Goal: Task Accomplishment & Management: Manage account settings

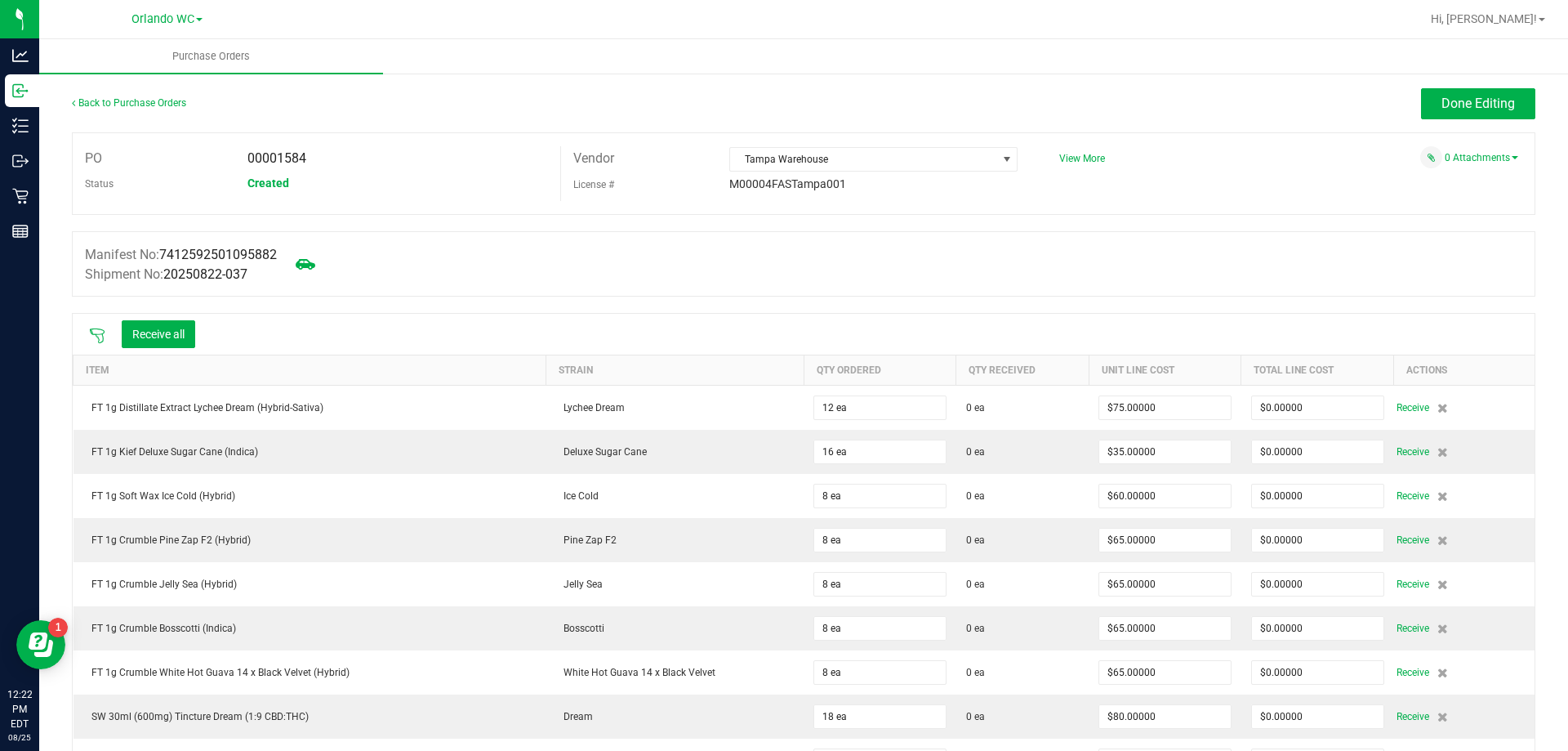
click at [97, 335] on icon at bounding box center [96, 335] width 14 height 14
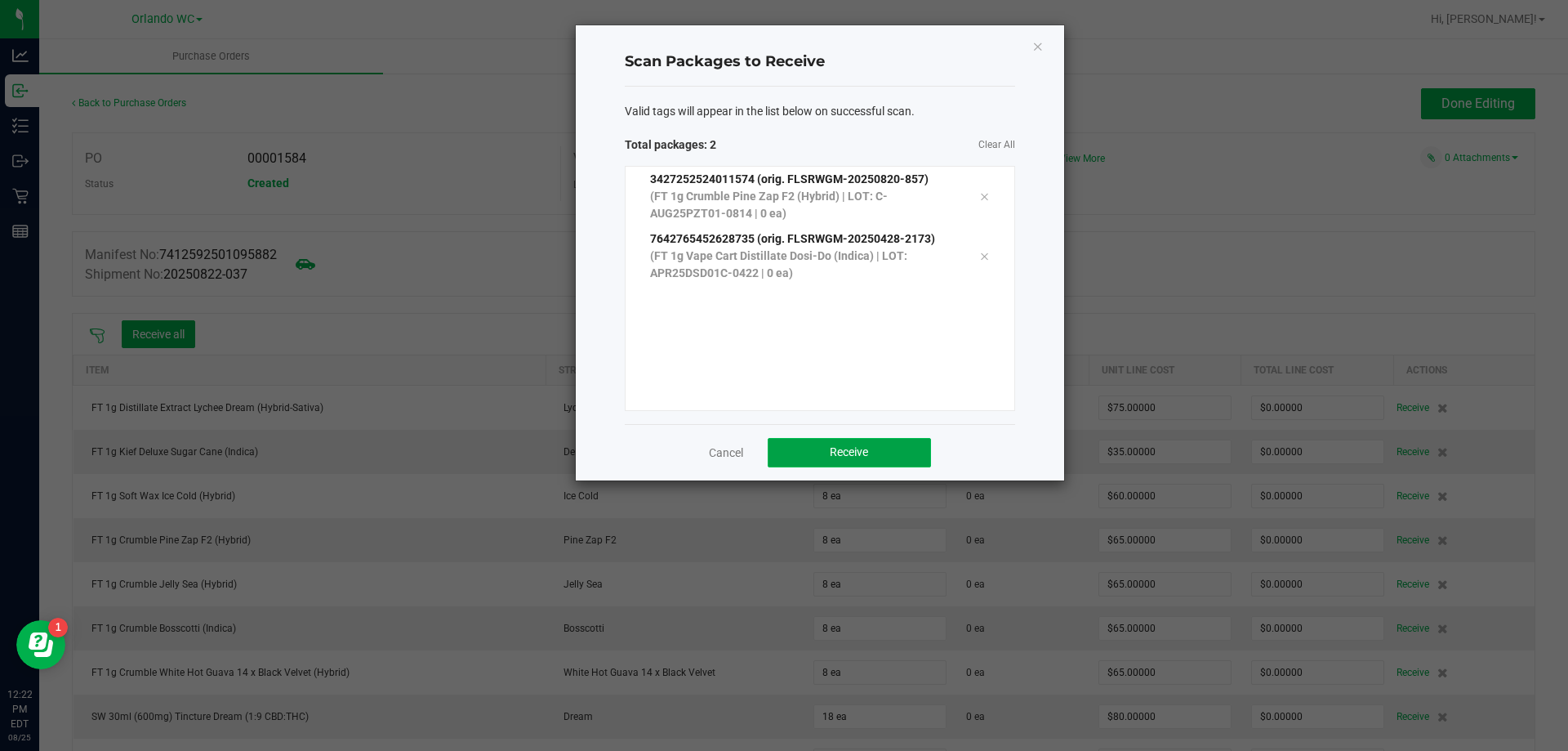
click at [888, 440] on button "Receive" at bounding box center [849, 452] width 163 height 30
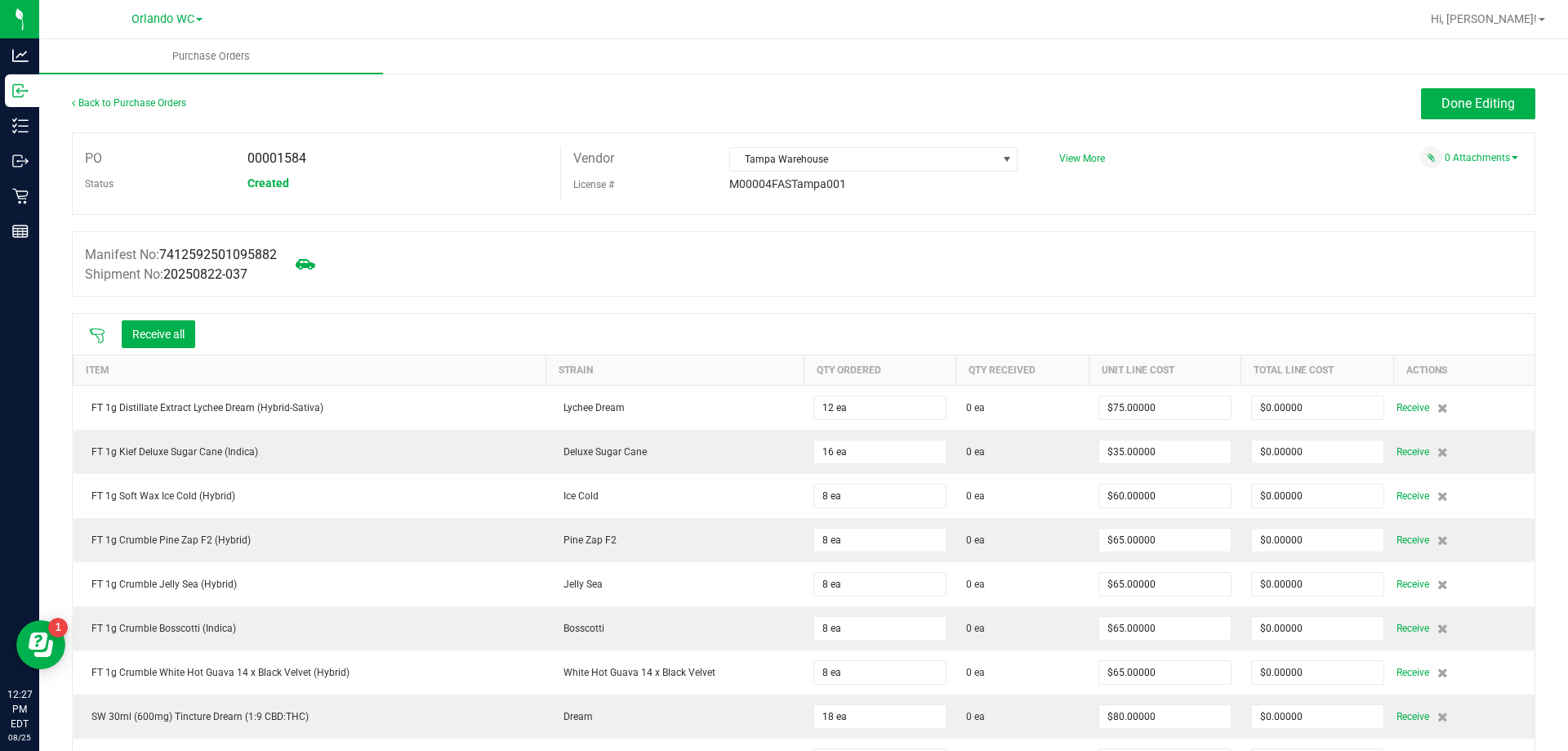
click at [106, 332] on div at bounding box center [97, 334] width 32 height 16
click at [89, 337] on icon at bounding box center [96, 335] width 16 height 16
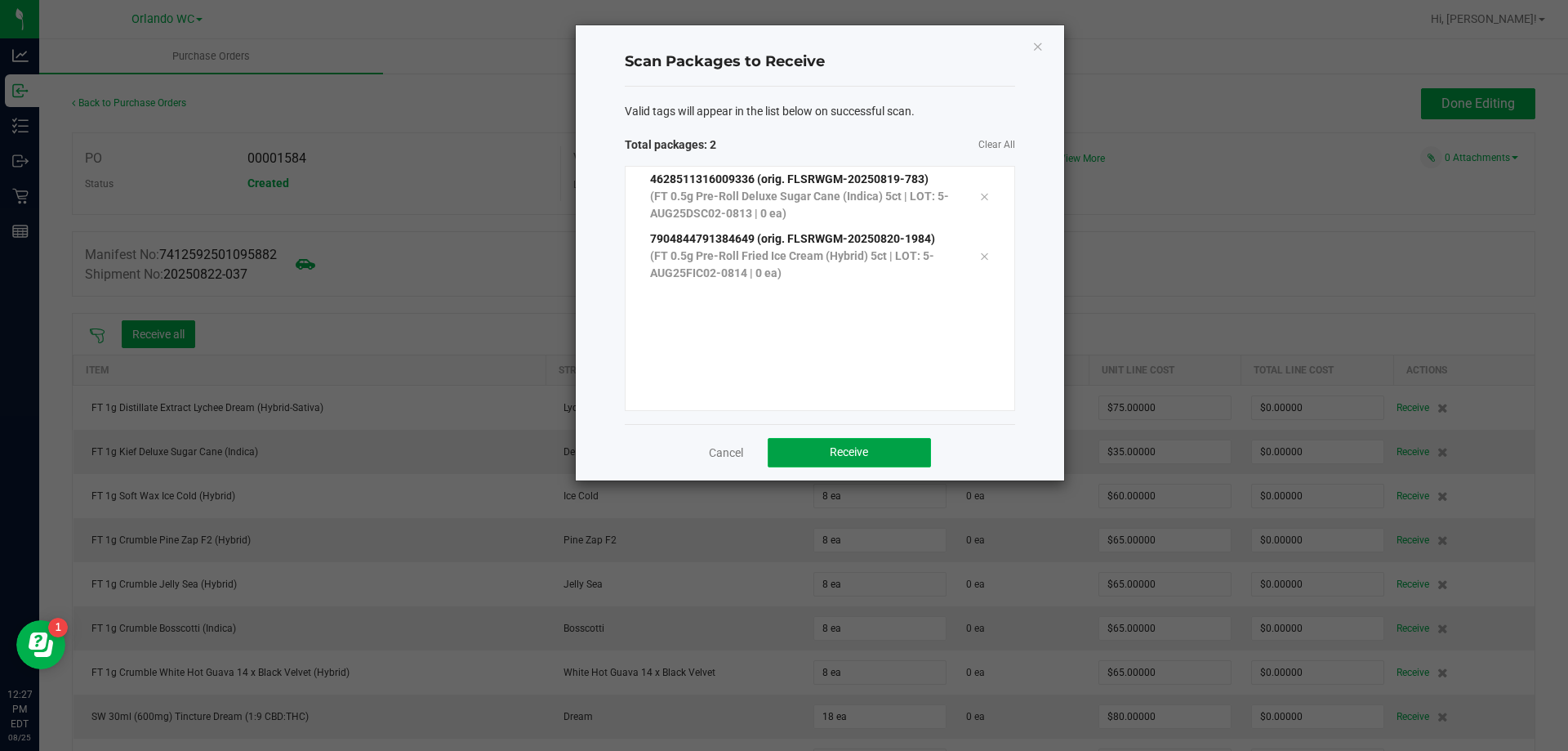
click at [893, 450] on button "Receive" at bounding box center [849, 452] width 163 height 30
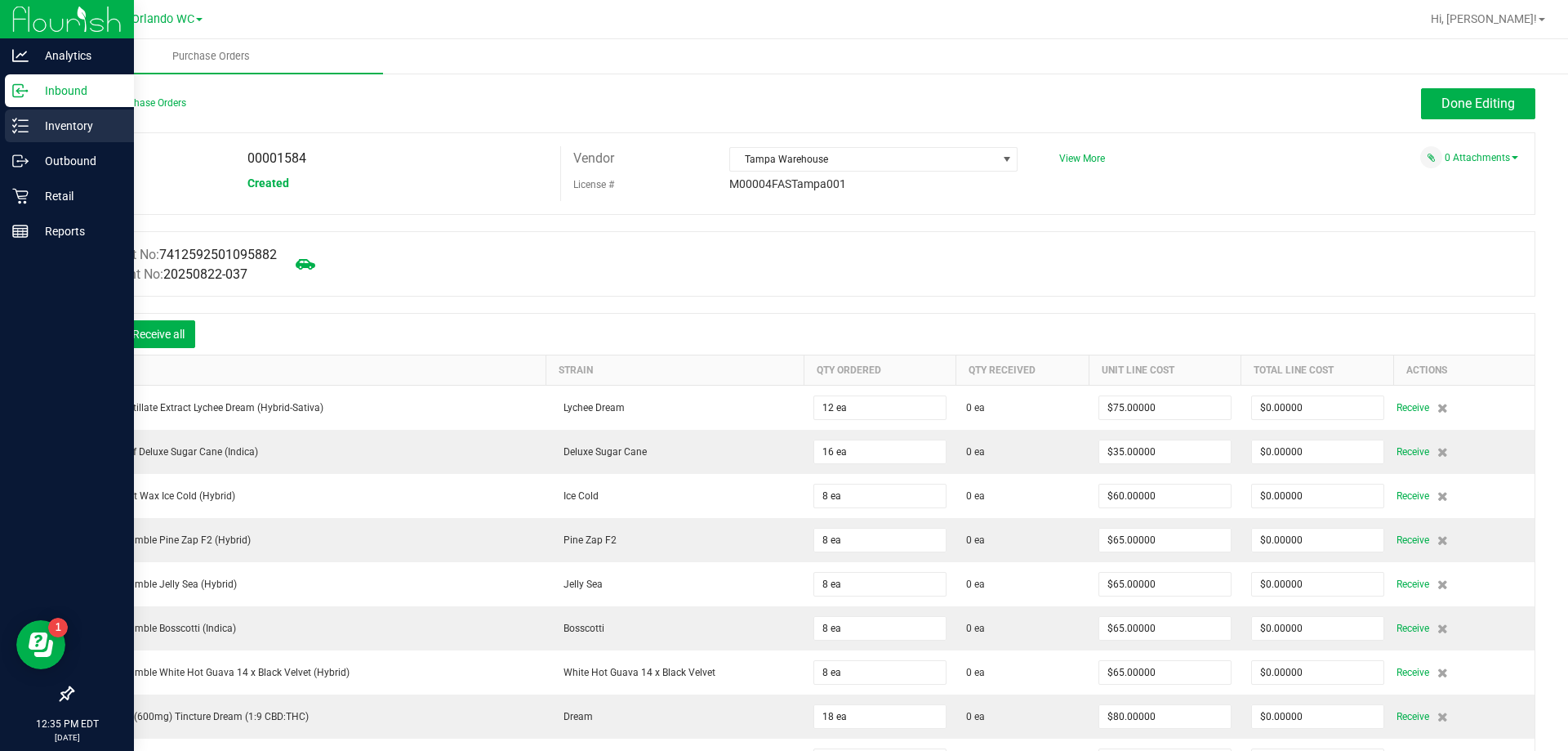
click at [8, 125] on div "Inventory" at bounding box center [69, 126] width 129 height 32
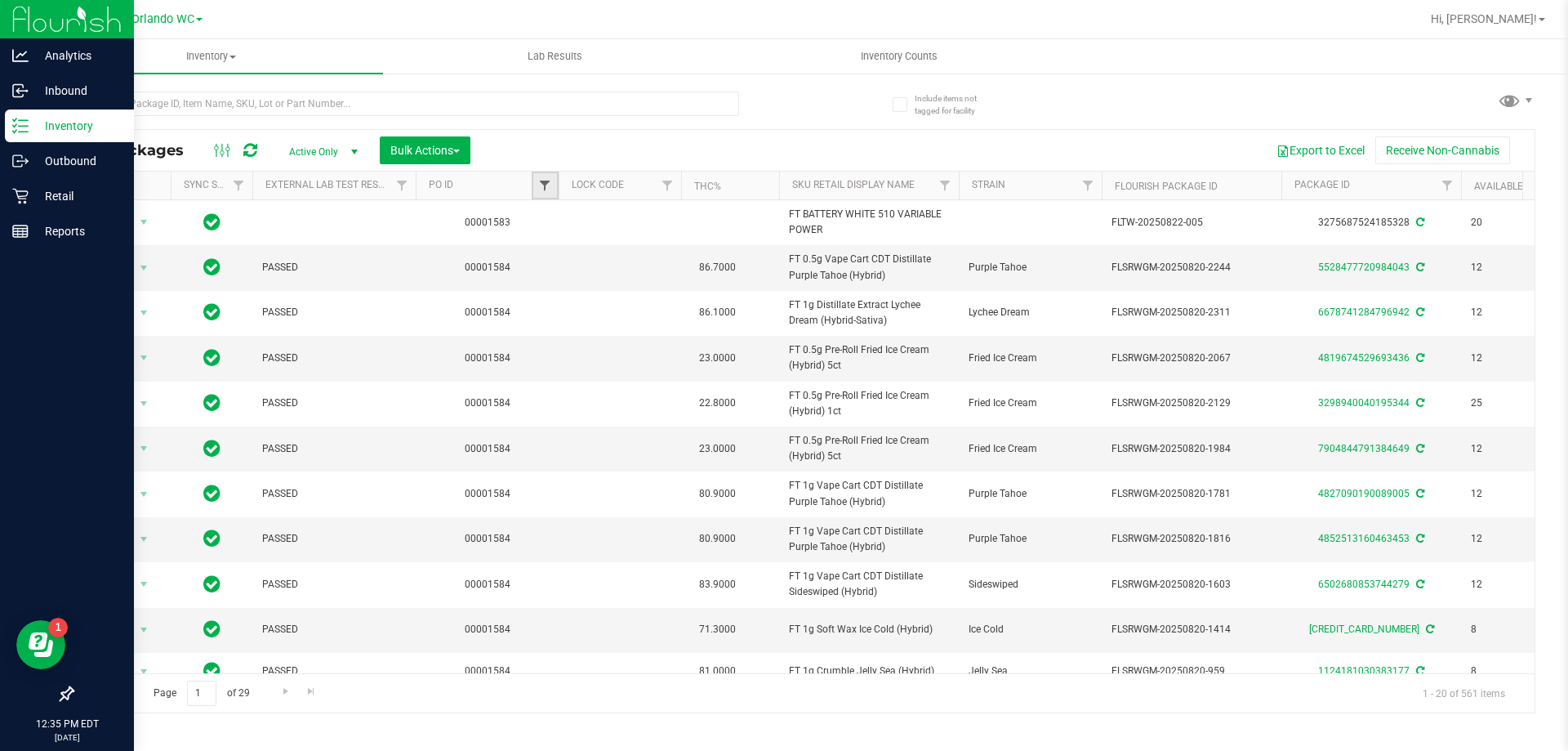
click at [543, 181] on span "Filter" at bounding box center [545, 186] width 13 height 13
type input "1584"
click at [547, 279] on button "Filter" at bounding box center [580, 265] width 78 height 36
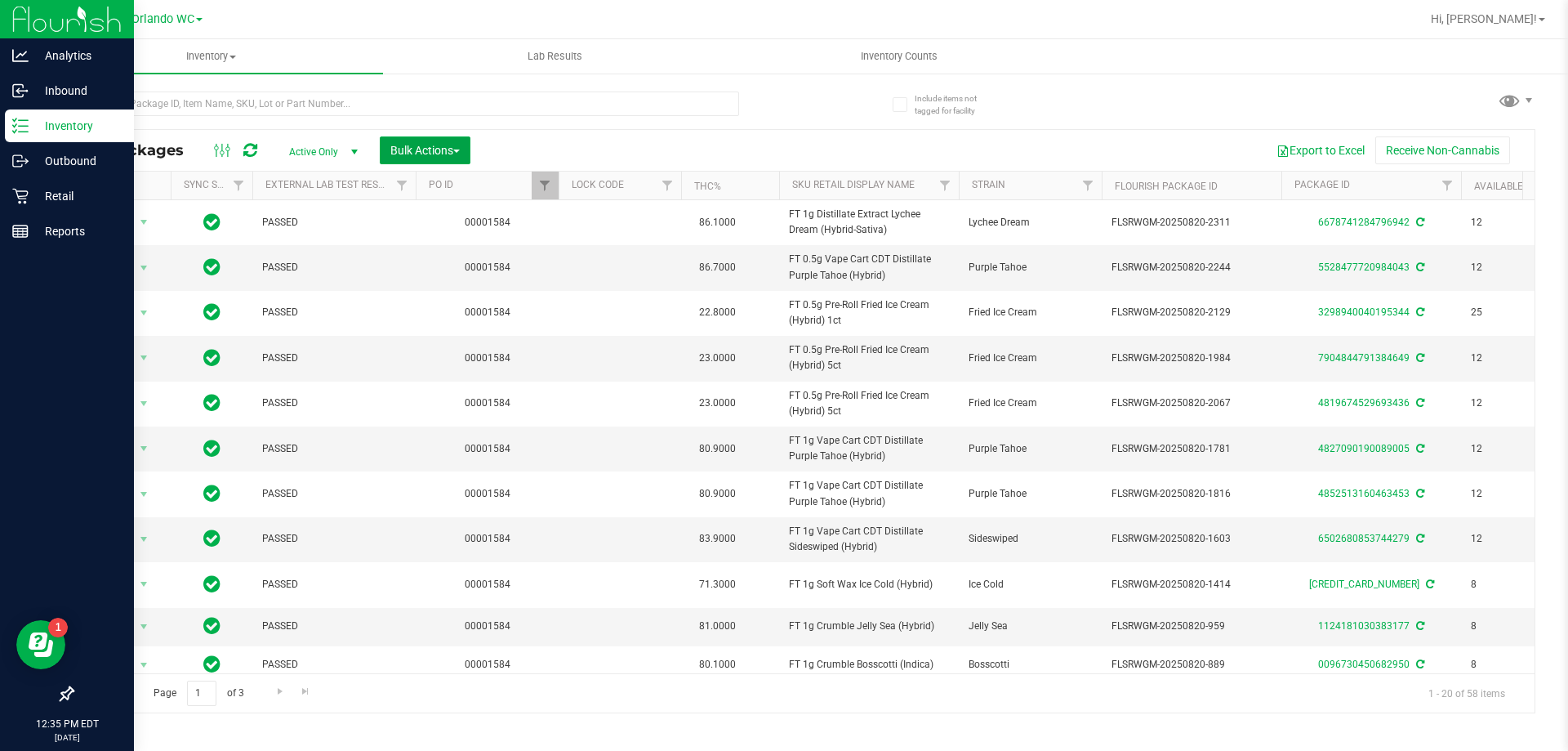
click at [459, 152] on span "button" at bounding box center [456, 151] width 7 height 3
click at [477, 320] on div "Lock/Unlock packages" at bounding box center [456, 309] width 134 height 26
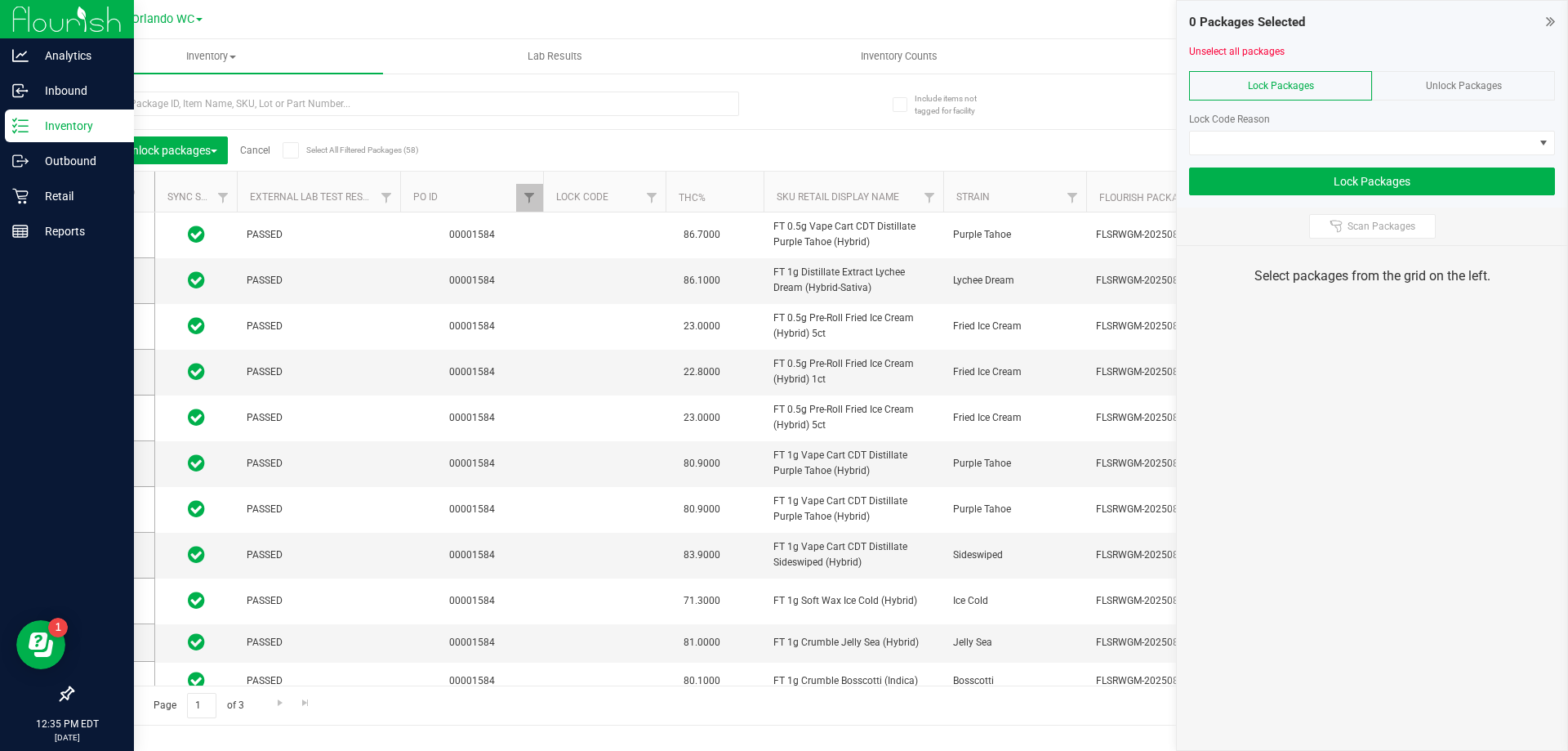
click at [1431, 91] on div "Unlock Packages" at bounding box center [1463, 86] width 183 height 30
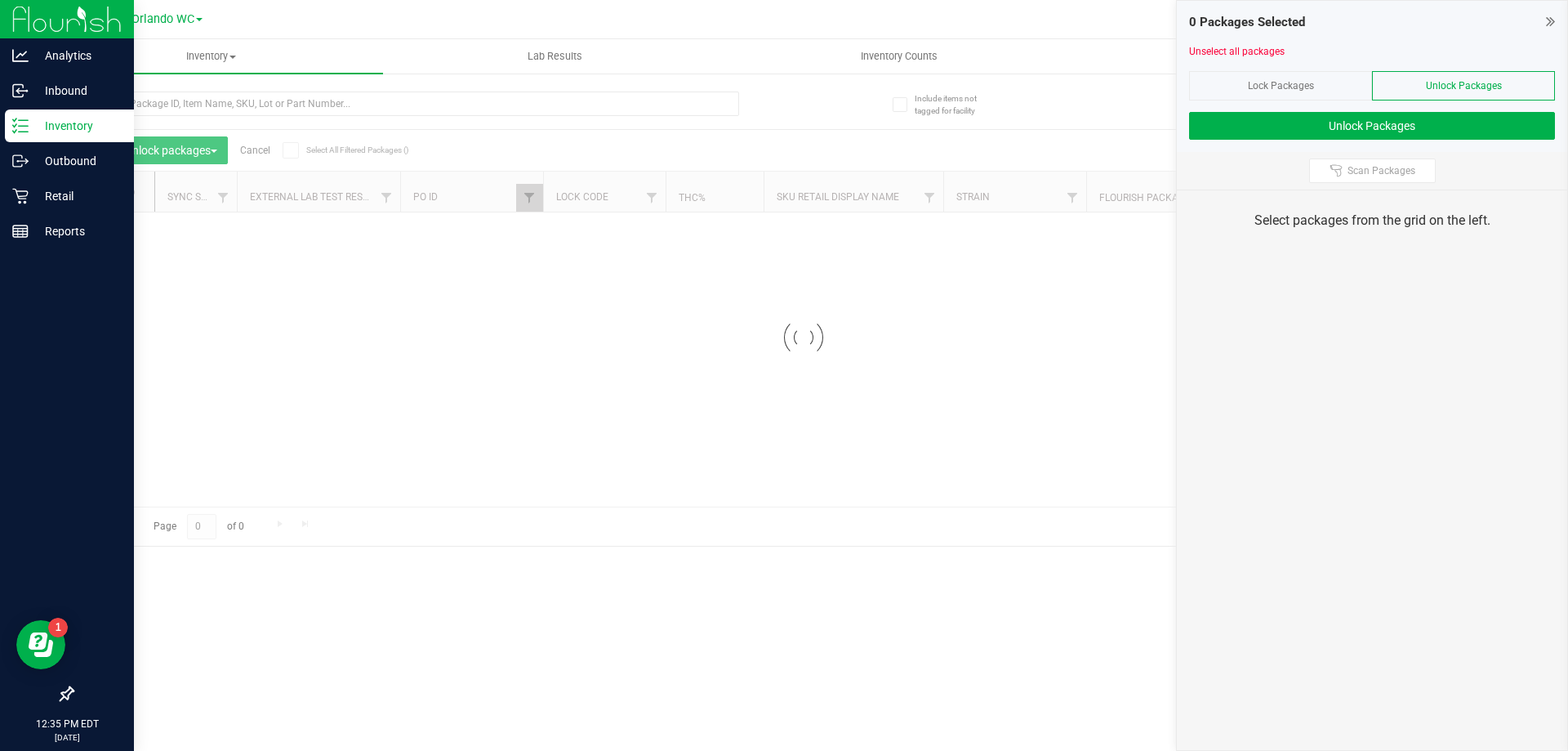
click at [1334, 90] on div "Lock Packages" at bounding box center [1280, 86] width 183 height 30
click at [1256, 82] on span "Lock Packages" at bounding box center [1280, 86] width 66 height 11
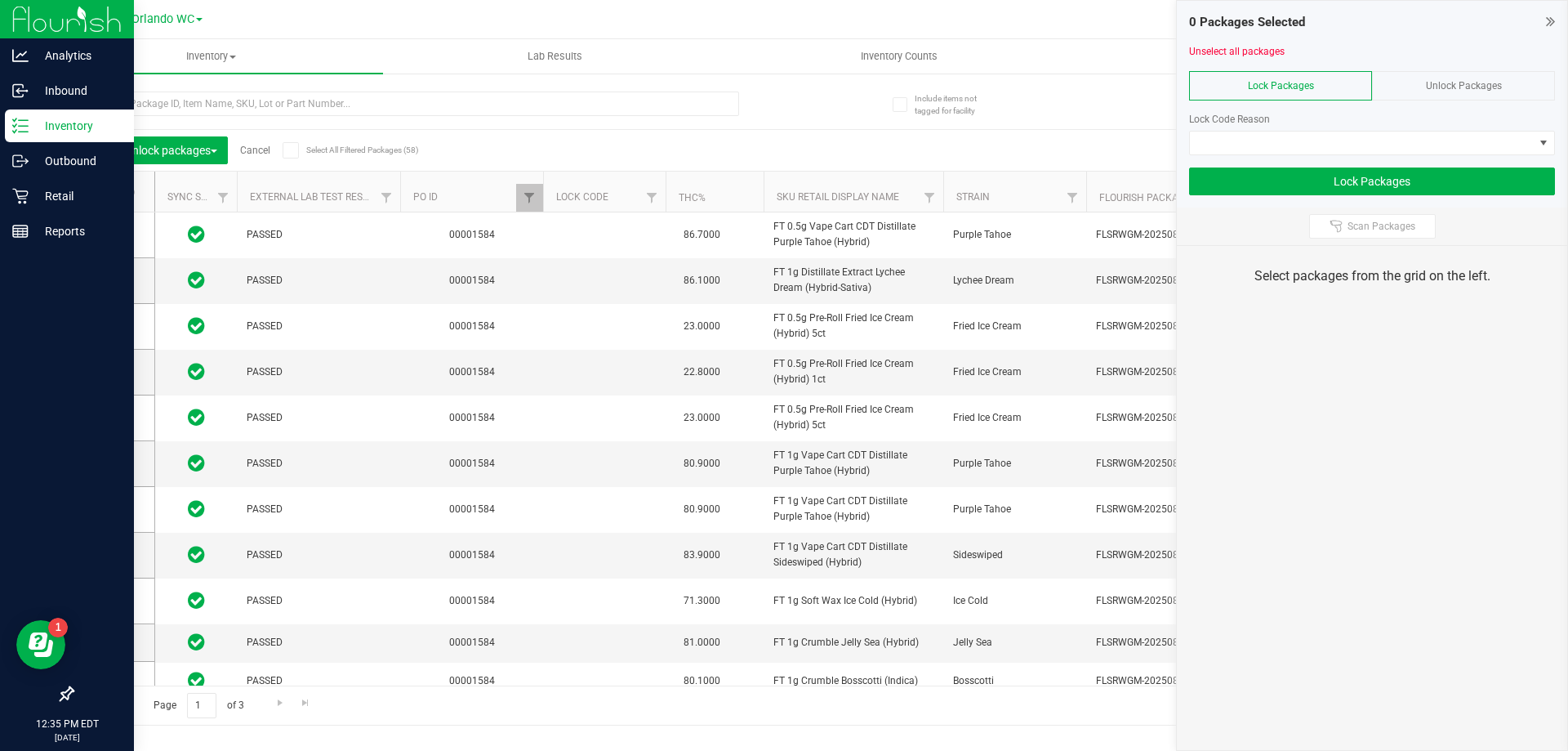
click at [311, 153] on span "Select All Filtered Packages (58)" at bounding box center [347, 150] width 82 height 9
click at [0, 0] on input "Select All Filtered Packages (58)" at bounding box center [0, 0] width 0 height 0
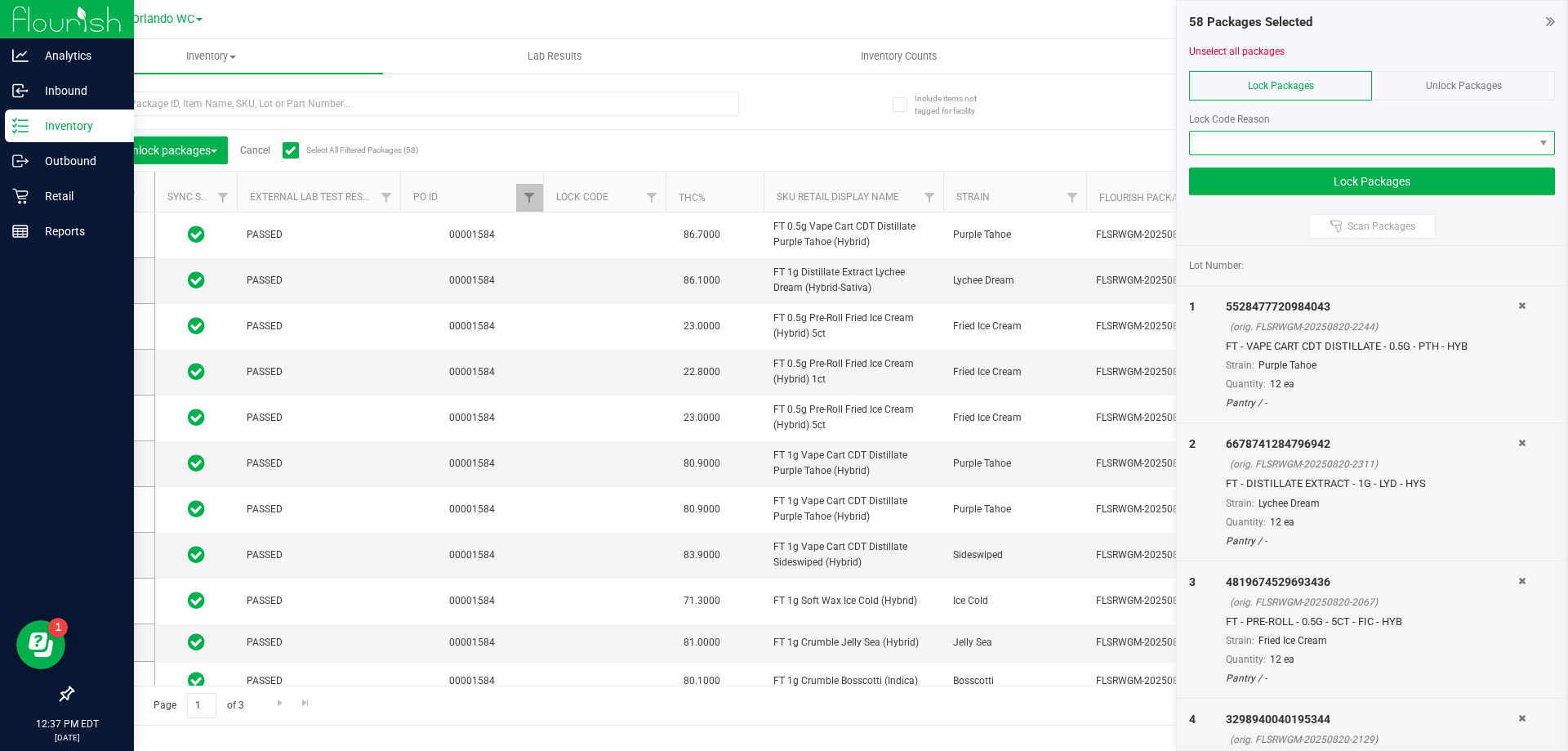
click at [1361, 133] on span at bounding box center [1361, 143] width 344 height 23
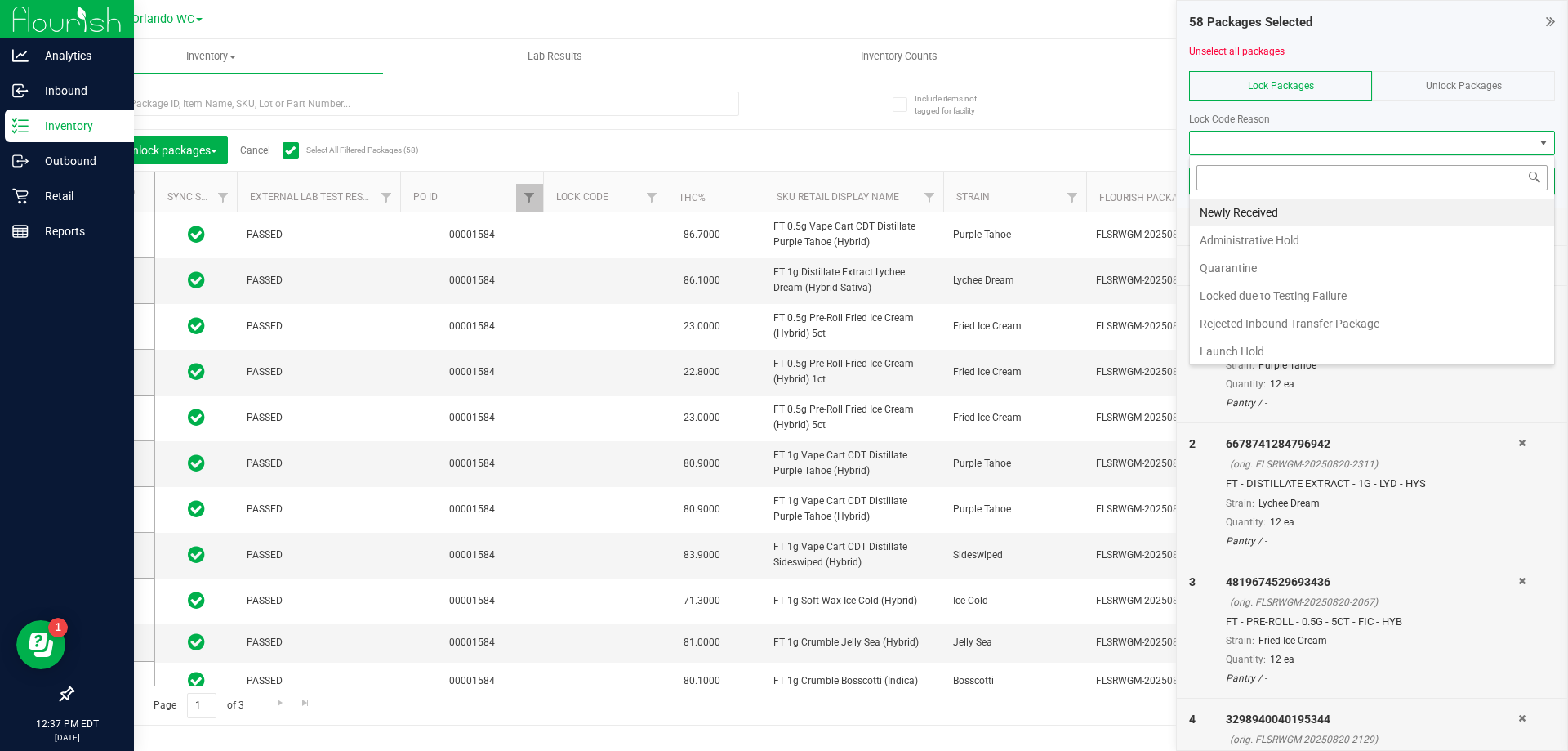
scroll to position [25, 366]
click at [1244, 207] on li "Newly Received" at bounding box center [1372, 212] width 364 height 28
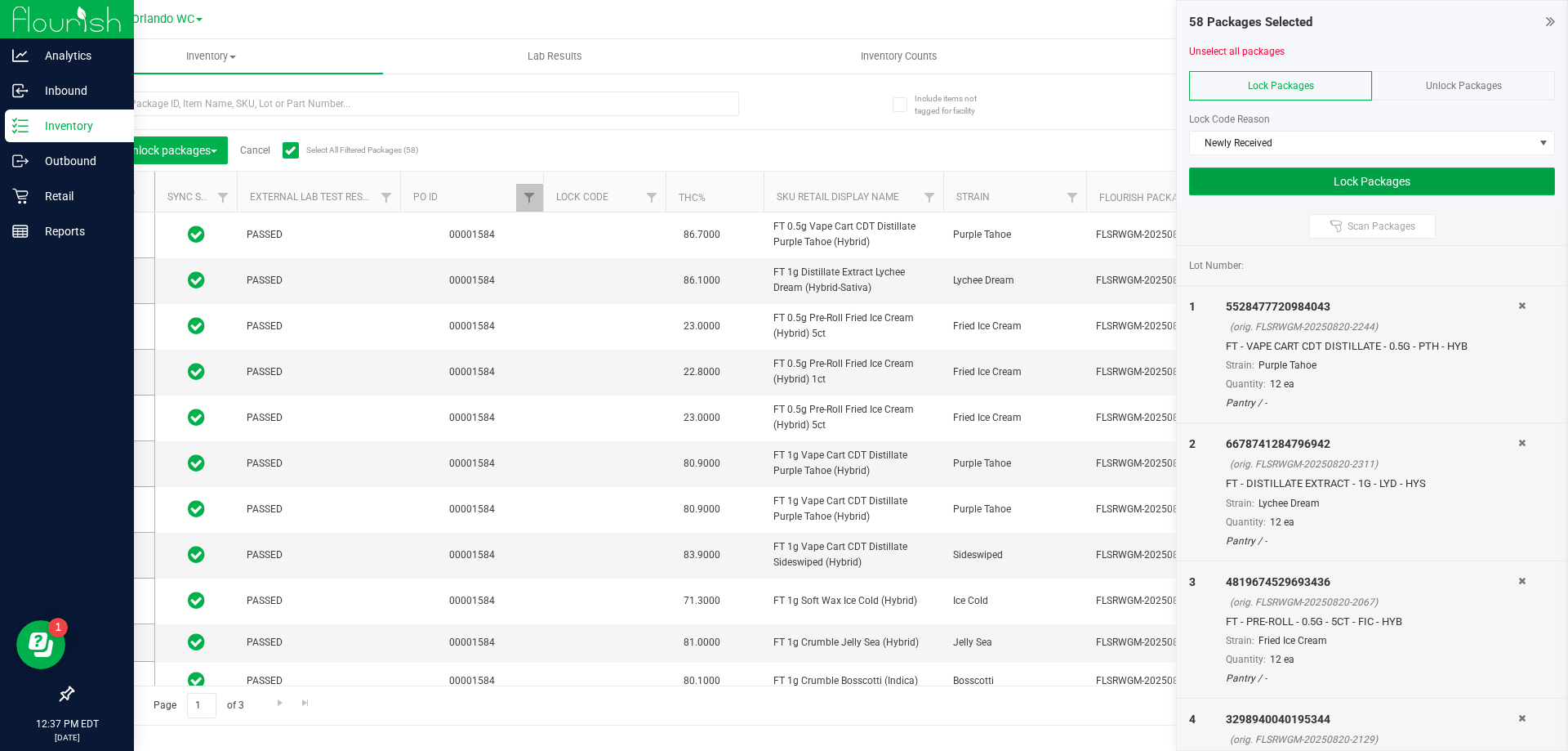
click at [1305, 186] on button "Lock Packages" at bounding box center [1372, 181] width 366 height 28
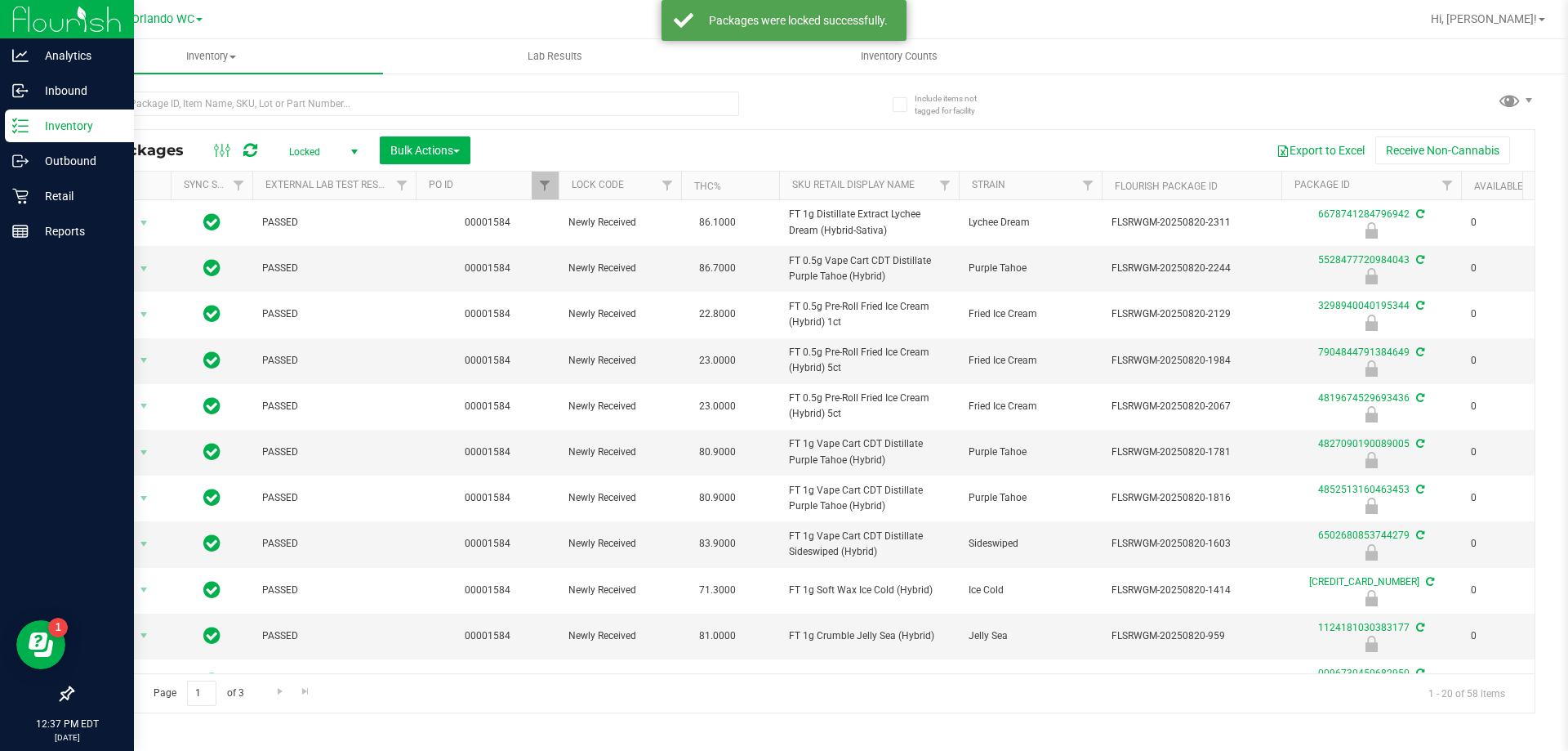
click at [332, 157] on span "Locked" at bounding box center [320, 152] width 90 height 23
click at [299, 177] on li "Active Only" at bounding box center [319, 178] width 89 height 25
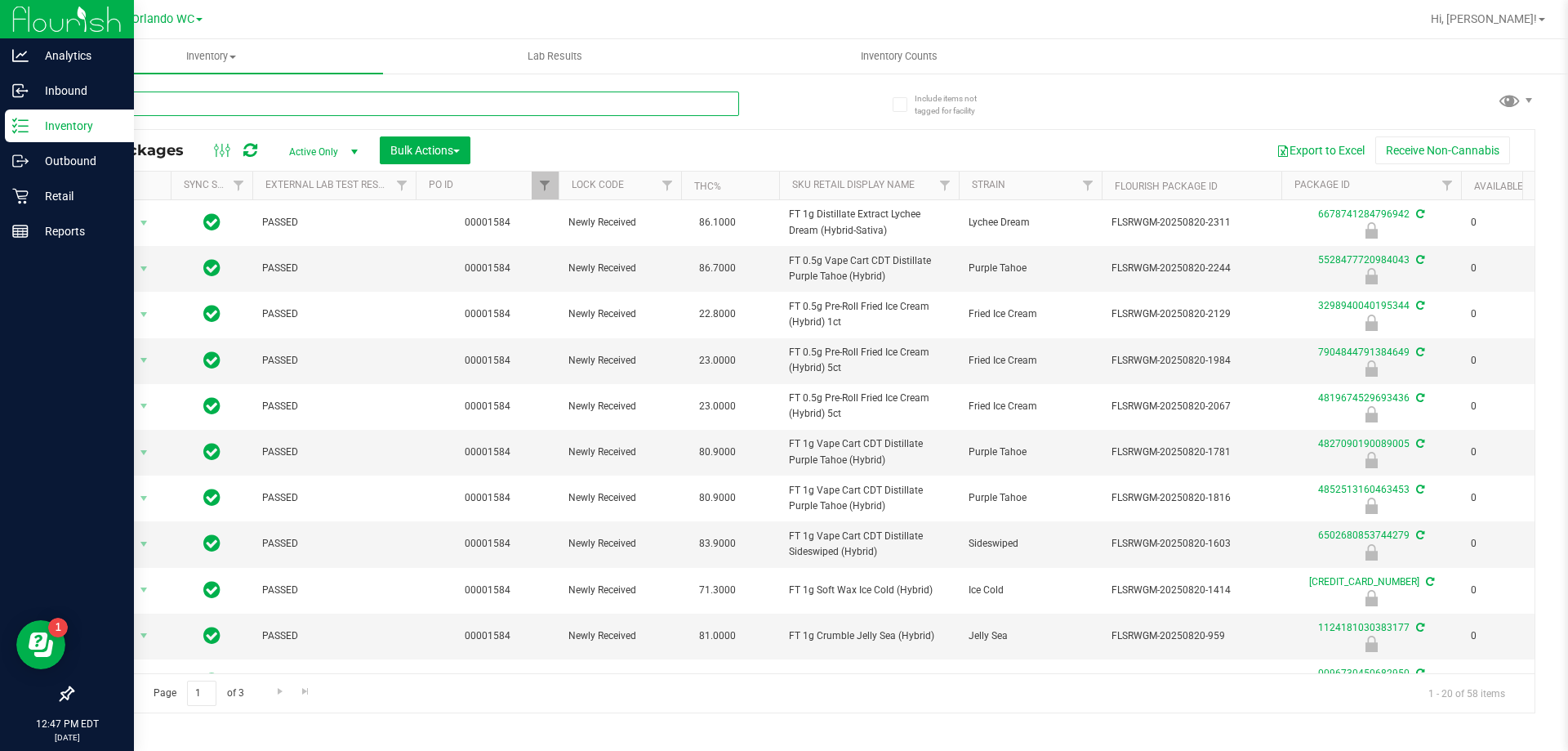
click at [240, 102] on input "text" at bounding box center [405, 104] width 667 height 25
type input "3336767367597624"
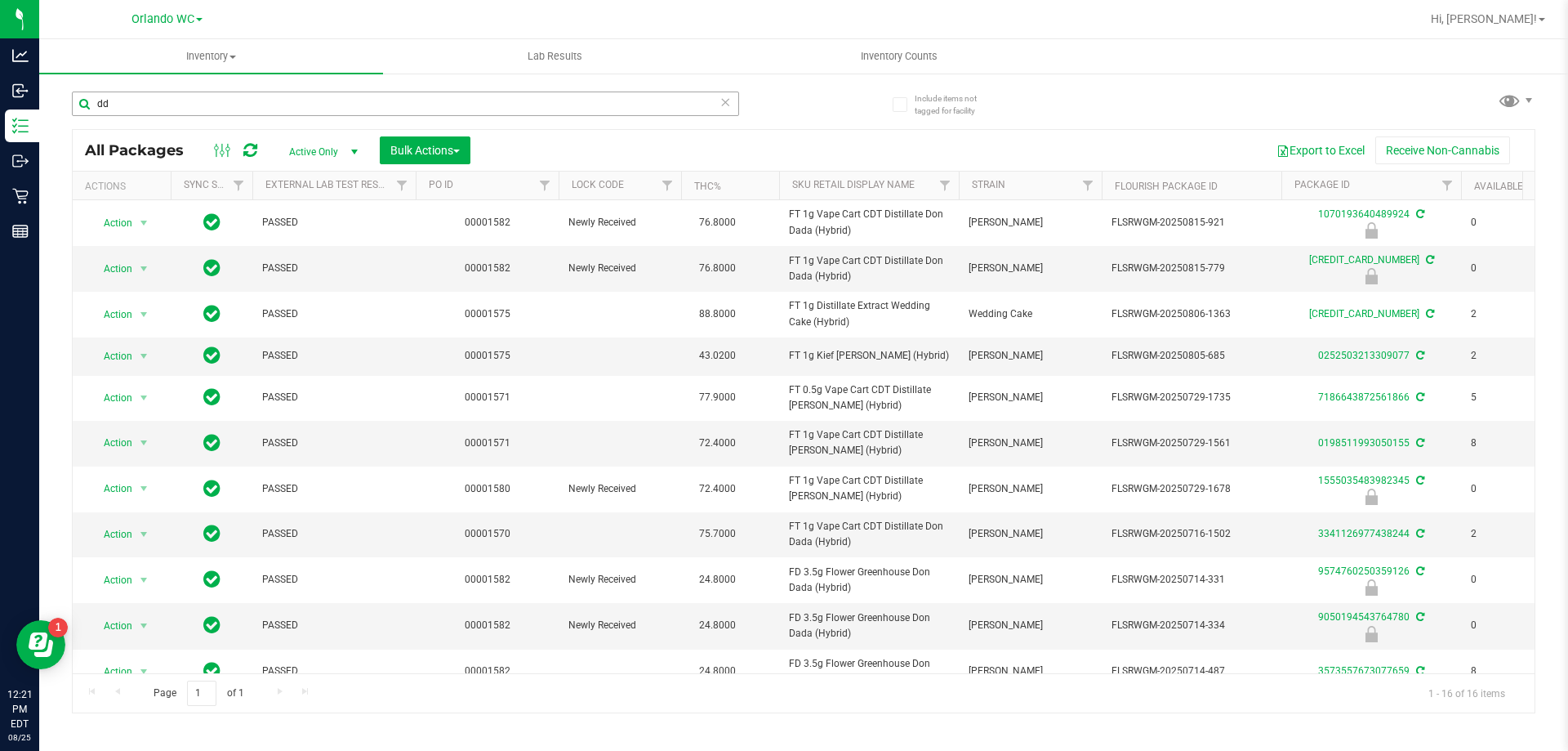
click at [263, 97] on input "dd" at bounding box center [405, 104] width 667 height 25
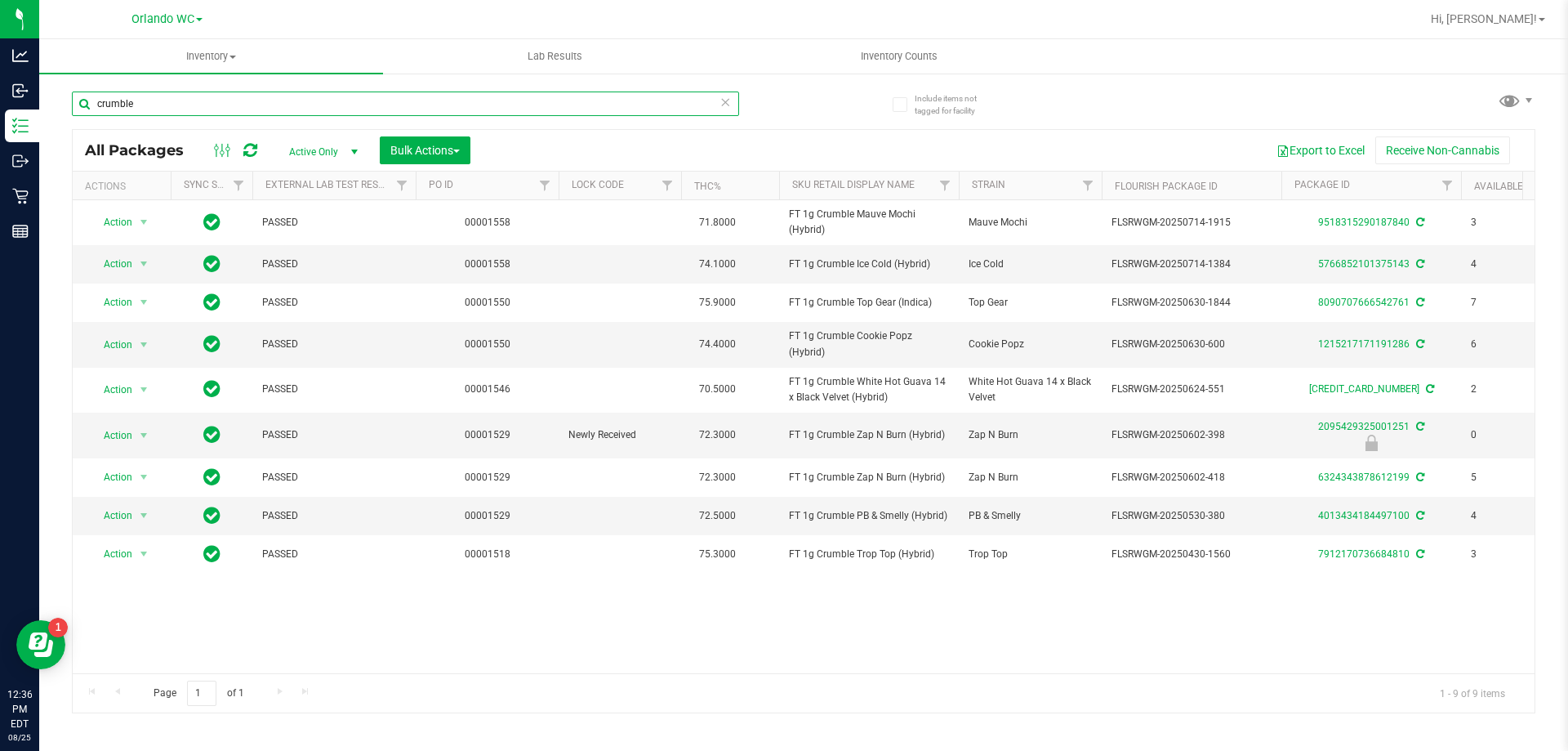
click at [204, 104] on input "crumble" at bounding box center [405, 104] width 667 height 25
type input "0145995844284802"
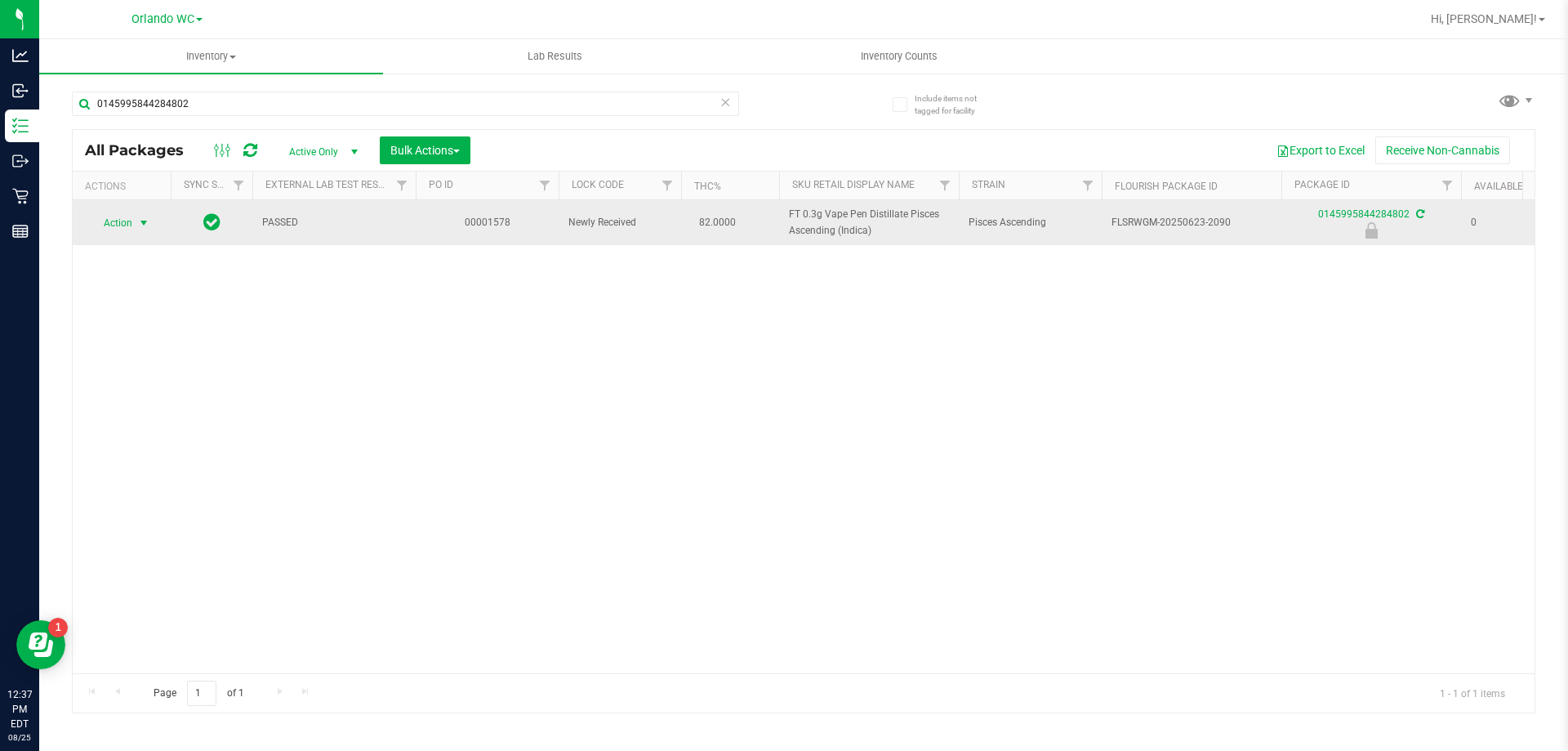
drag, startPoint x: 170, startPoint y: 219, endPoint x: 148, endPoint y: 219, distance: 22.0
click at [158, 219] on td "Action Action Edit attributes Global inventory Locate package Package audit log…" at bounding box center [121, 222] width 98 height 45
click at [148, 219] on span "select" at bounding box center [144, 223] width 13 height 13
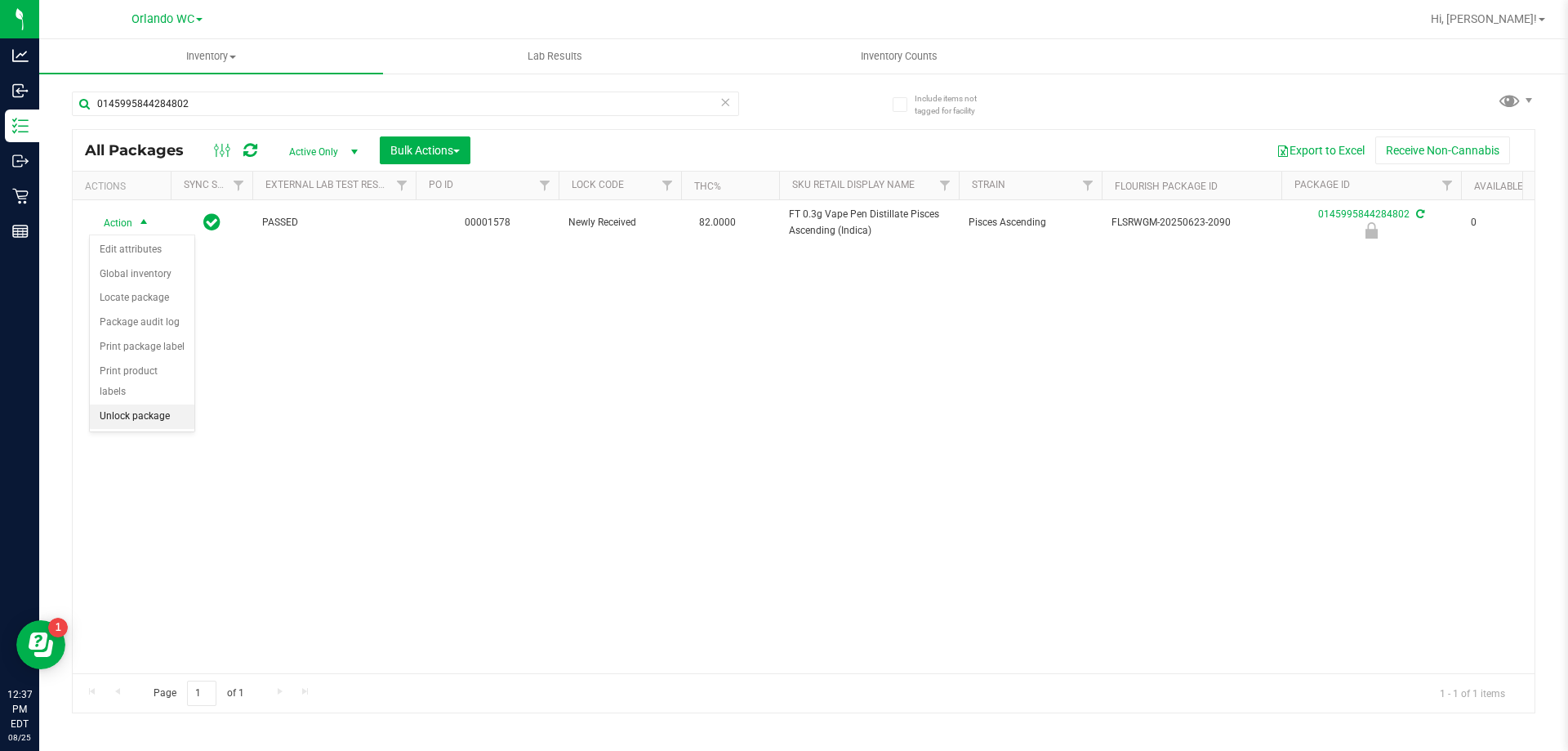
click at [141, 404] on li "Unlock package" at bounding box center [142, 416] width 105 height 25
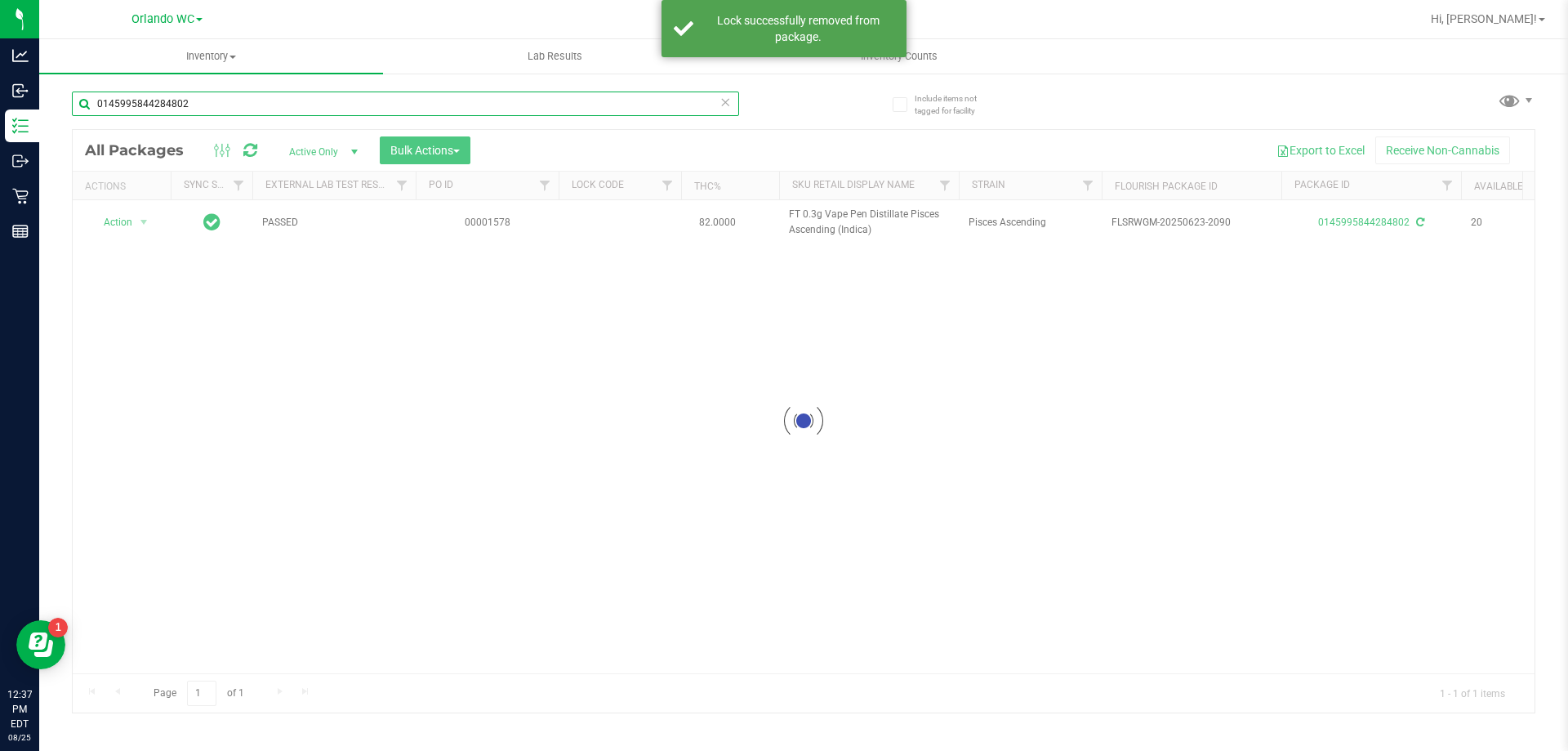
click at [203, 105] on input "0145995844284802" at bounding box center [405, 104] width 667 height 25
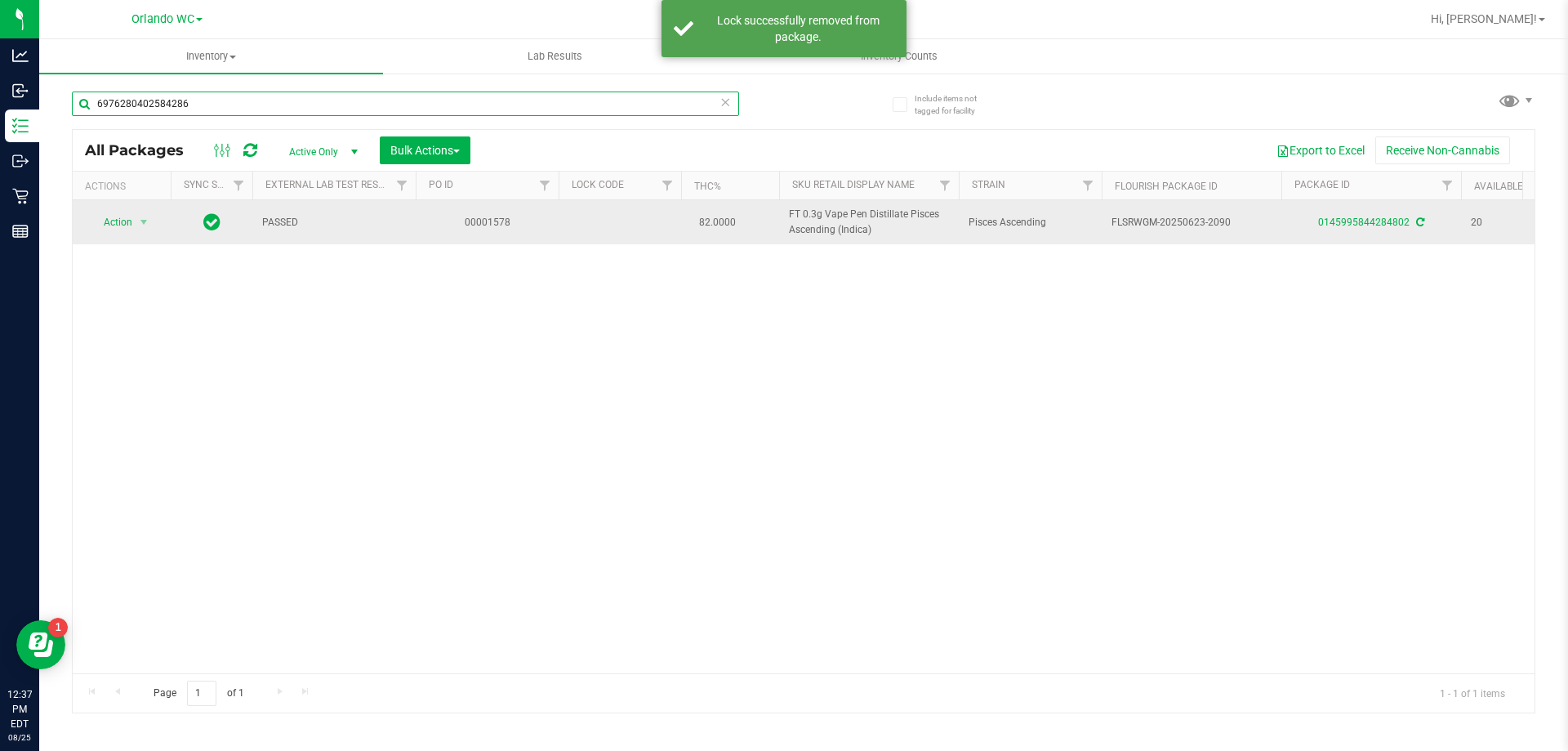
type input "6976280402584286"
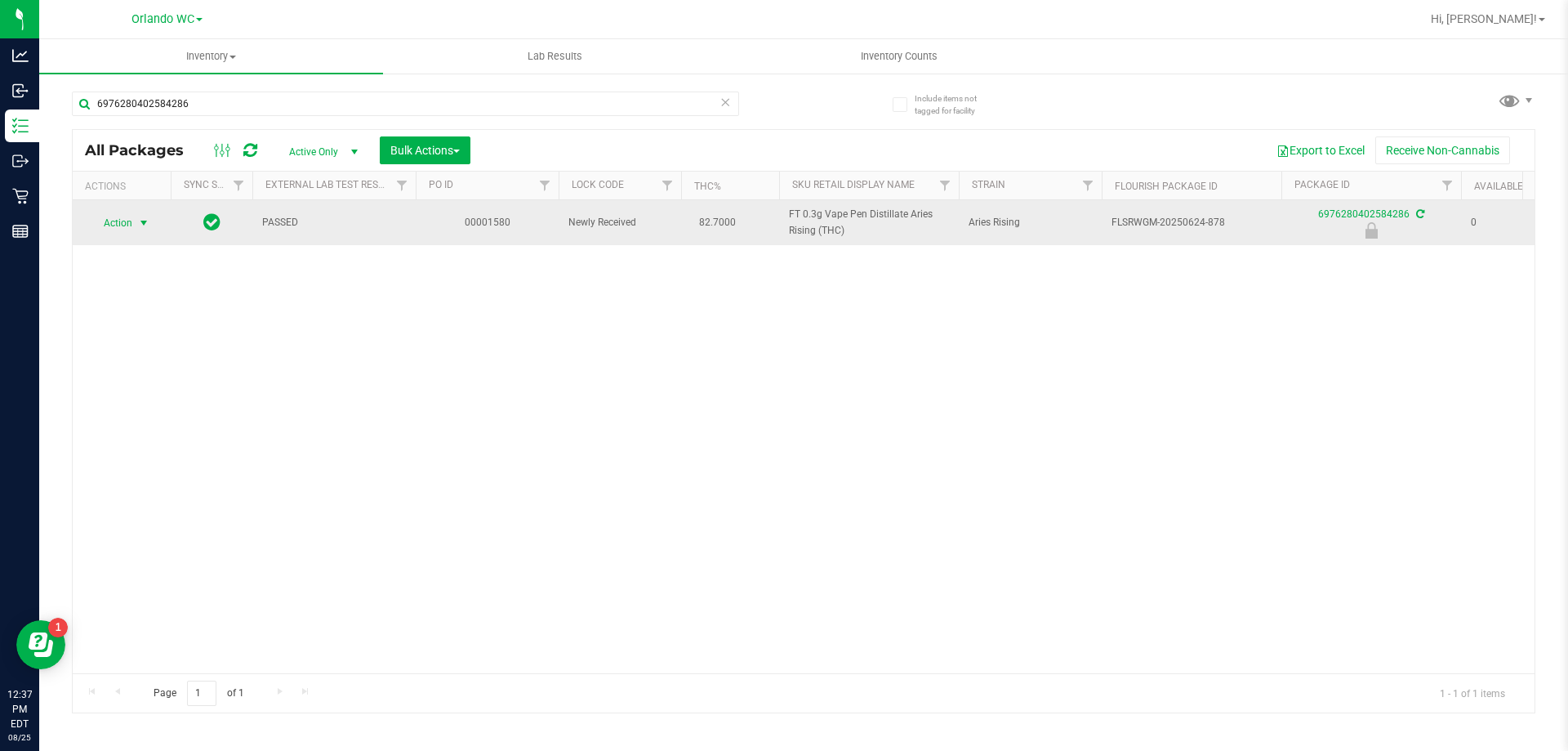
click at [143, 219] on span "select" at bounding box center [144, 223] width 13 height 13
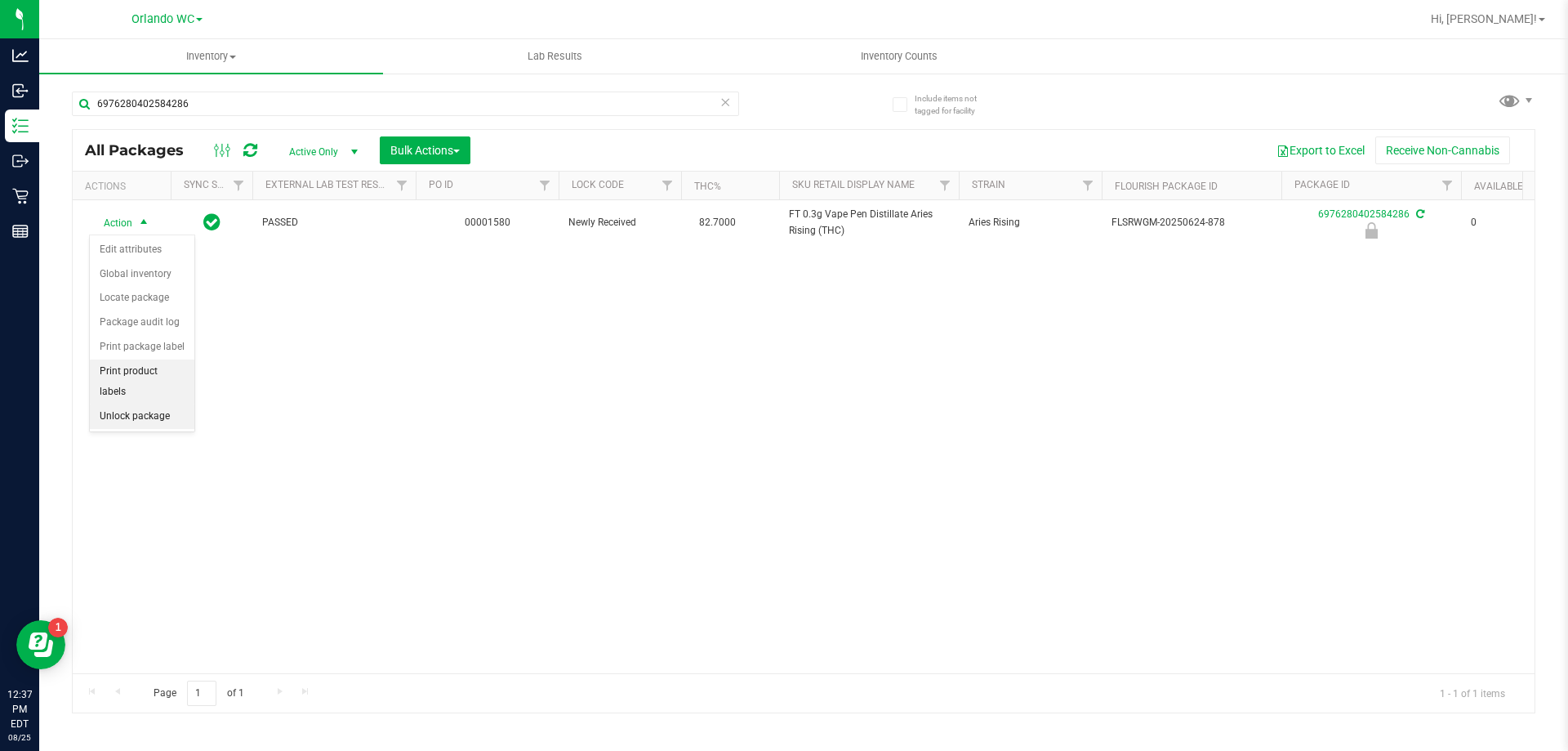
click at [137, 404] on li "Unlock package" at bounding box center [142, 416] width 105 height 25
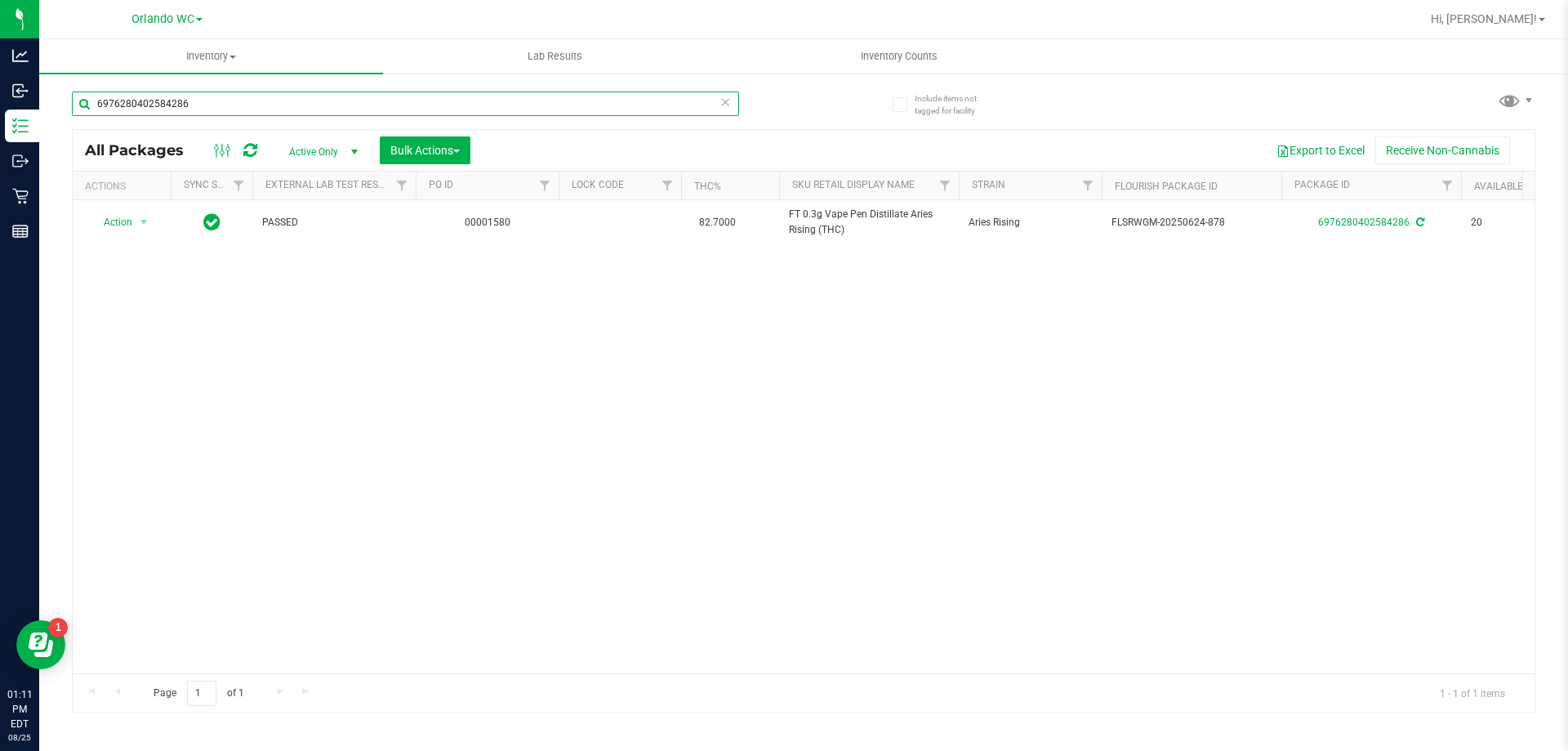
click at [158, 115] on input "6976280402584286" at bounding box center [405, 104] width 667 height 25
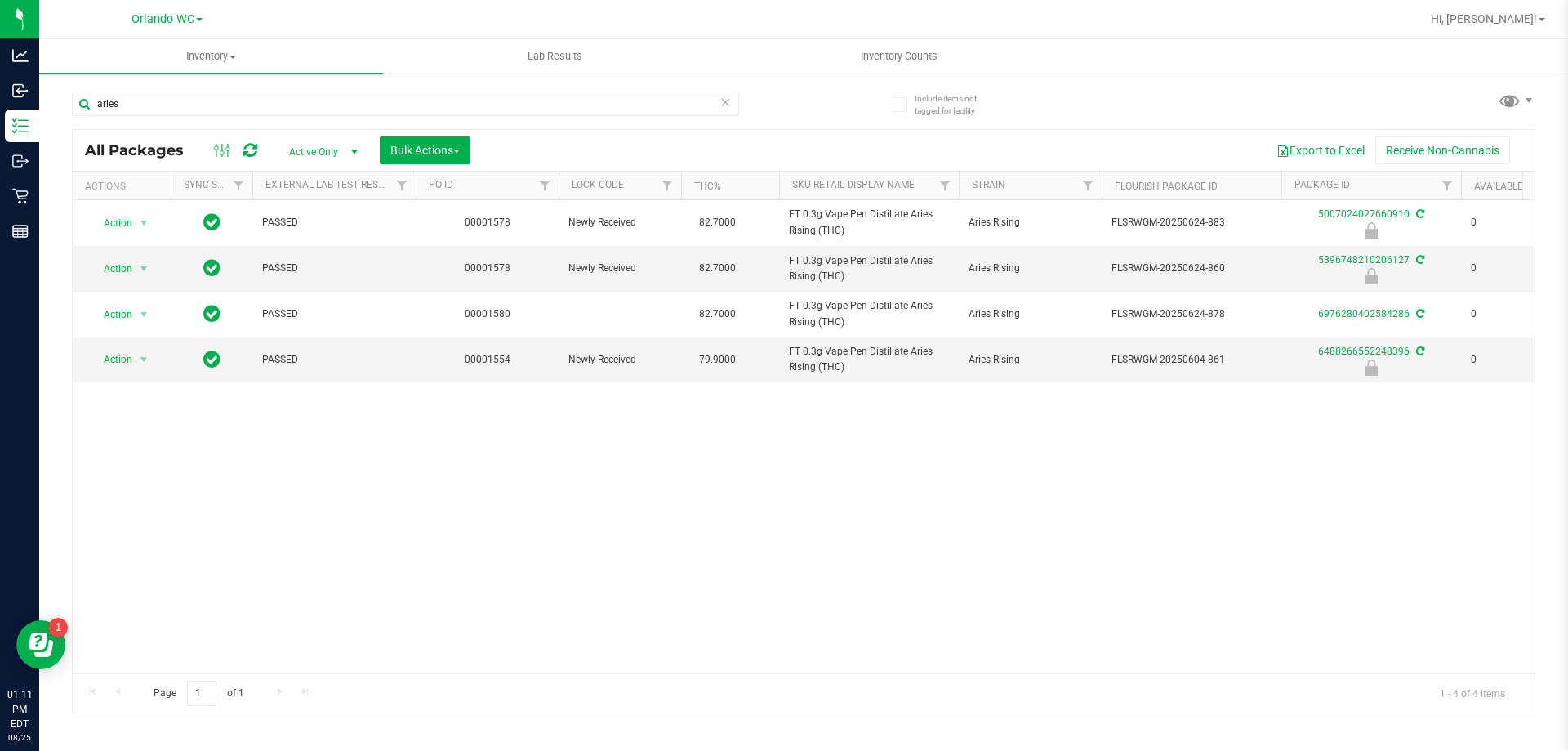
drag, startPoint x: 737, startPoint y: 659, endPoint x: 768, endPoint y: 656, distance: 31.1
click at [768, 656] on div "Action Action Edit attributes Global inventory Locate package Package audit log…" at bounding box center [803, 436] width 1461 height 473
click at [789, 633] on div "Action Action Edit attributes Global inventory Locate package Package audit log…" at bounding box center [803, 436] width 1461 height 473
click at [1364, 580] on div "Action Action Edit attributes Global inventory Locate package Package audit log…" at bounding box center [803, 436] width 1461 height 473
click at [157, 108] on input "aries" at bounding box center [405, 104] width 667 height 25
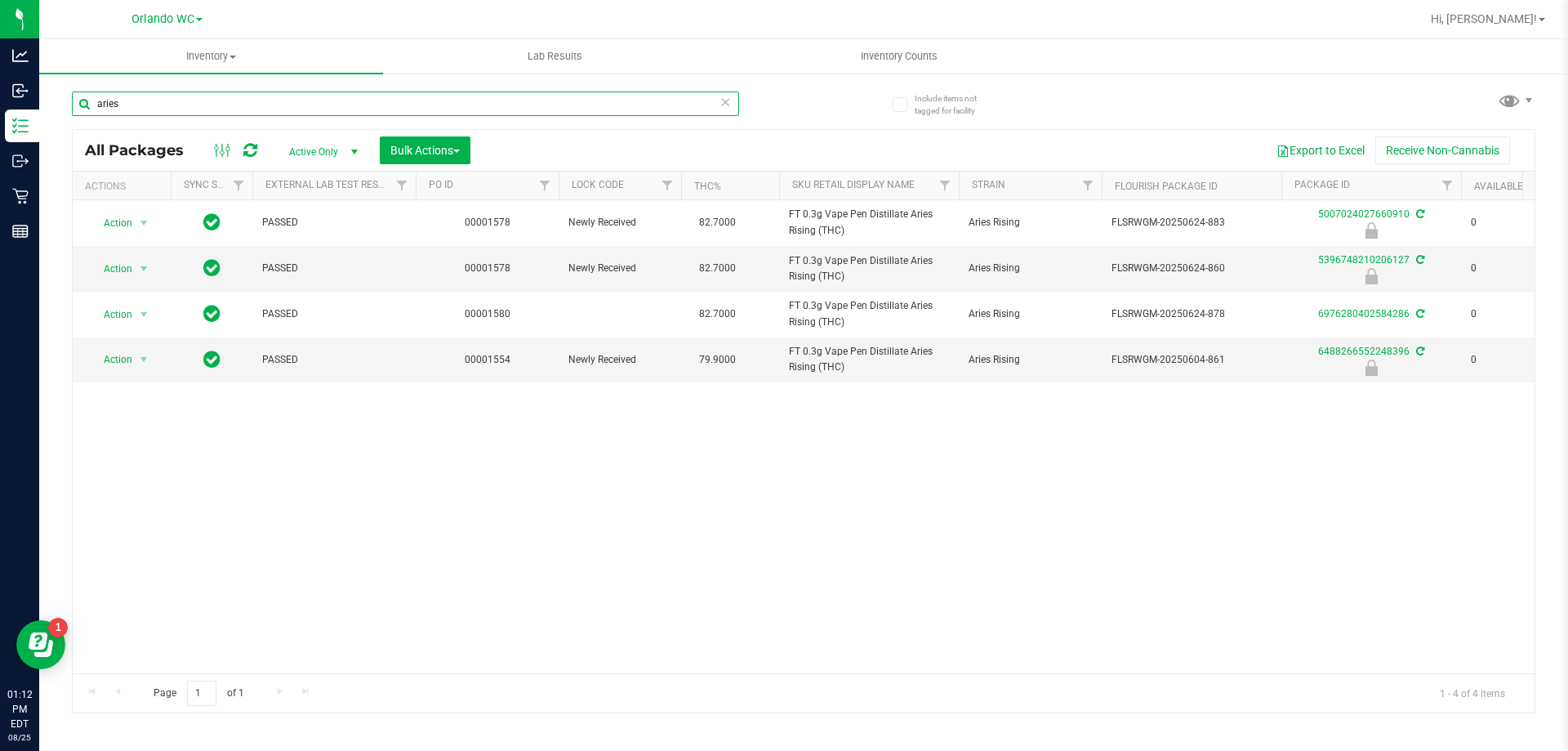
click at [157, 108] on input "aries" at bounding box center [405, 104] width 667 height 25
type input "5396748210206127"
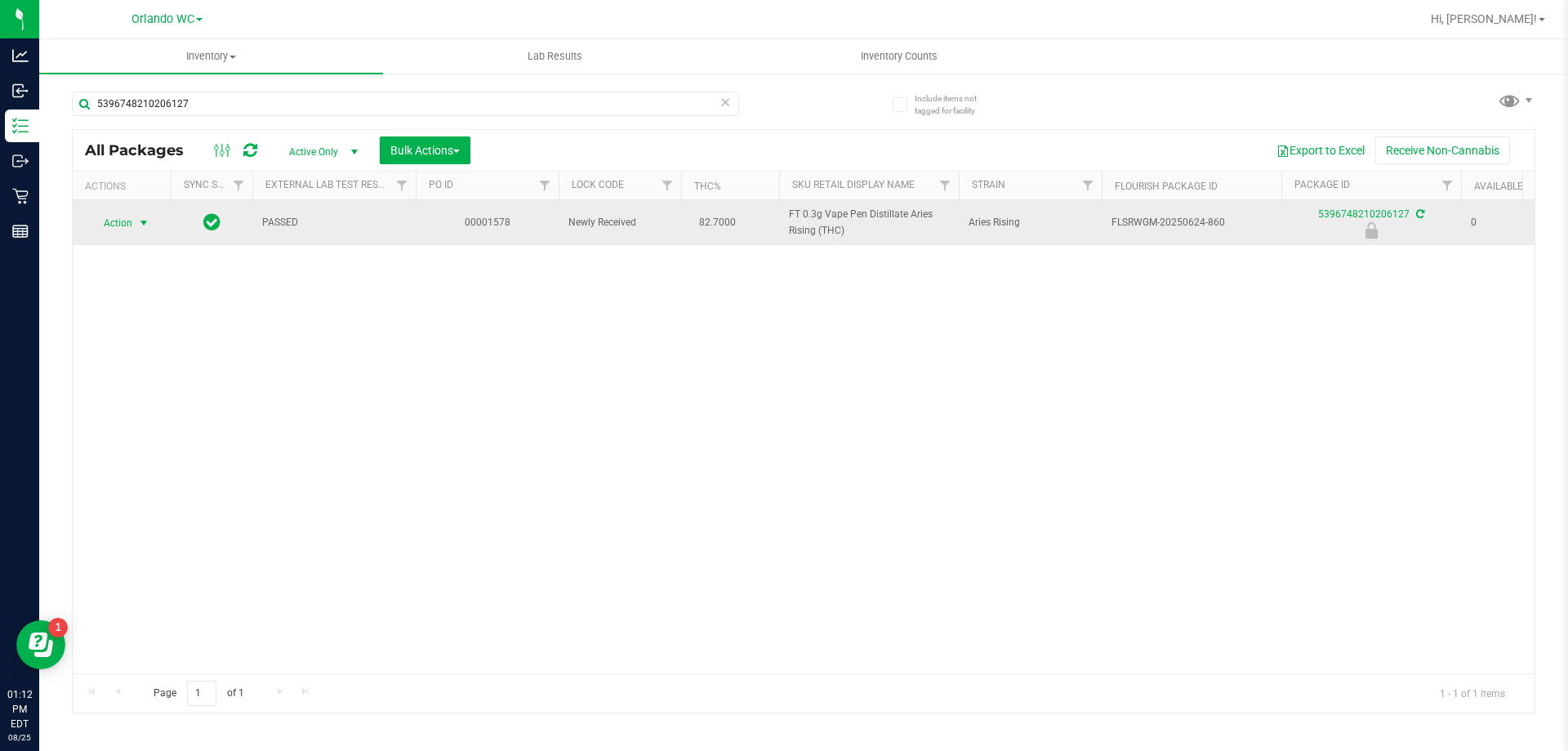
click at [124, 230] on span "Action" at bounding box center [111, 223] width 44 height 23
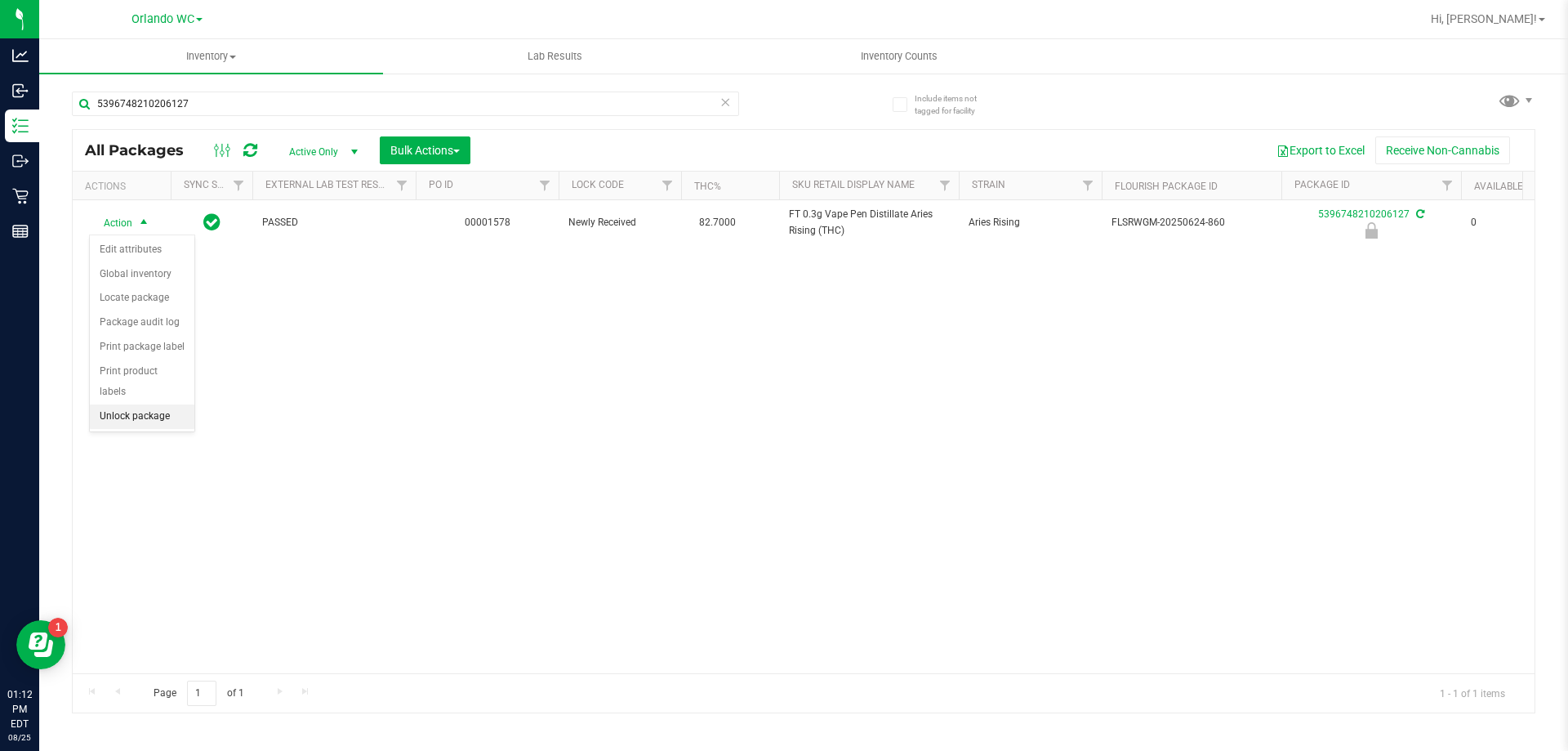
click at [131, 404] on li "Unlock package" at bounding box center [142, 416] width 105 height 25
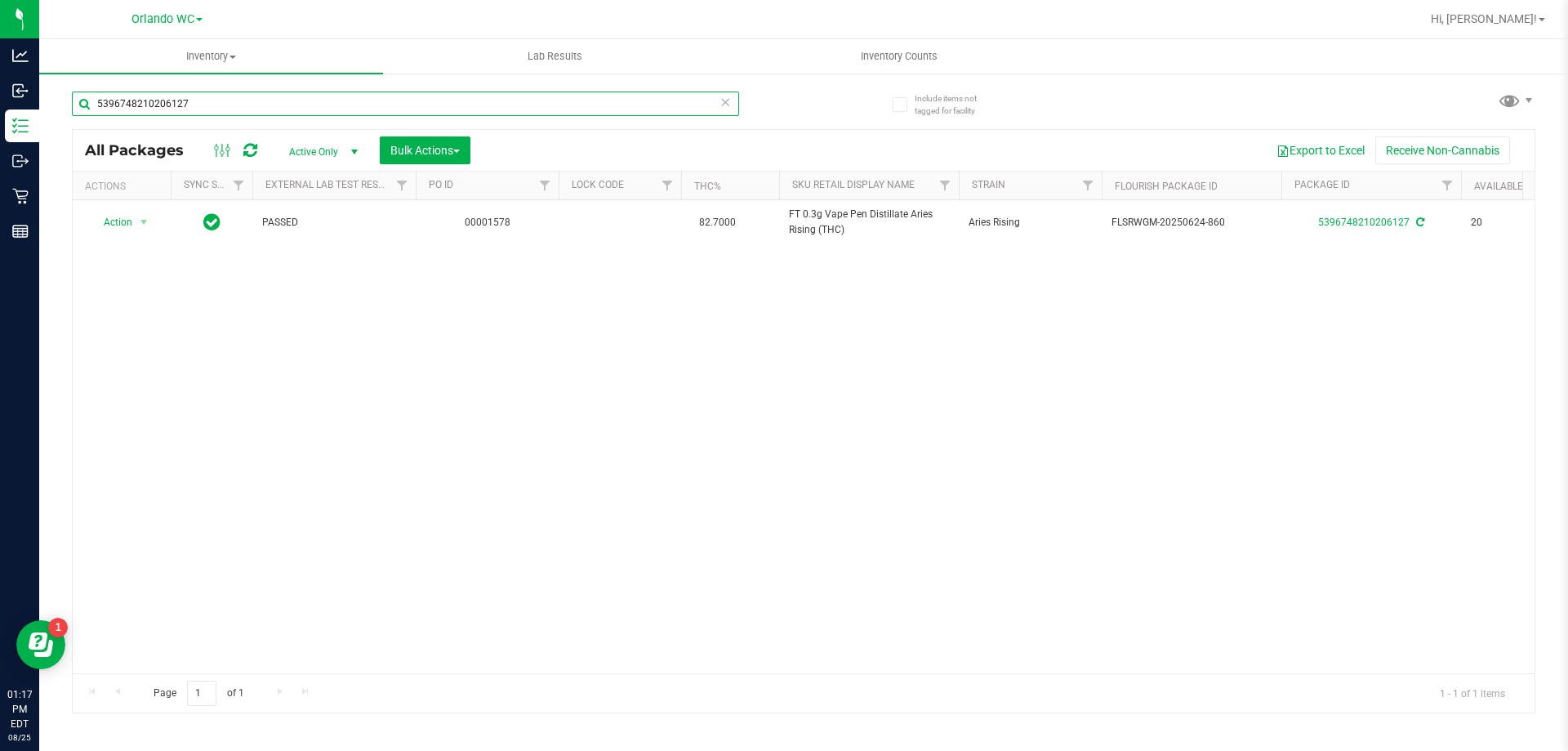
click at [539, 99] on input "5396748210206127" at bounding box center [405, 104] width 667 height 25
type input "4437160360849427"
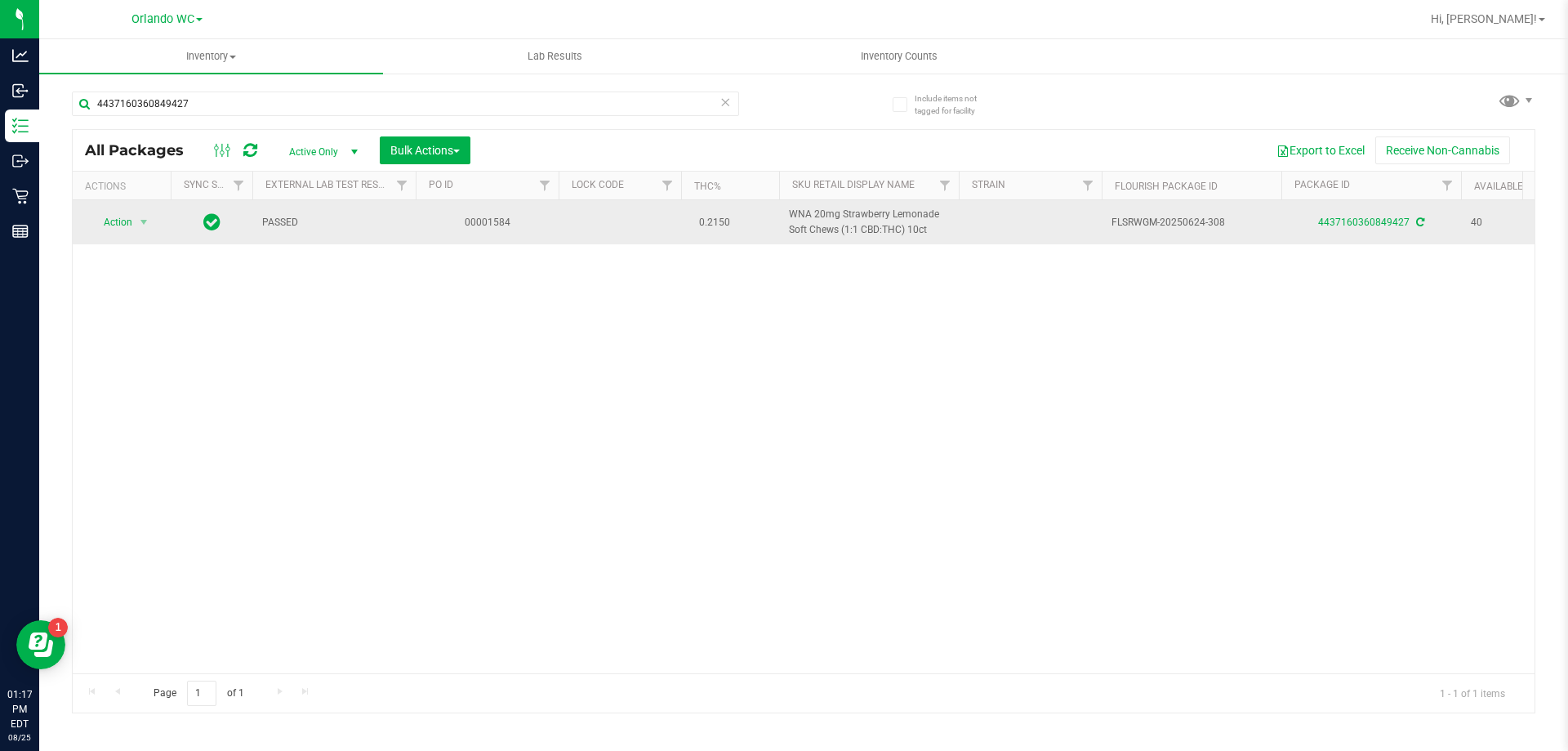
drag, startPoint x: 162, startPoint y: 213, endPoint x: 151, endPoint y: 214, distance: 11.0
click at [159, 213] on td "Action Action Adjust qty Create package Edit attributes Global inventory Locate…" at bounding box center [121, 222] width 98 height 44
click at [149, 214] on span "select" at bounding box center [144, 222] width 20 height 23
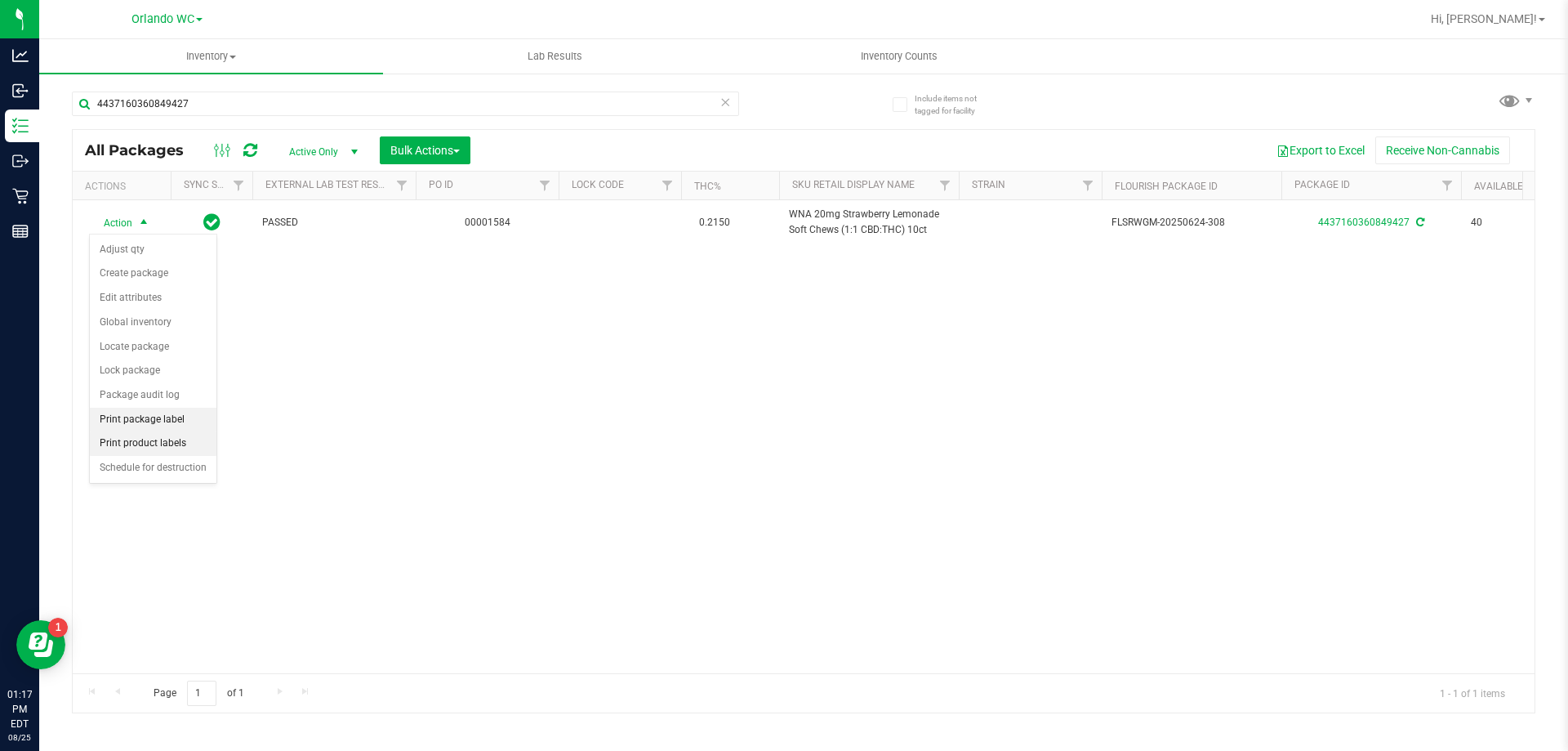
click at [147, 420] on li "Print package label" at bounding box center [152, 420] width 127 height 25
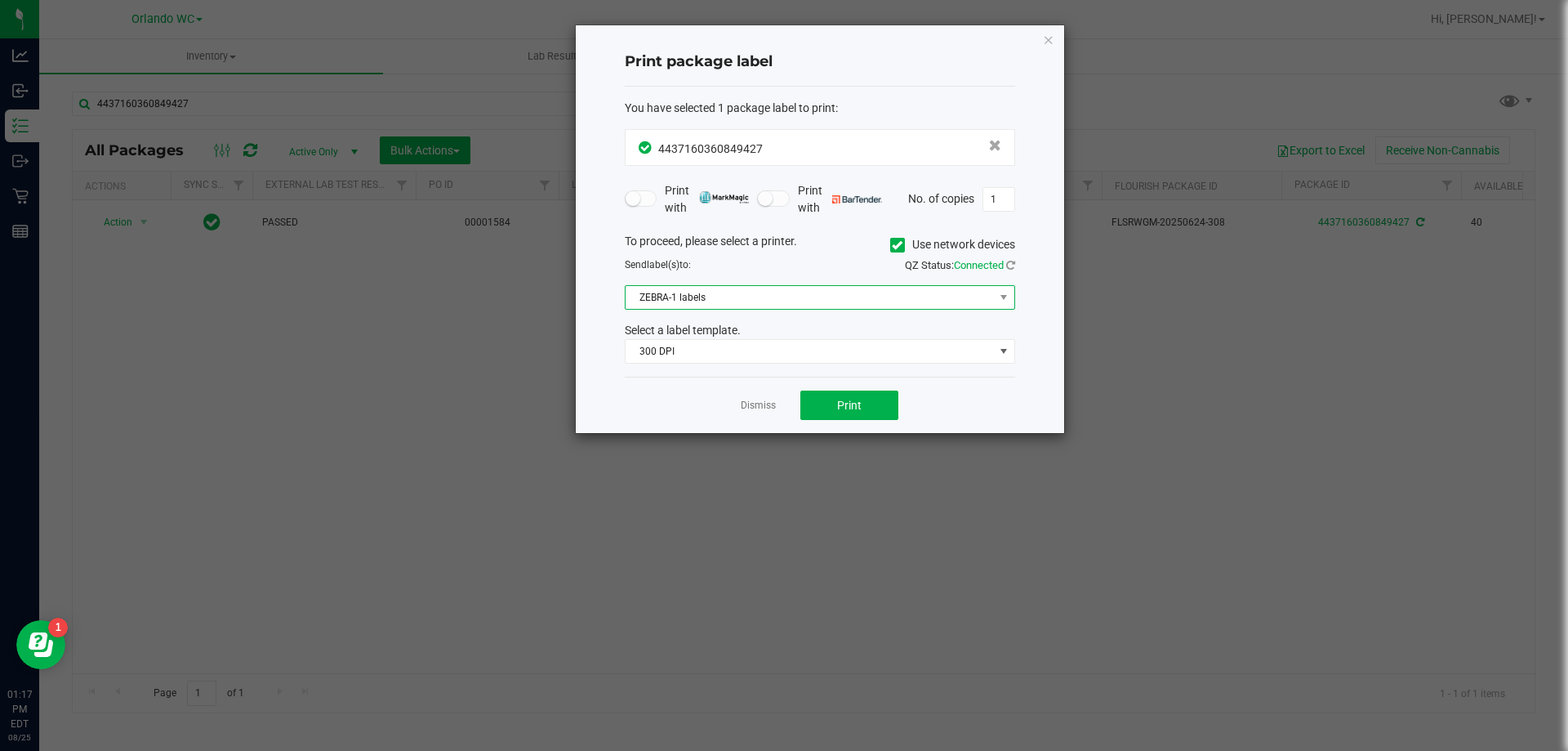
click at [808, 310] on span "ZEBRA-1 labels" at bounding box center [820, 297] width 391 height 25
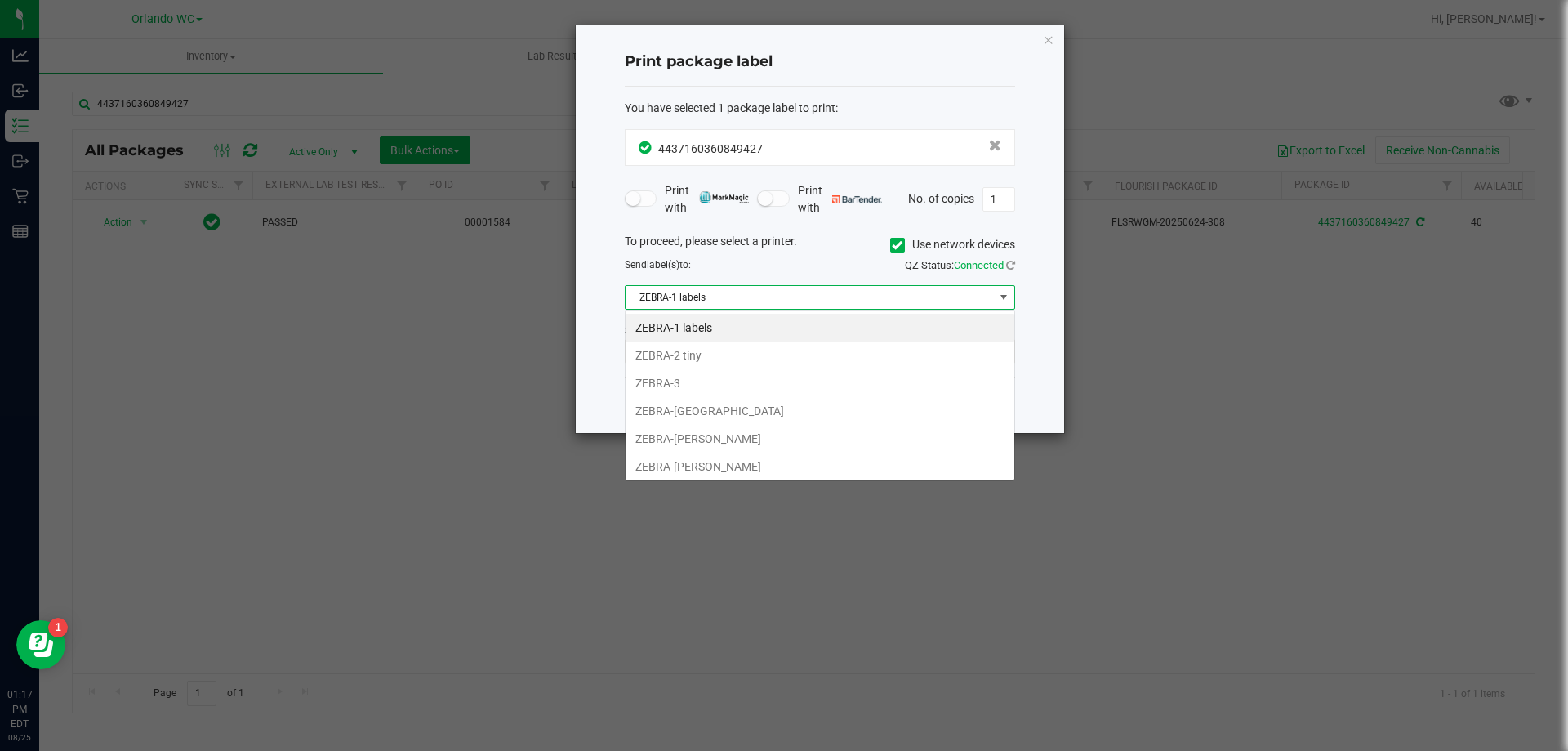
scroll to position [25, 391]
click at [705, 363] on li "ZEBRA-2 tiny" at bounding box center [820, 355] width 389 height 28
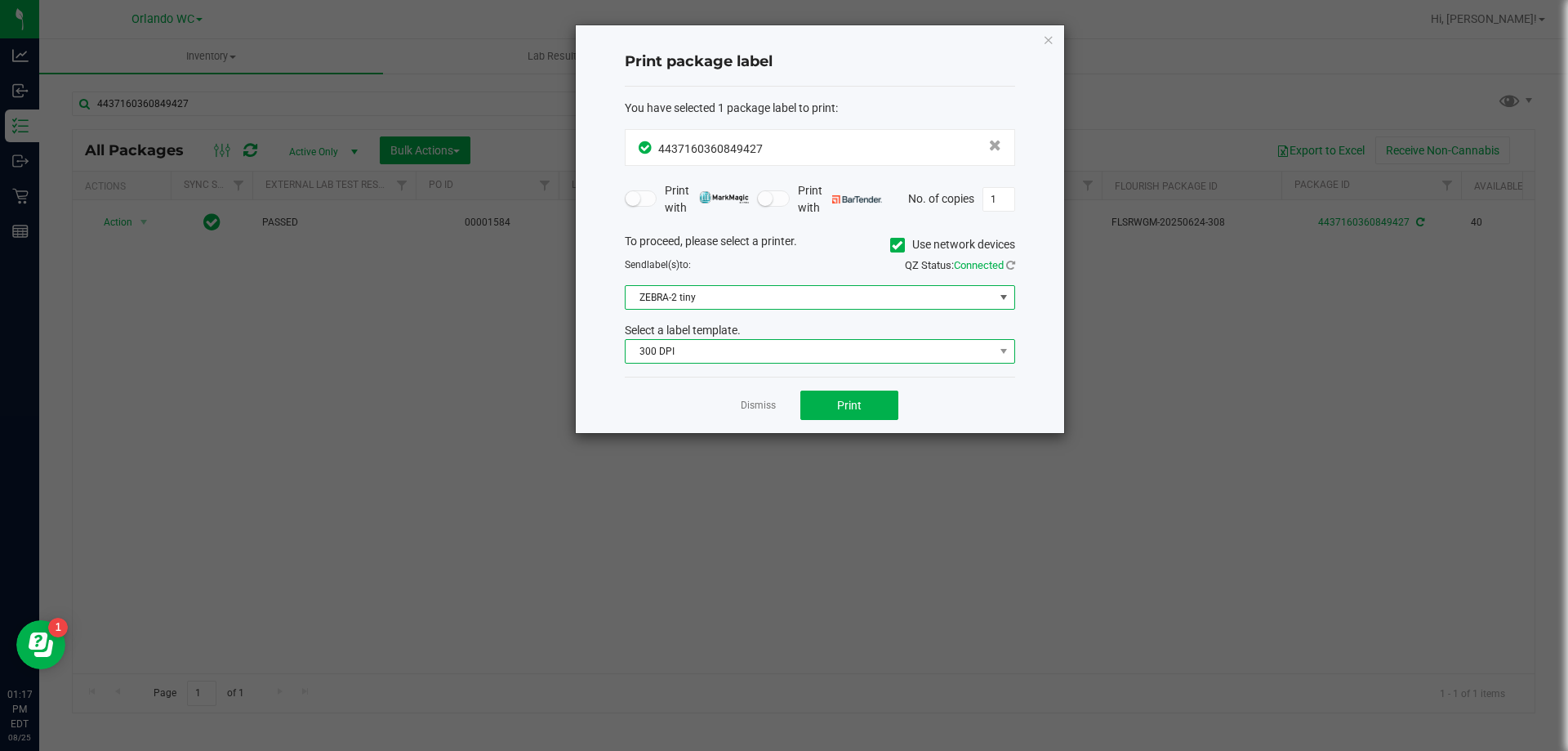
click at [703, 357] on span "300 DPI" at bounding box center [810, 352] width 369 height 23
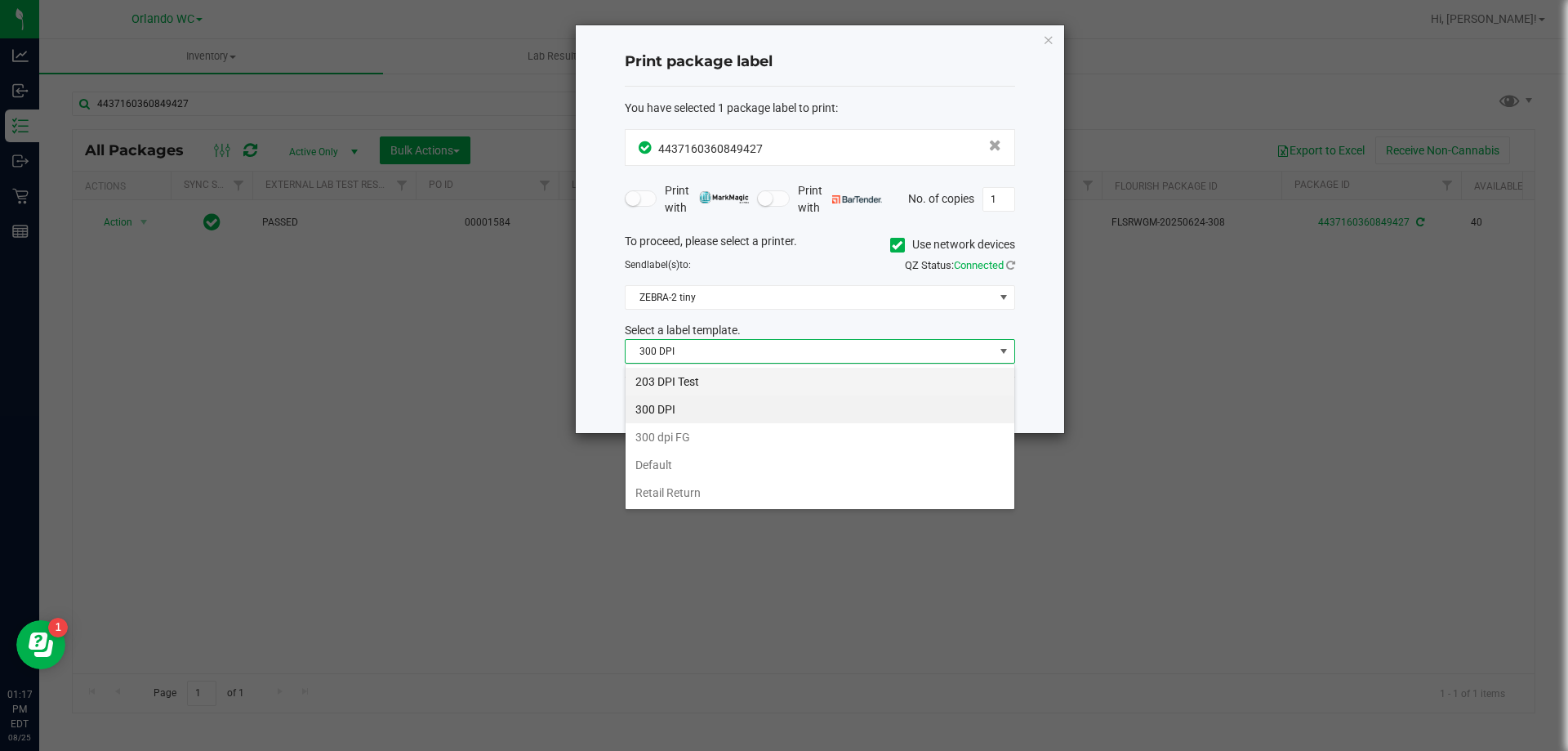
click at [704, 381] on li "203 DPI Test" at bounding box center [820, 381] width 389 height 28
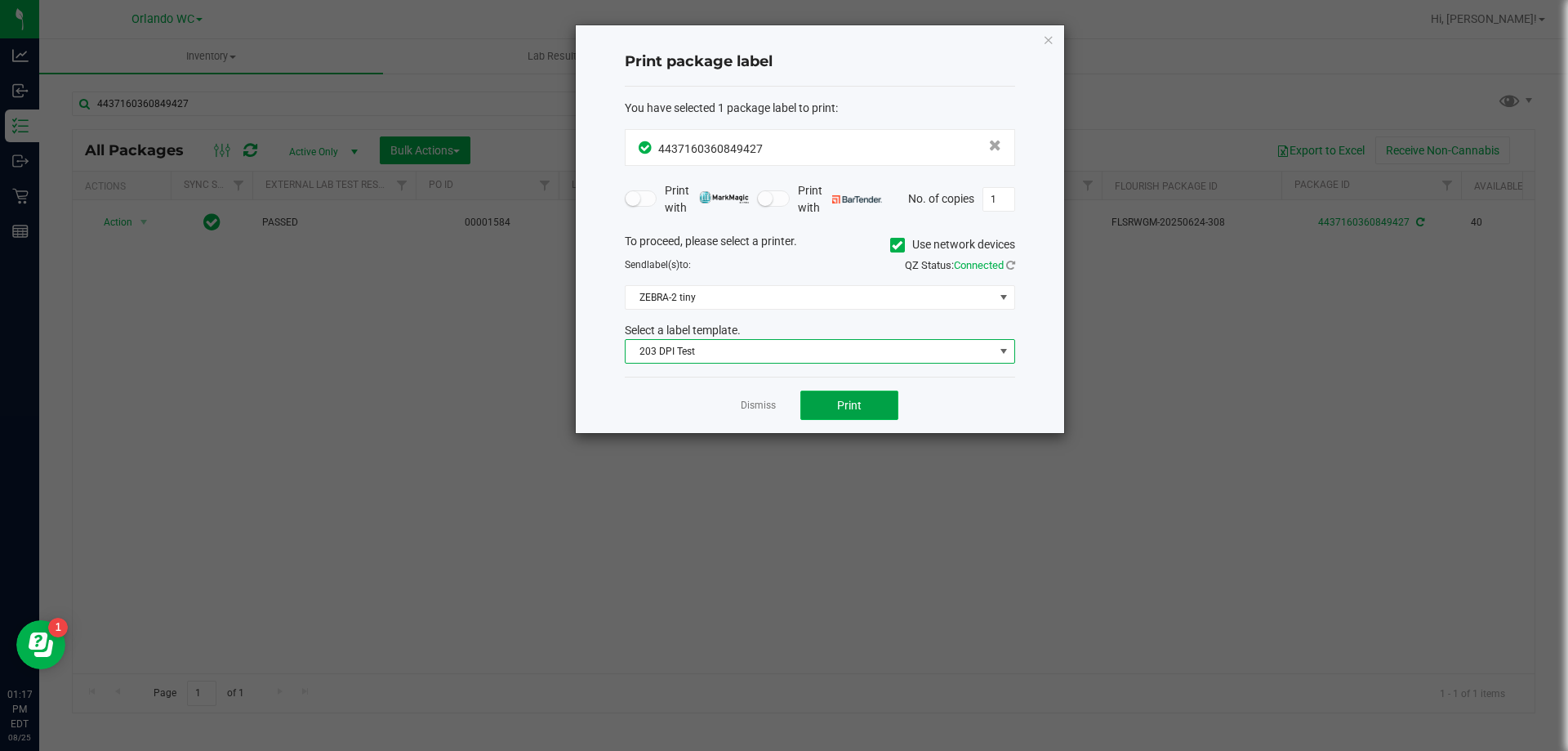
click at [828, 402] on button "Print" at bounding box center [849, 405] width 98 height 30
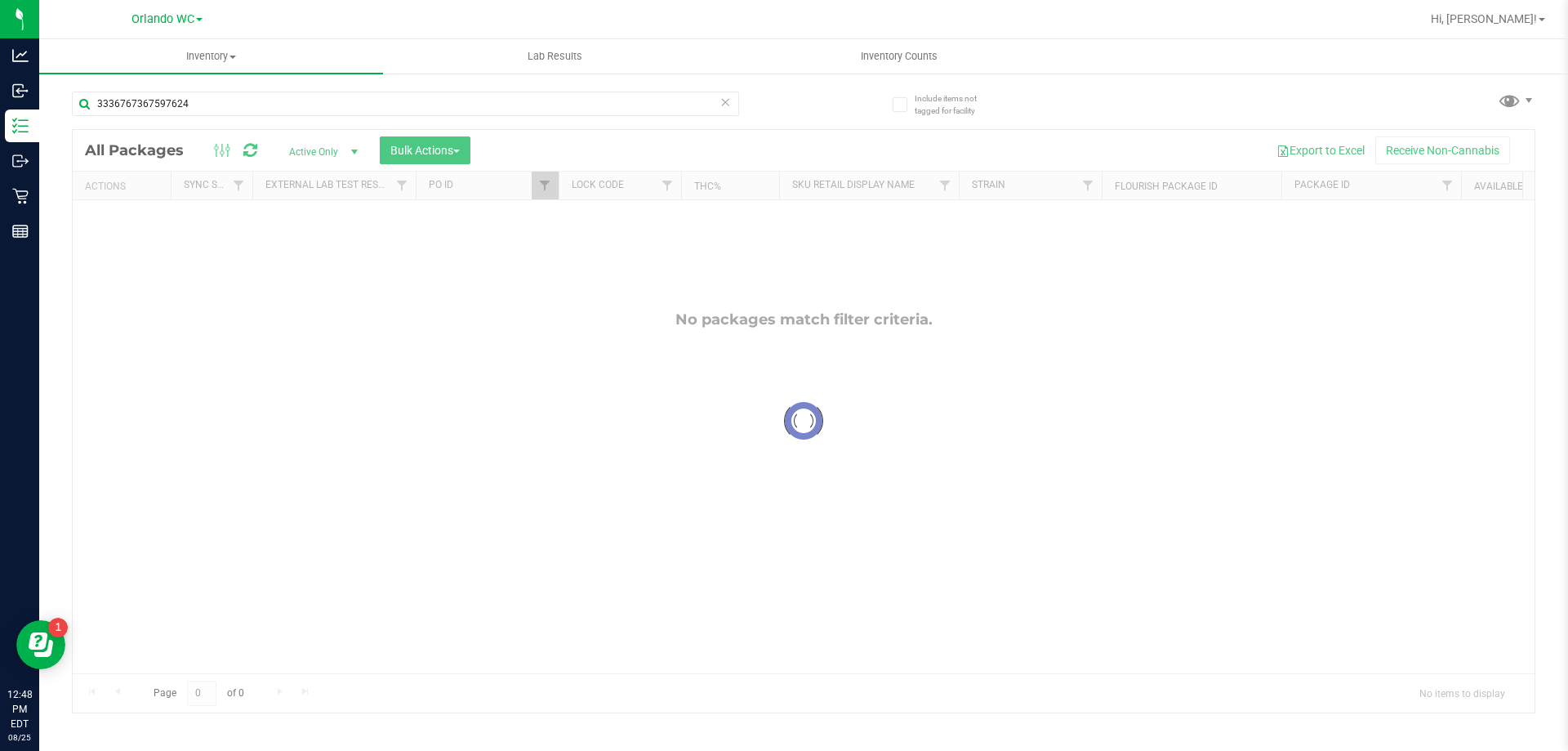
click at [540, 178] on div at bounding box center [803, 420] width 1461 height 582
click at [541, 191] on span "Filter" at bounding box center [545, 186] width 13 height 13
click at [665, 263] on button "Clear" at bounding box center [671, 265] width 78 height 36
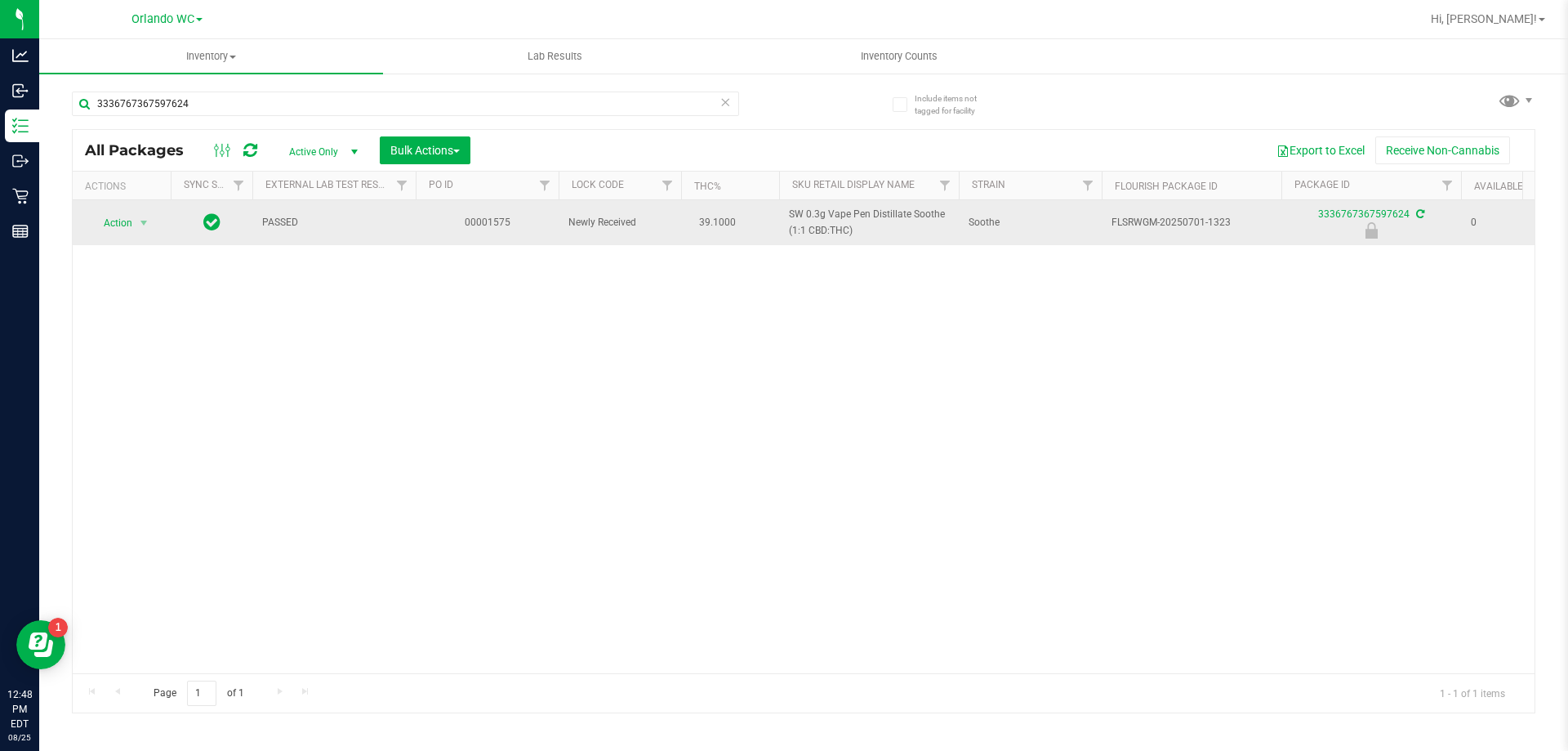
drag, startPoint x: 154, startPoint y: 227, endPoint x: 121, endPoint y: 225, distance: 33.1
click at [124, 225] on div "Action Action Edit attributes Global inventory Locate package Package audit log…" at bounding box center [122, 223] width 78 height 23
click at [121, 225] on span "Action" at bounding box center [111, 223] width 44 height 23
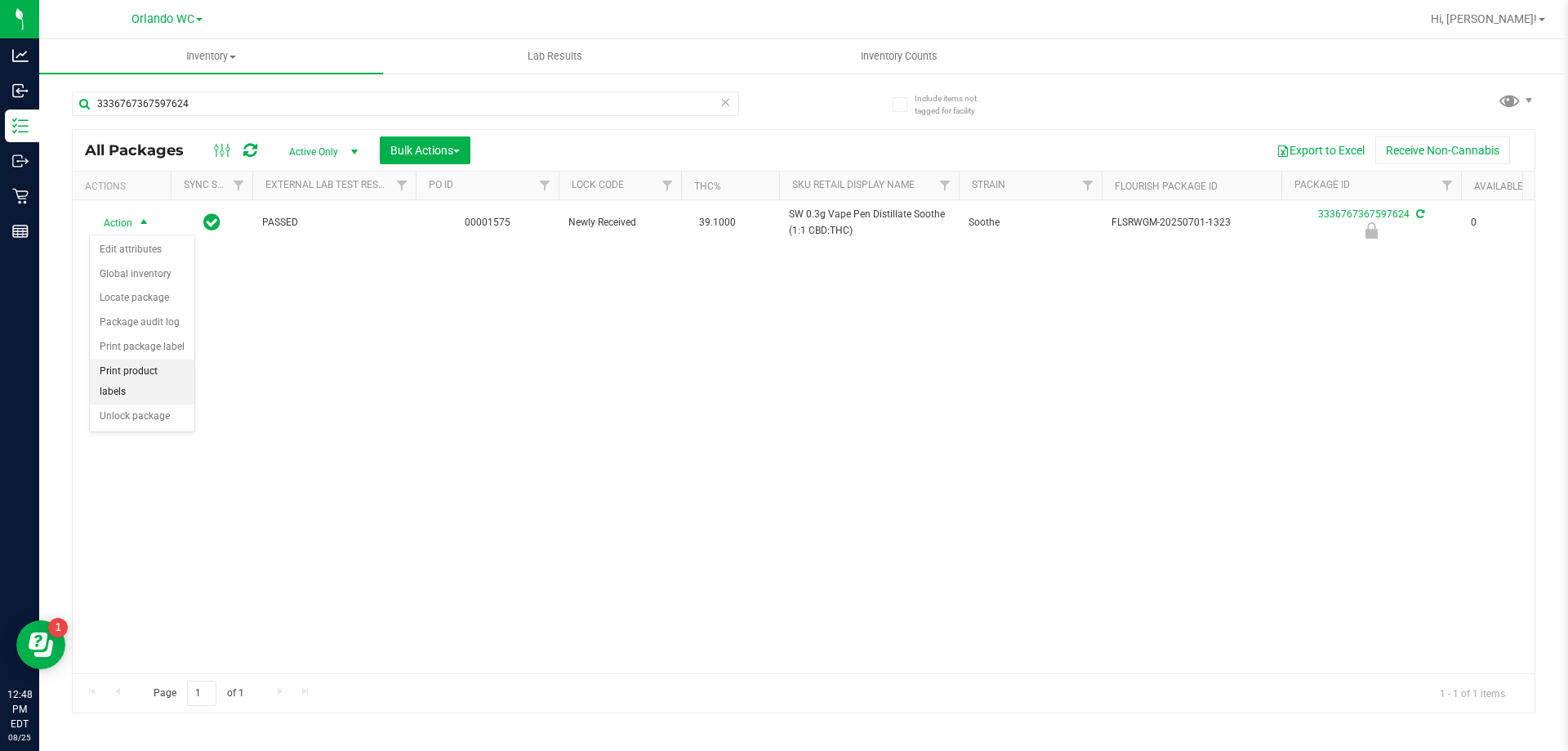
click at [158, 404] on li "Unlock package" at bounding box center [142, 416] width 105 height 25
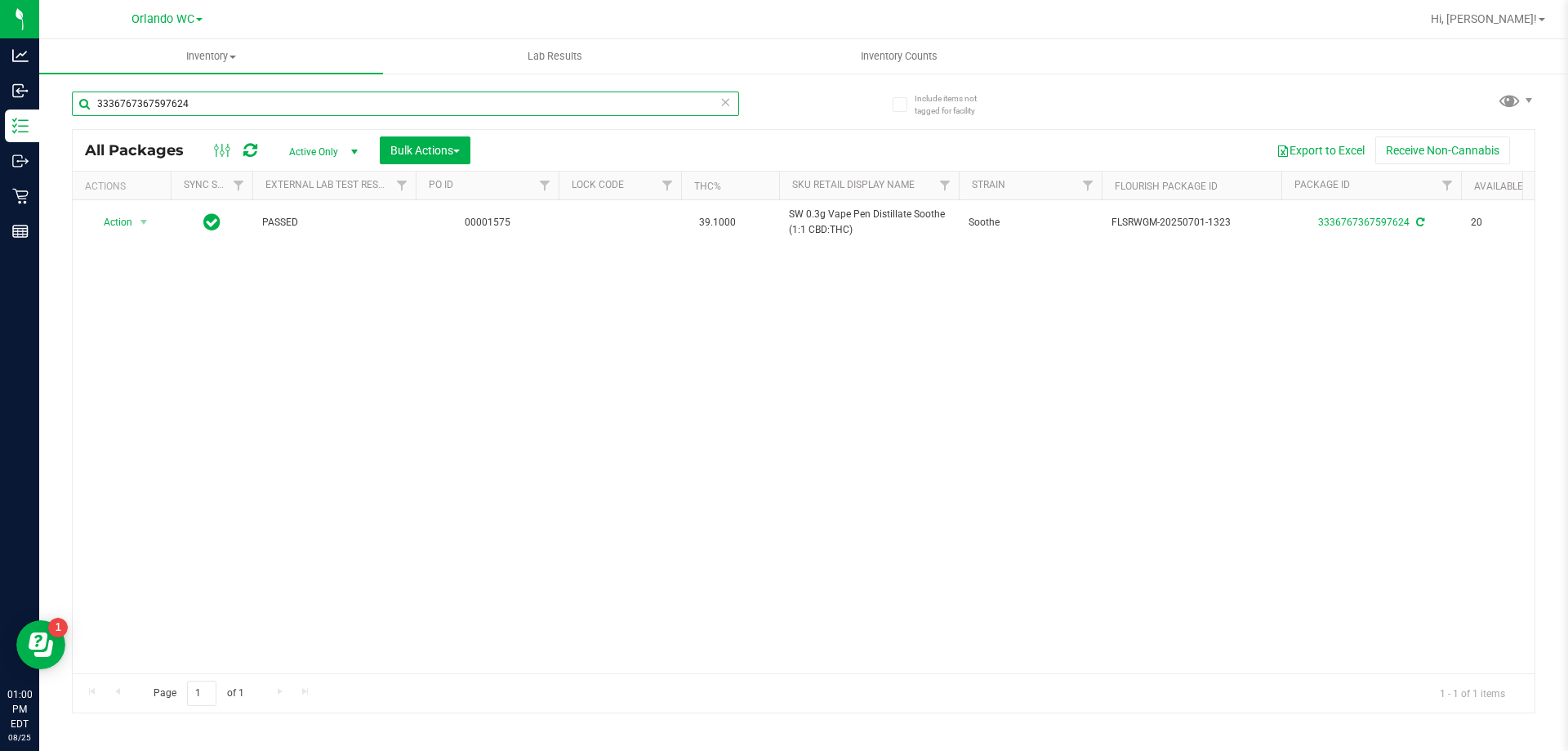
click at [231, 111] on input "3336767367597624" at bounding box center [405, 104] width 667 height 25
type input "3298940040195344"
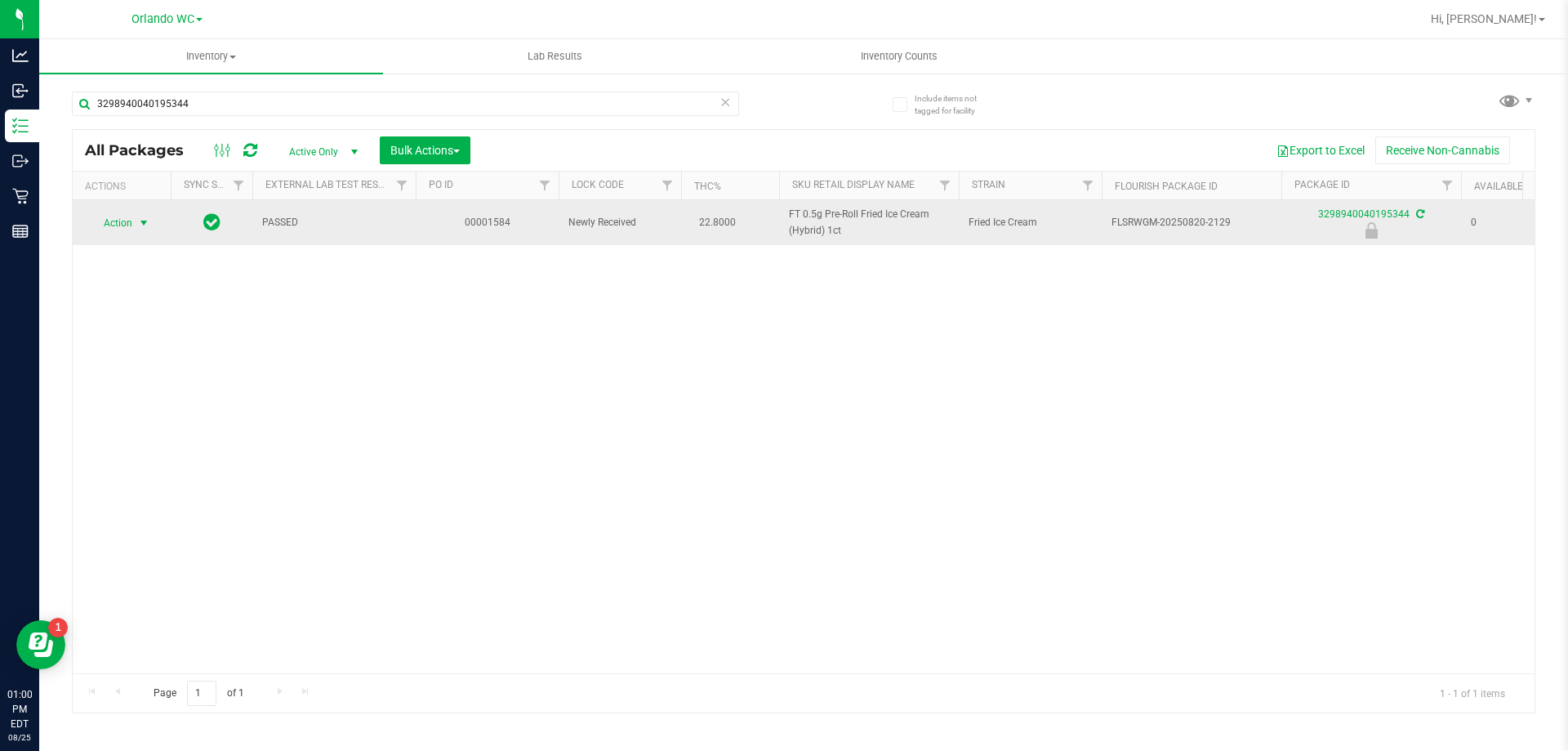
click at [125, 230] on span "Action" at bounding box center [111, 223] width 44 height 23
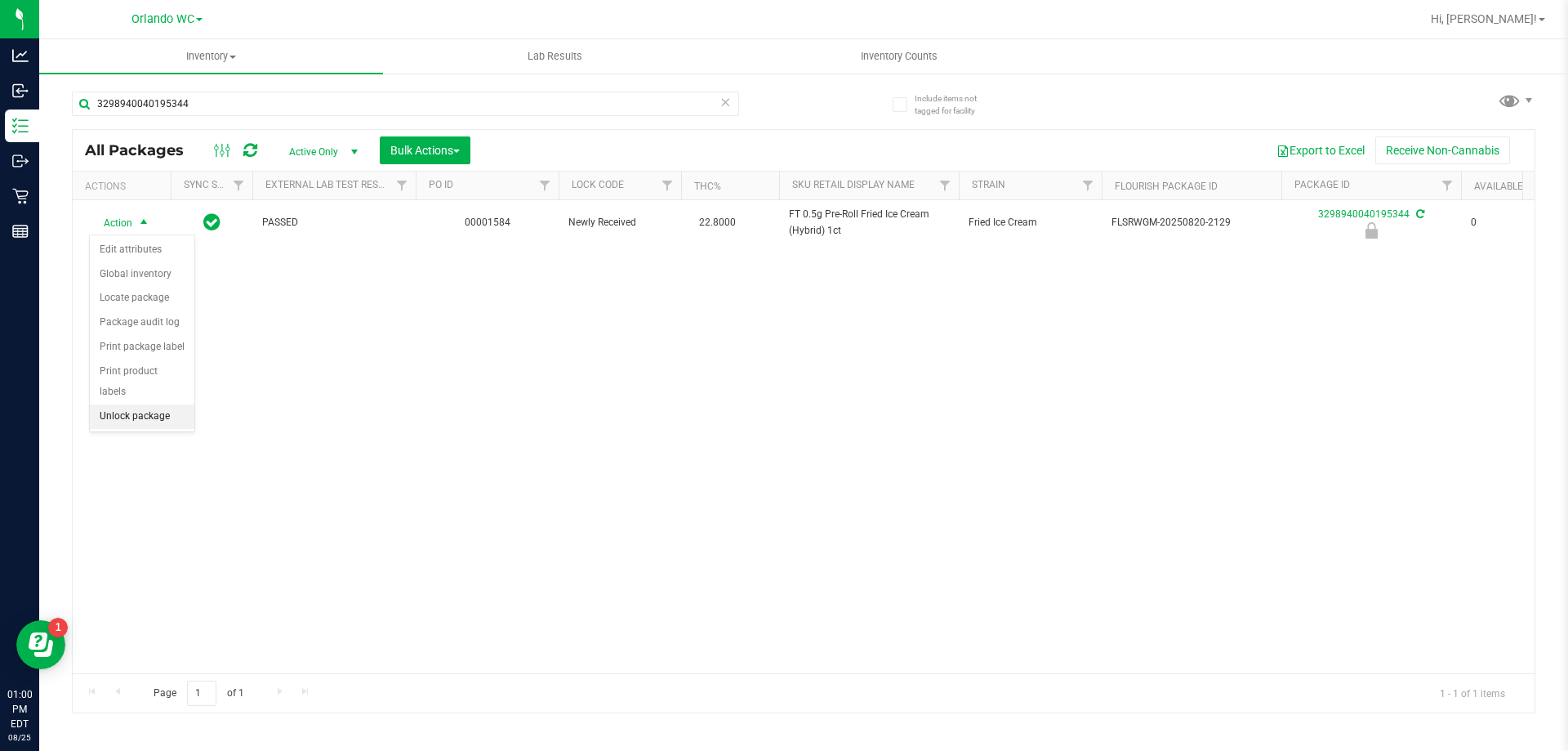
click at [123, 404] on li "Unlock package" at bounding box center [142, 416] width 105 height 25
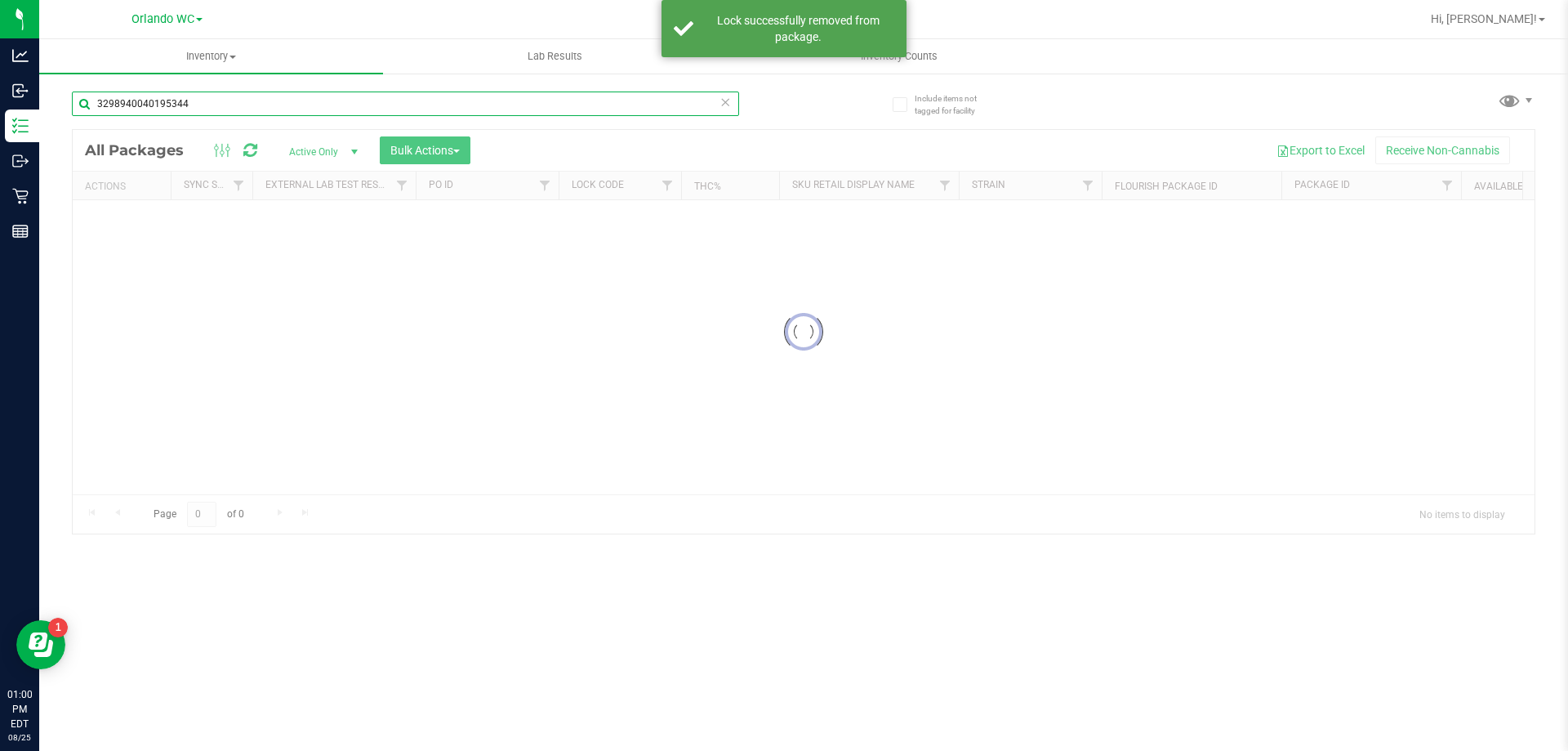
click at [209, 109] on input "3298940040195344" at bounding box center [405, 104] width 667 height 25
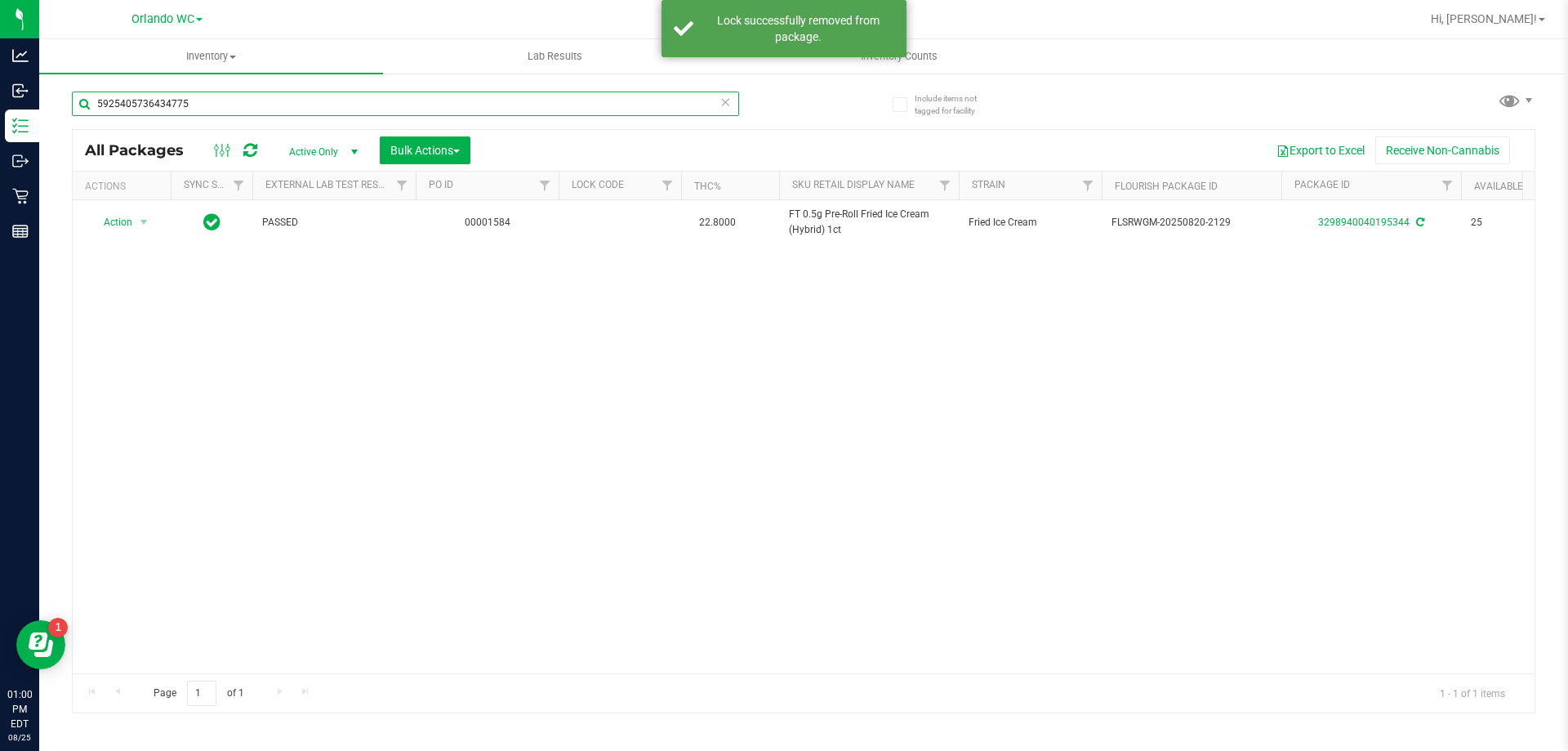
type input "5925405736434775"
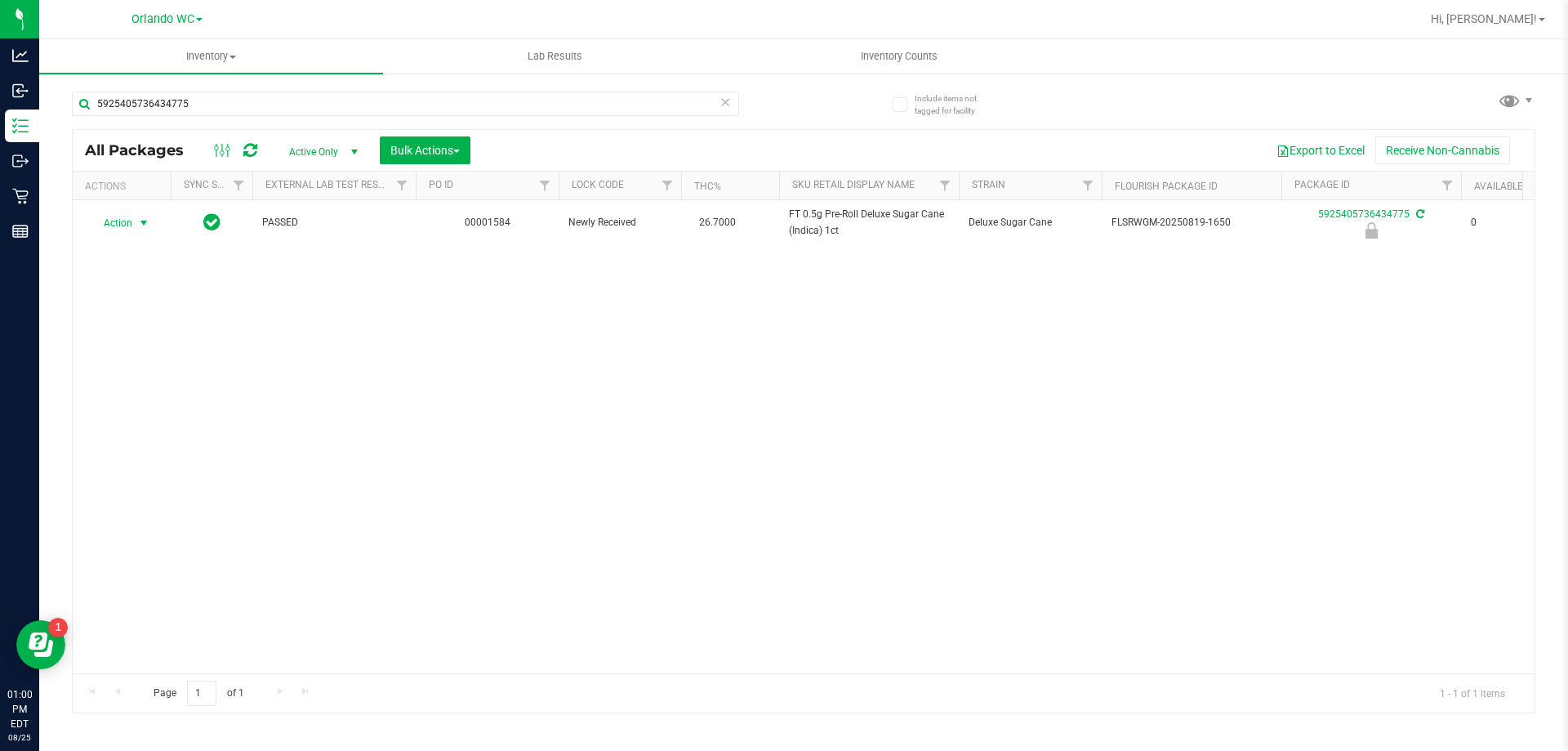
click at [120, 220] on span "Action" at bounding box center [111, 223] width 44 height 23
click at [129, 408] on ul "Edit attributes Global inventory Locate package Package audit log Print package…" at bounding box center [142, 333] width 105 height 192
click at [129, 404] on li "Unlock package" at bounding box center [142, 416] width 105 height 25
click at [260, 108] on input "5925405736434775" at bounding box center [405, 104] width 667 height 25
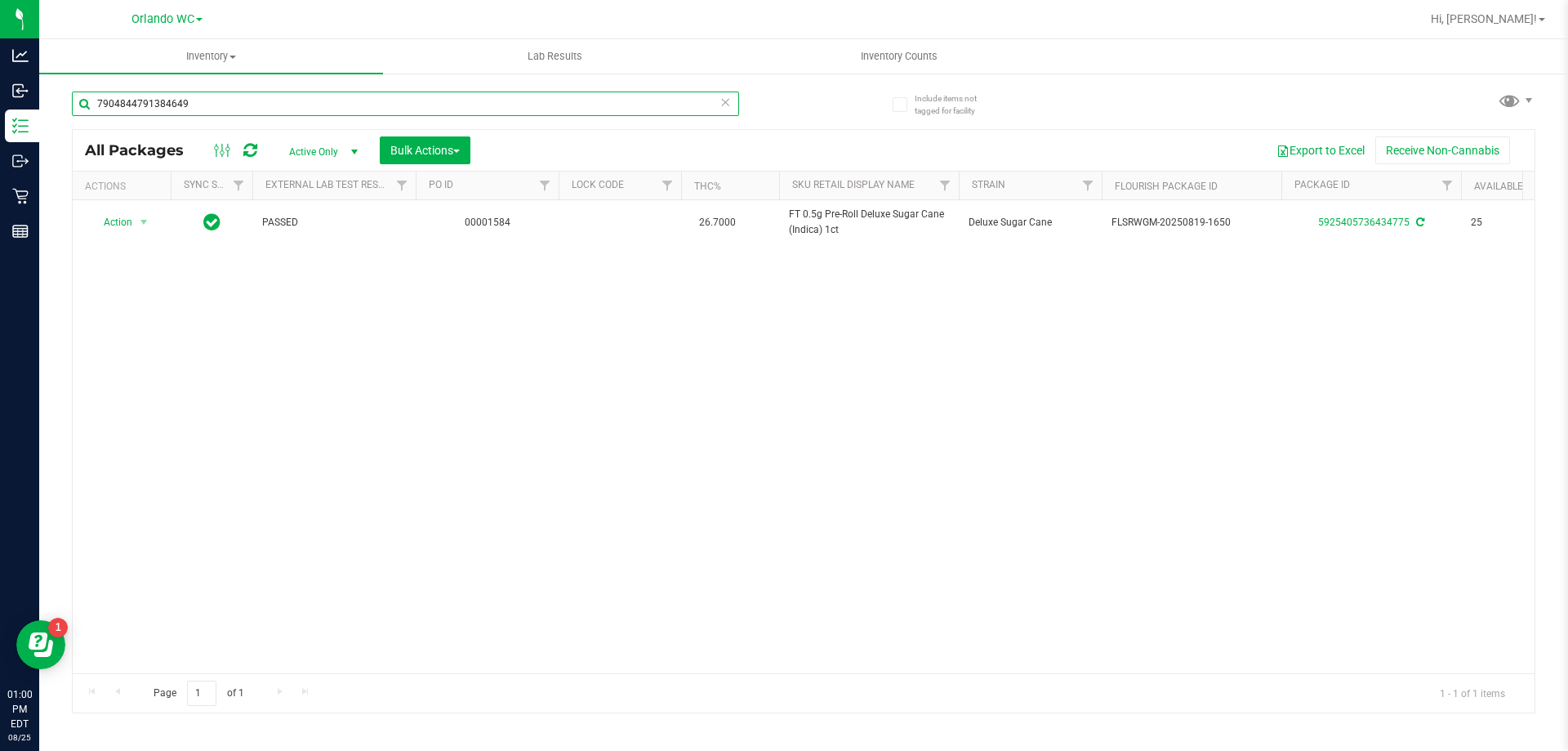
type input "7904844791384649"
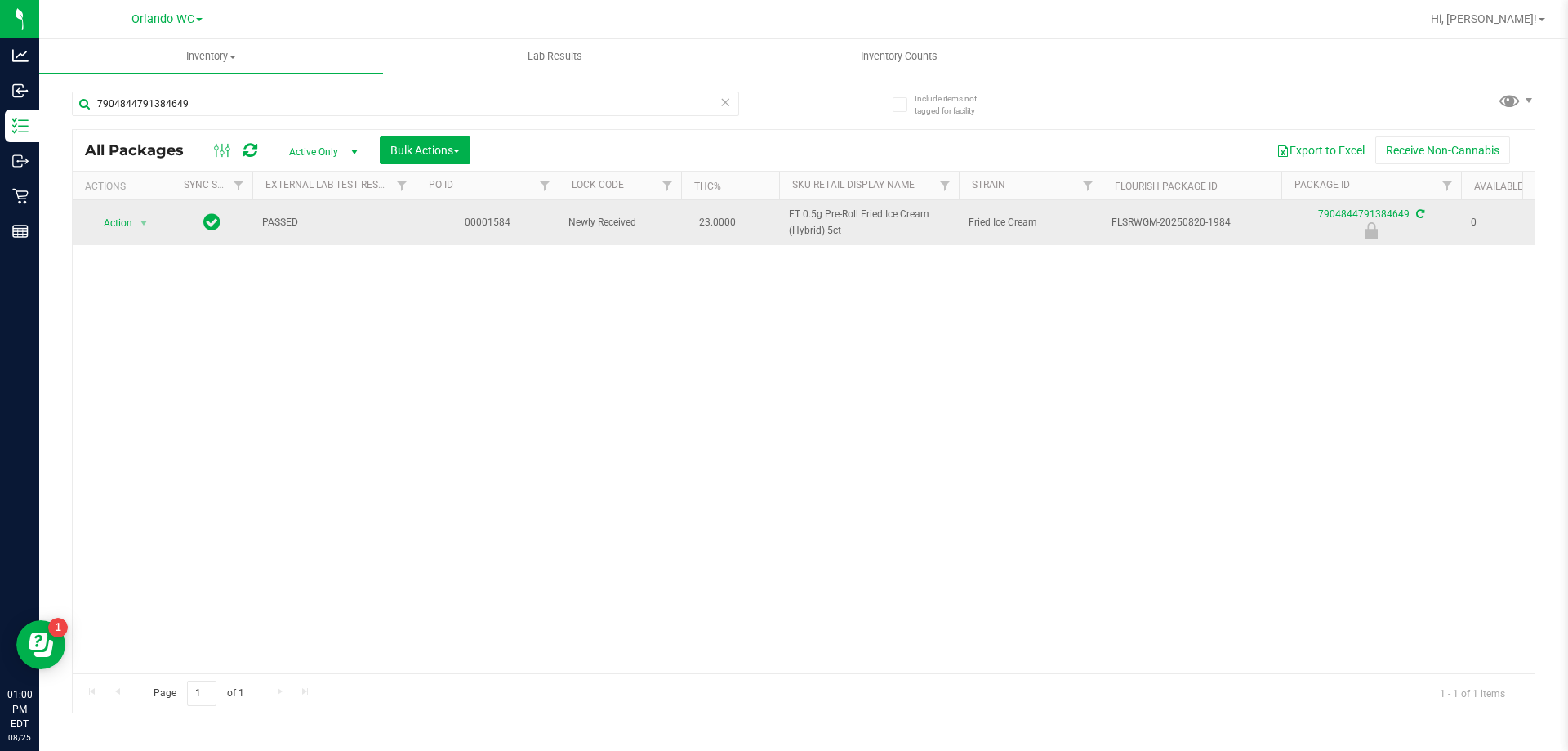
click at [138, 233] on span "select" at bounding box center [144, 223] width 20 height 23
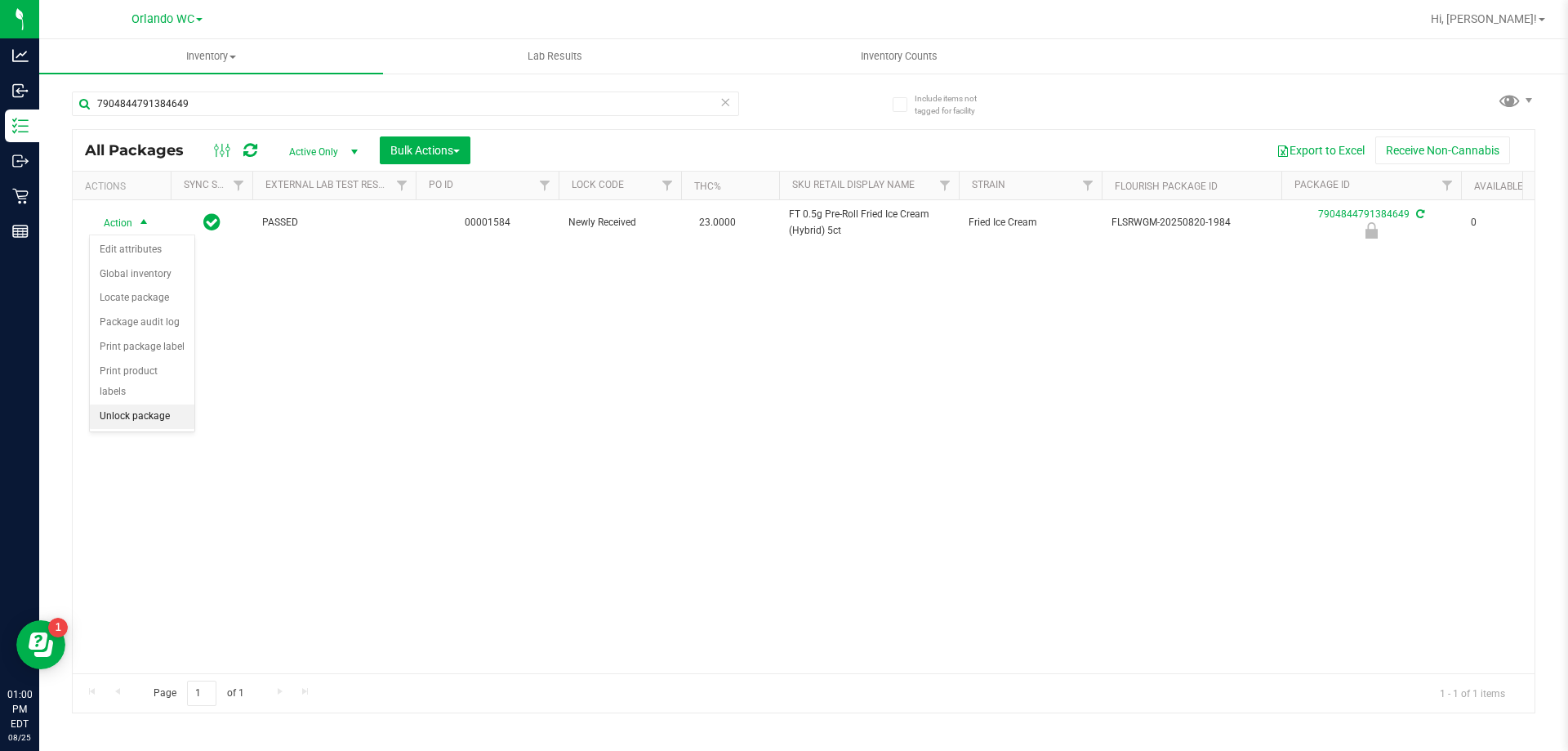
click at [151, 404] on li "Unlock package" at bounding box center [142, 416] width 105 height 25
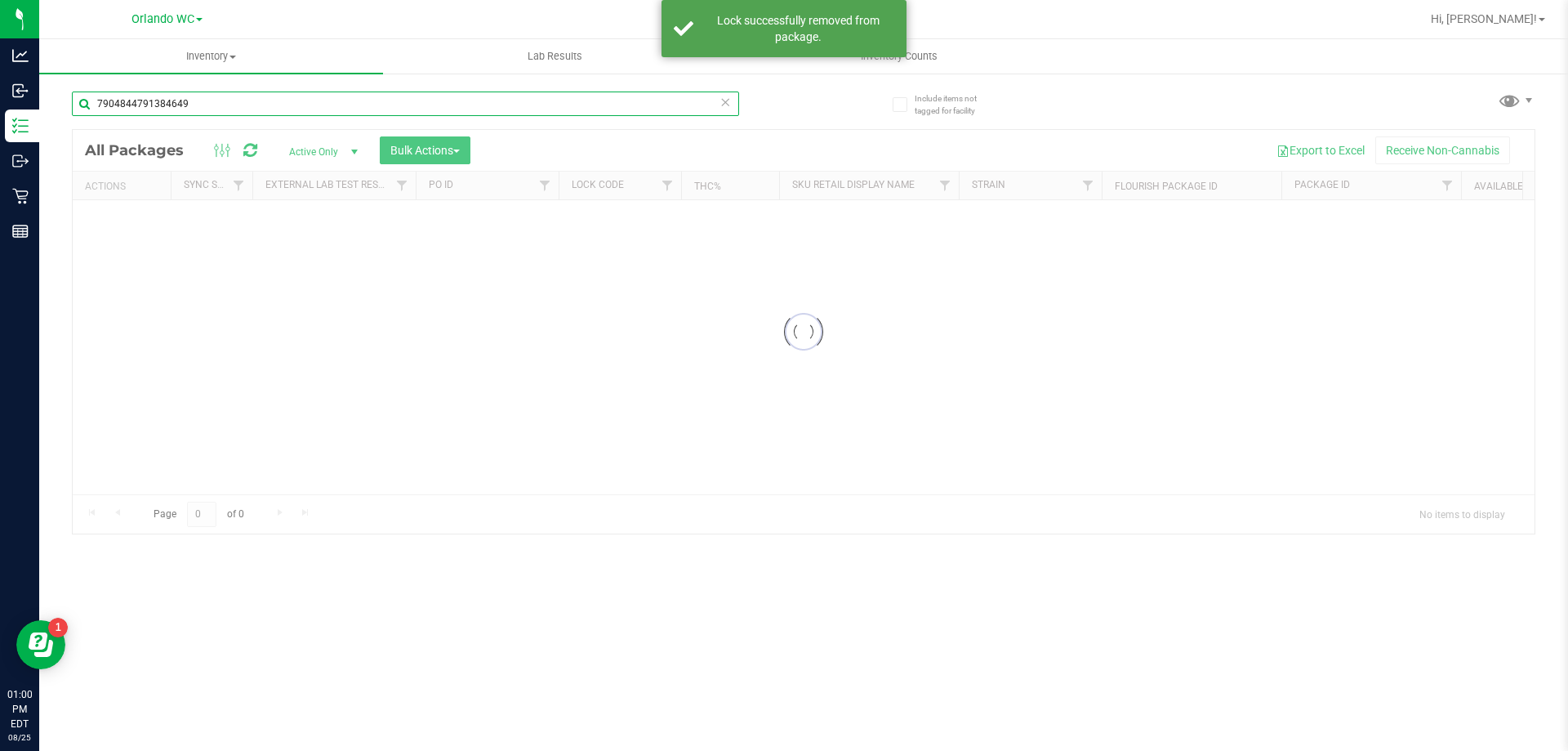
click at [239, 100] on input "7904844791384649" at bounding box center [405, 104] width 667 height 25
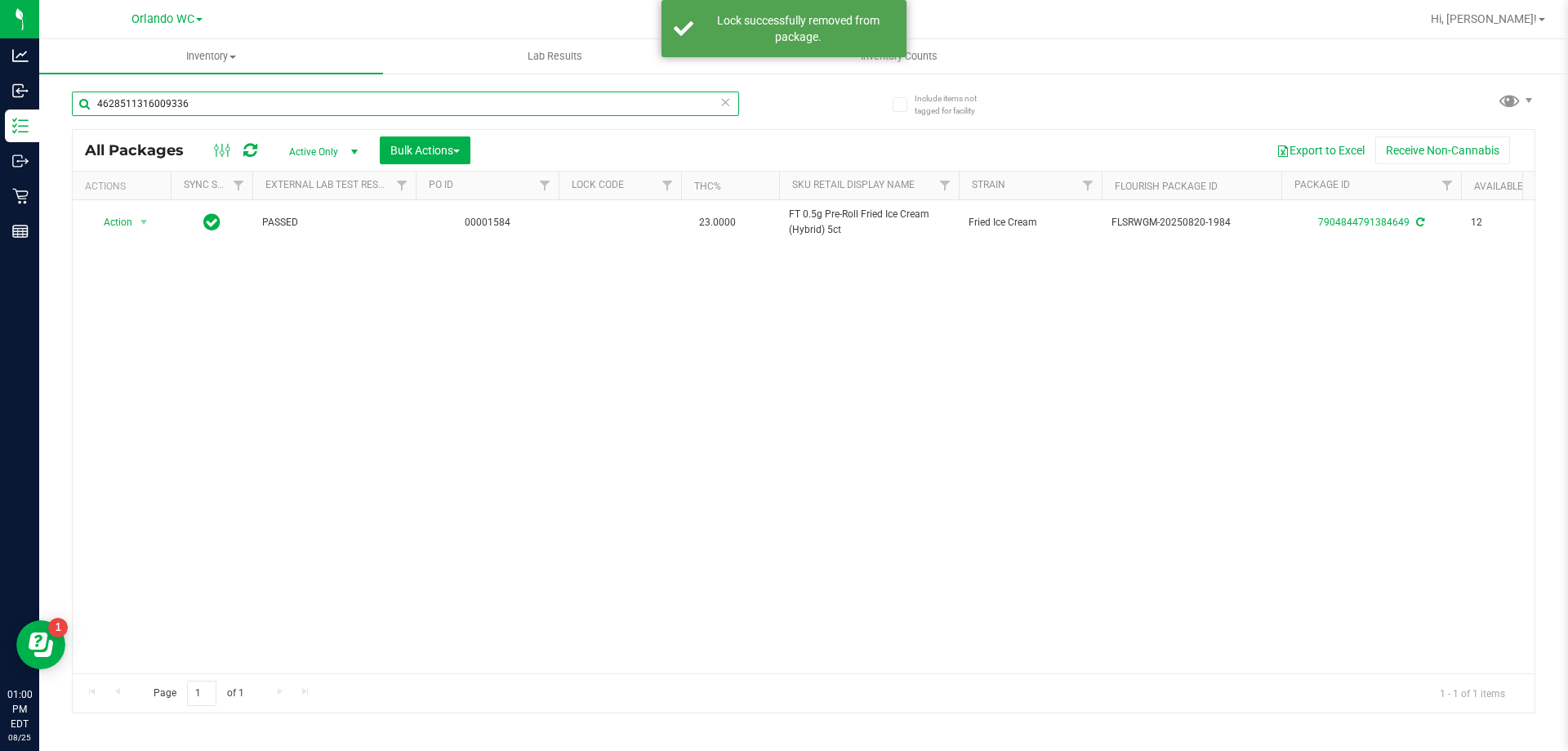
type input "4628511316009336"
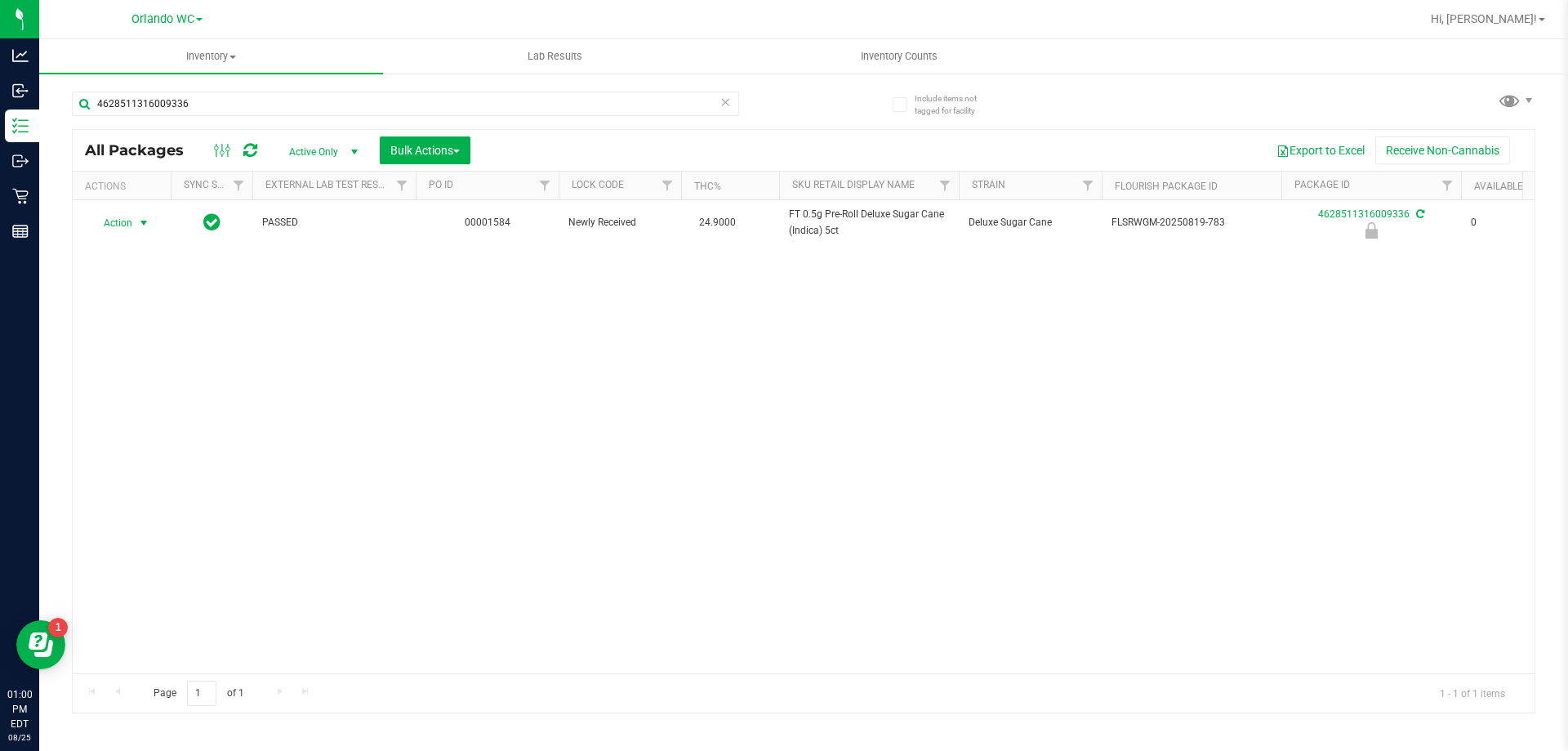
click at [153, 221] on span "select" at bounding box center [144, 223] width 20 height 23
click at [126, 404] on li "Unlock package" at bounding box center [142, 416] width 105 height 25
click at [200, 107] on input "4628511316009336" at bounding box center [405, 104] width 667 height 25
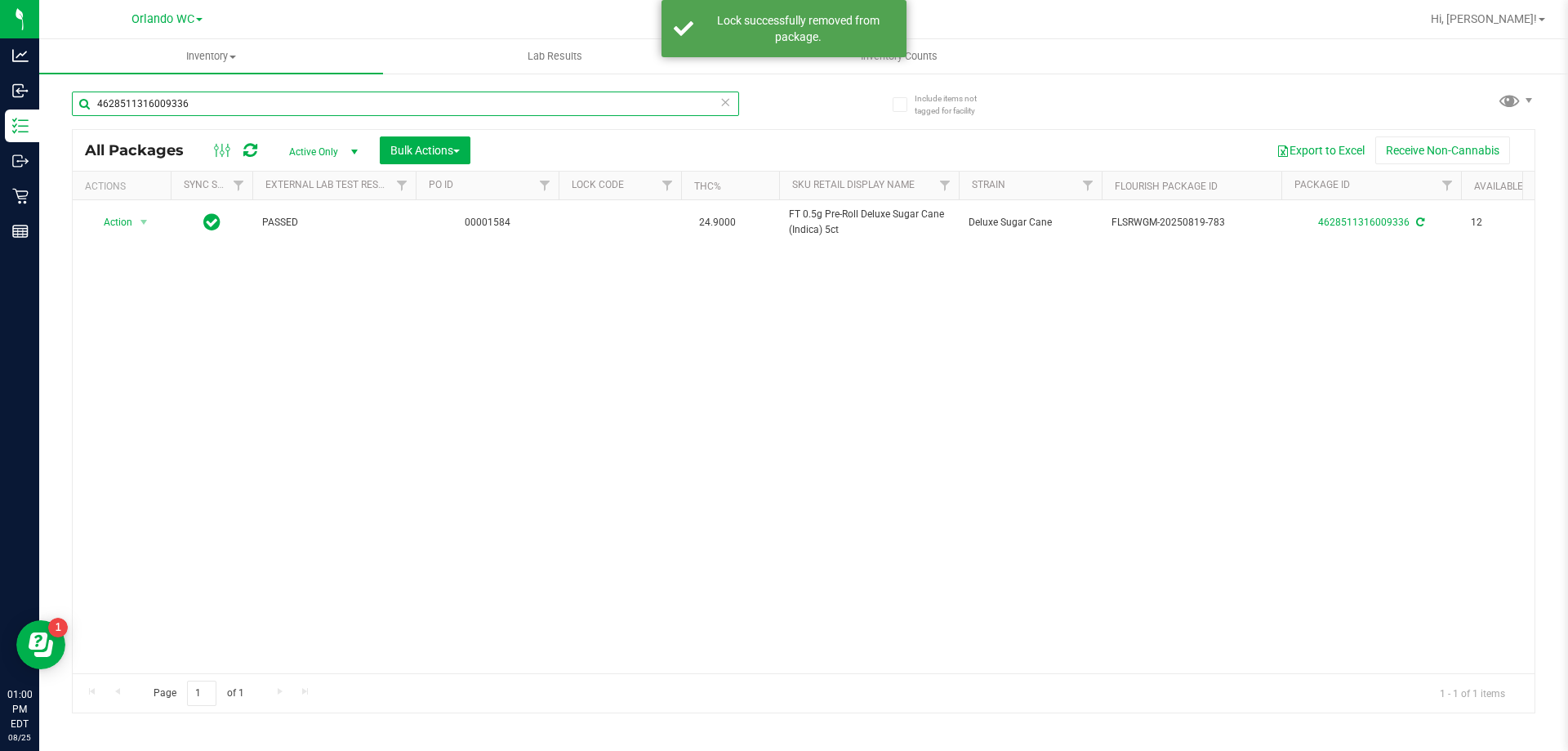
click at [200, 107] on input "4628511316009336" at bounding box center [405, 104] width 667 height 25
type input "5528477720984043"
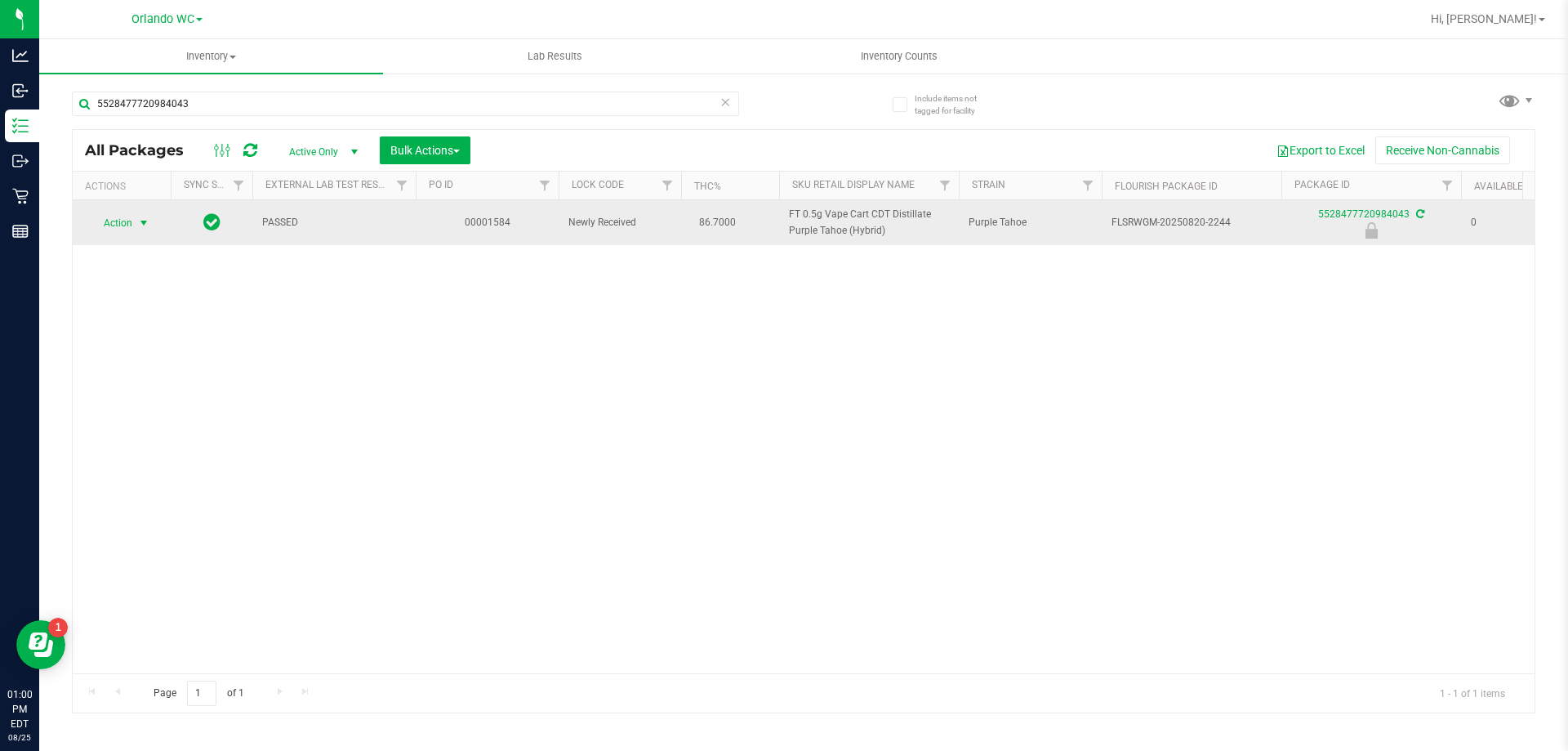
click at [116, 220] on span "Action" at bounding box center [111, 223] width 44 height 23
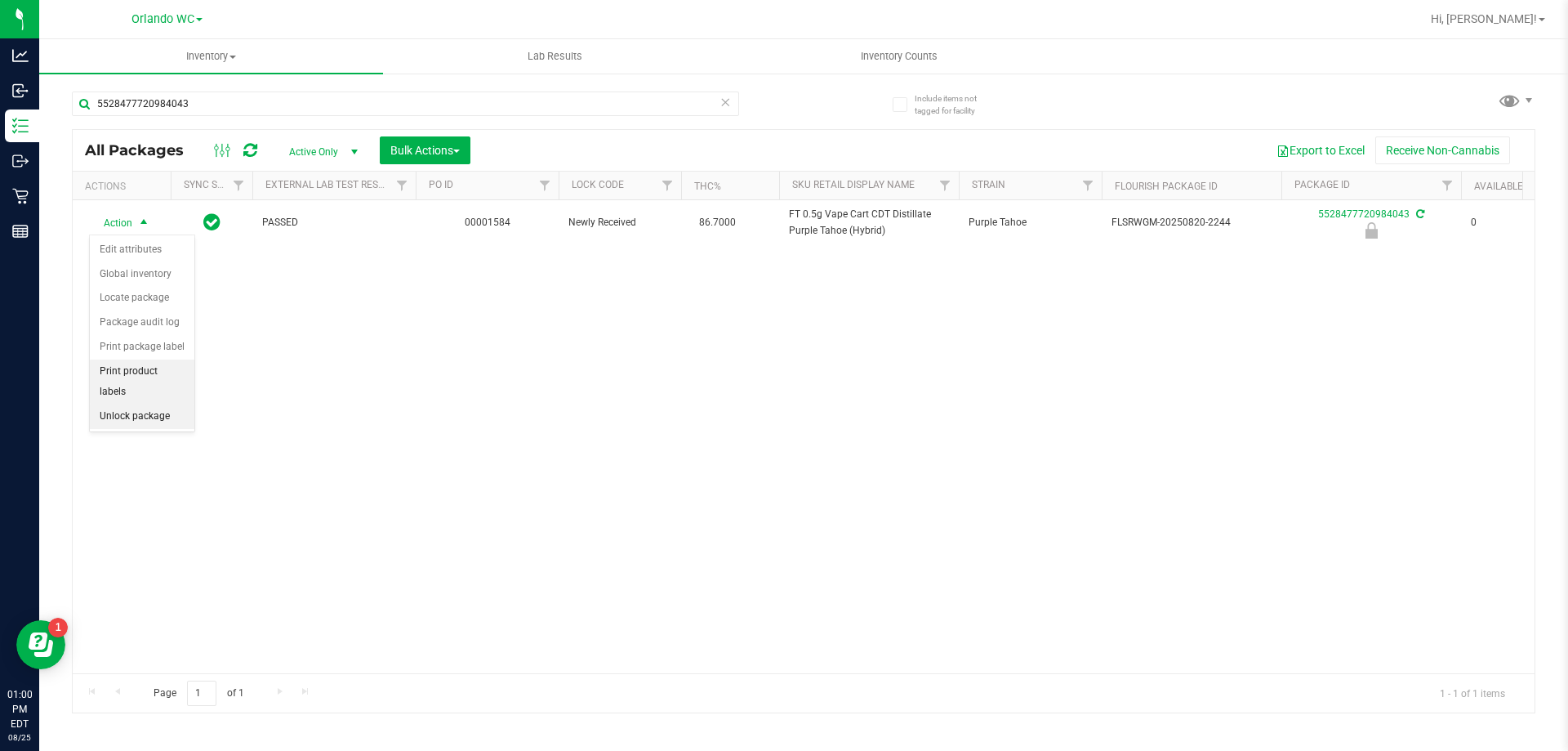
click at [148, 404] on li "Unlock package" at bounding box center [142, 416] width 105 height 25
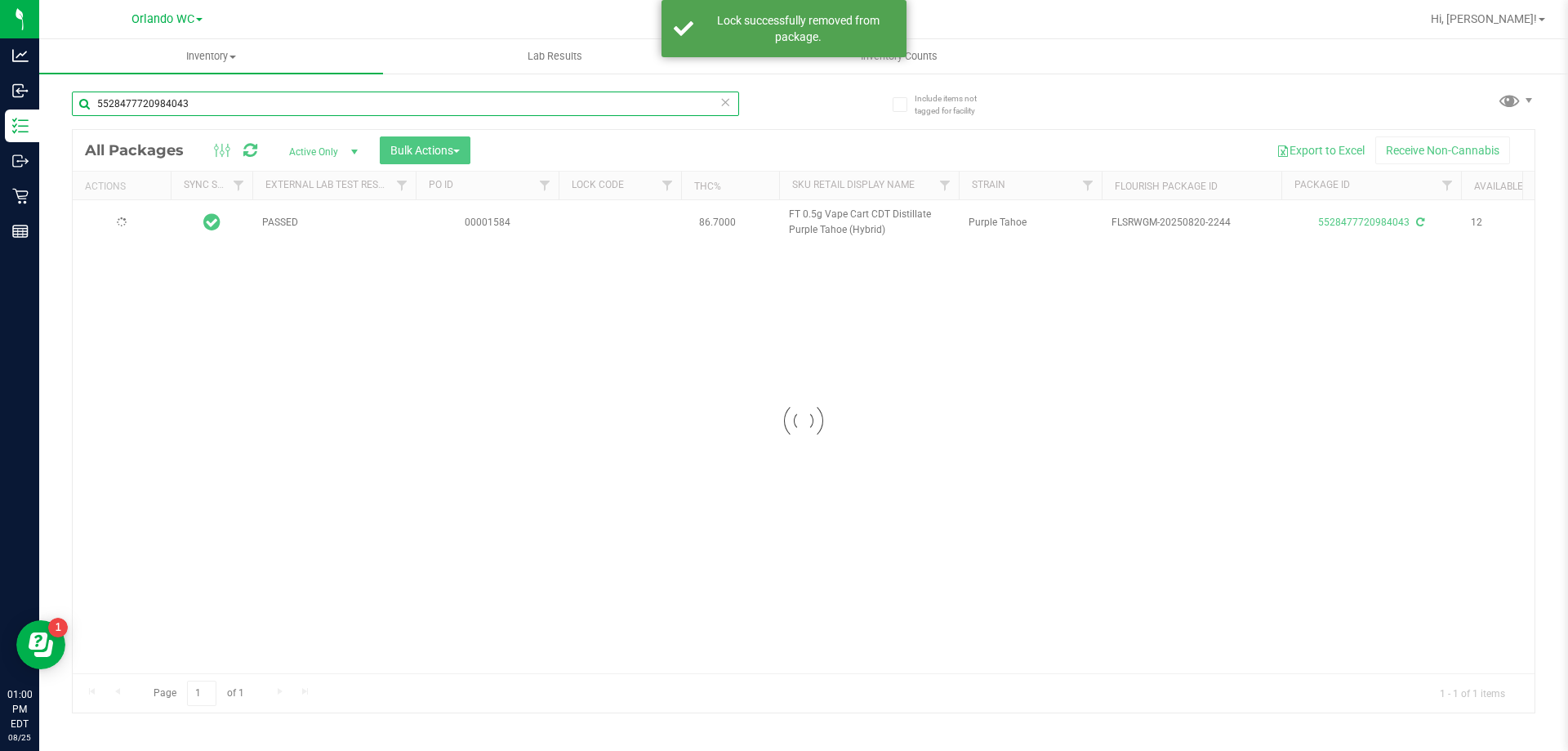
click at [214, 109] on input "5528477720984043" at bounding box center [405, 104] width 667 height 25
type input "4852513160463453"
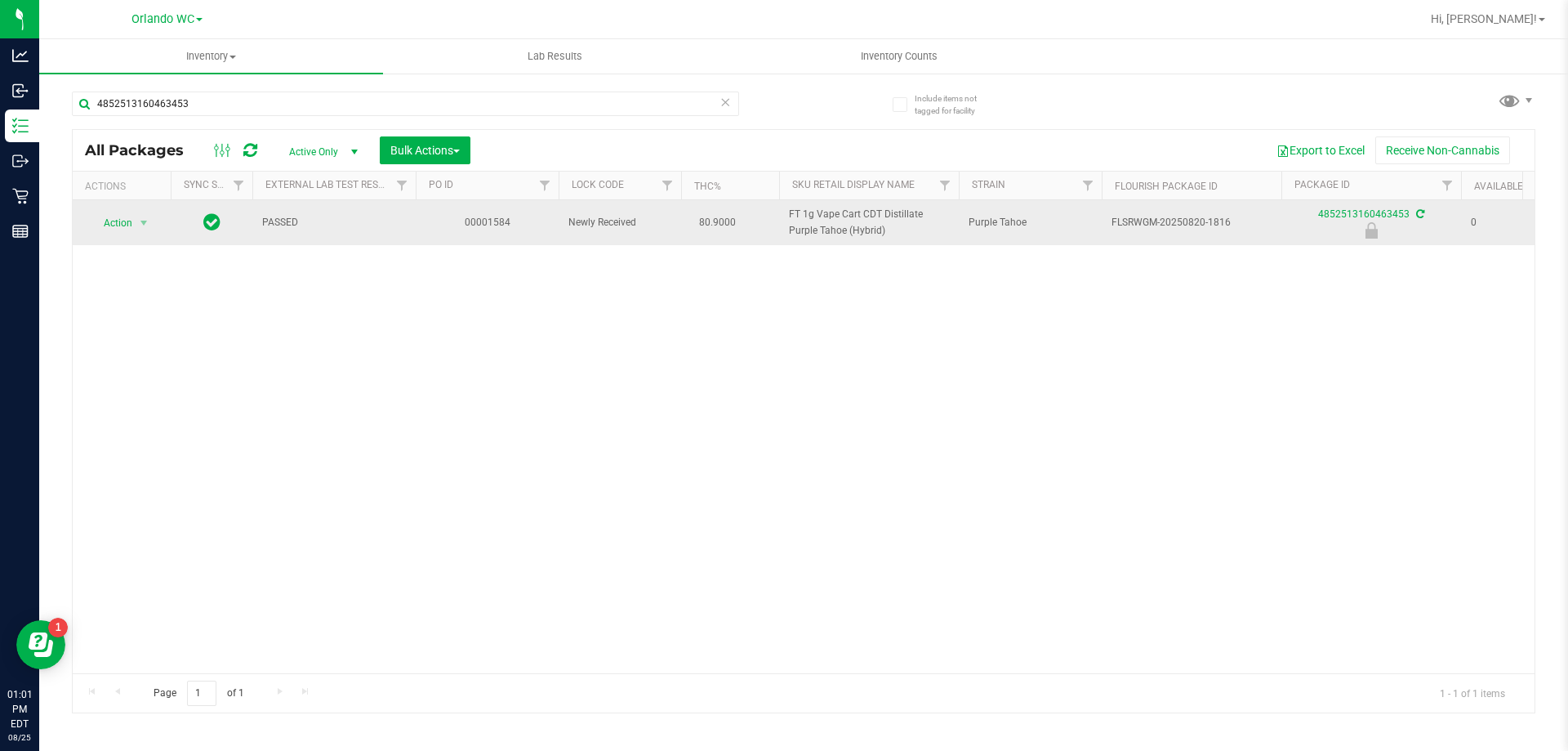
click at [137, 235] on td "Action Action Edit attributes Global inventory Locate package Package audit log…" at bounding box center [121, 222] width 98 height 45
click at [135, 227] on span "select" at bounding box center [144, 223] width 20 height 23
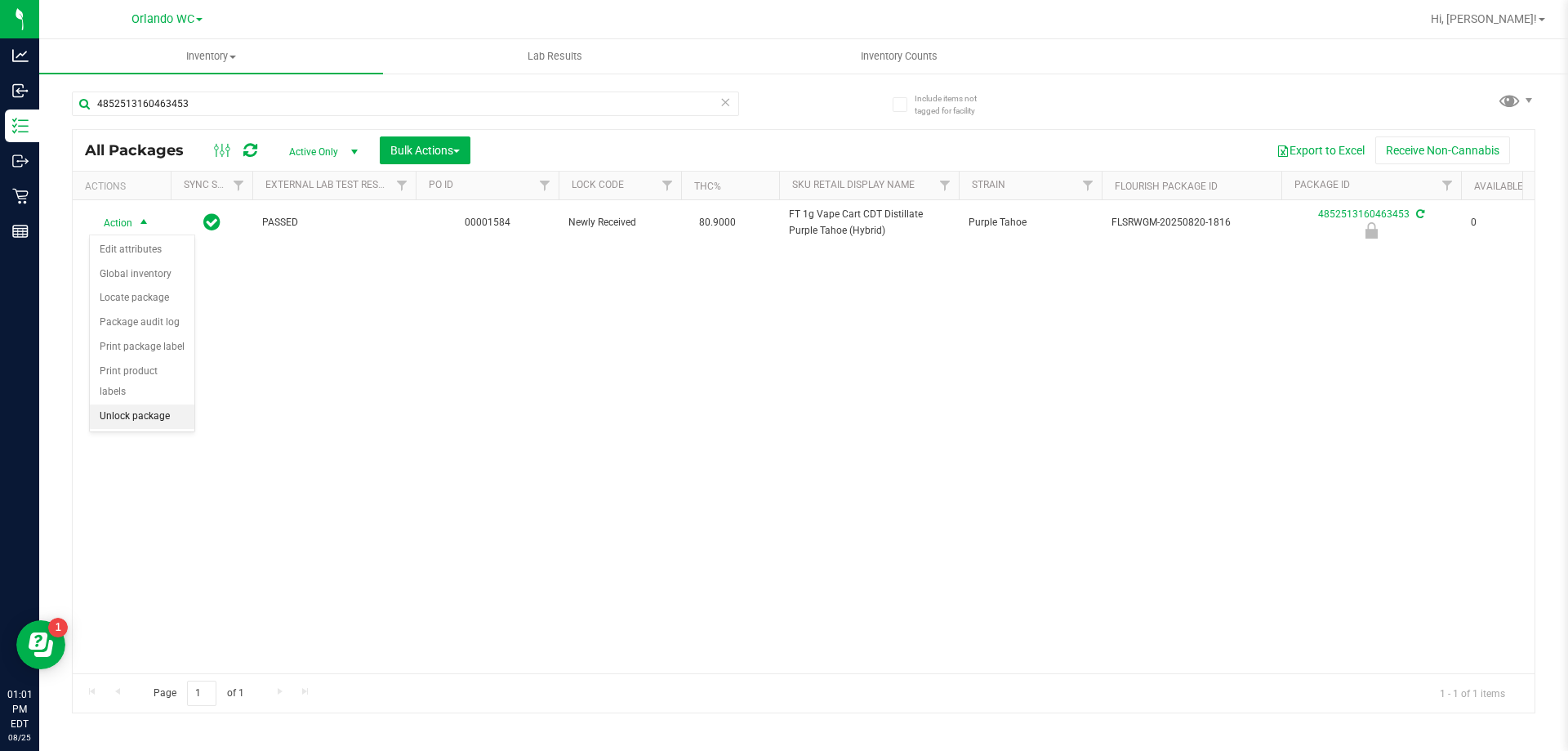
click at [163, 404] on li "Unlock package" at bounding box center [142, 416] width 105 height 25
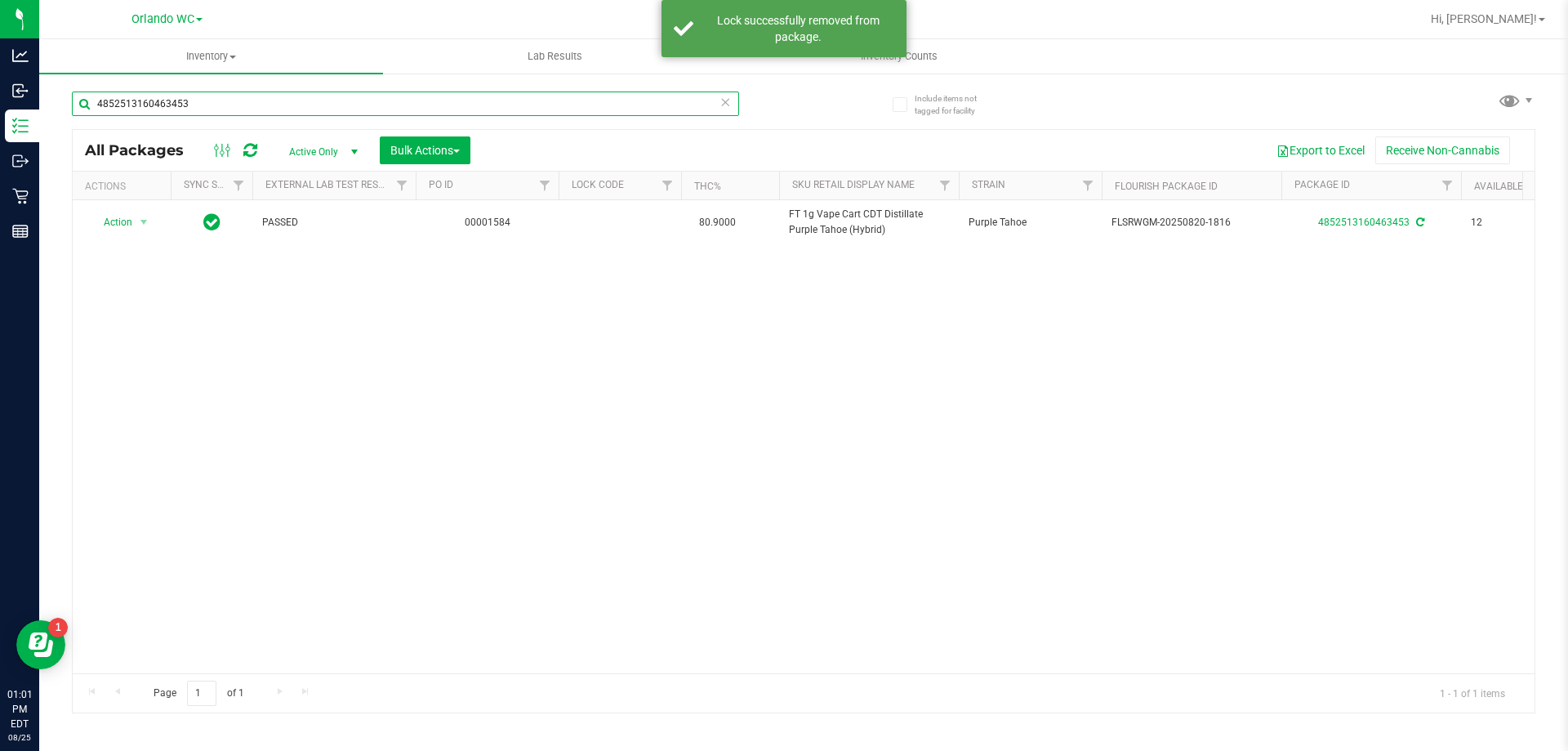
click at [401, 100] on input "4852513160463453" at bounding box center [405, 104] width 667 height 25
type input "6502680853744279"
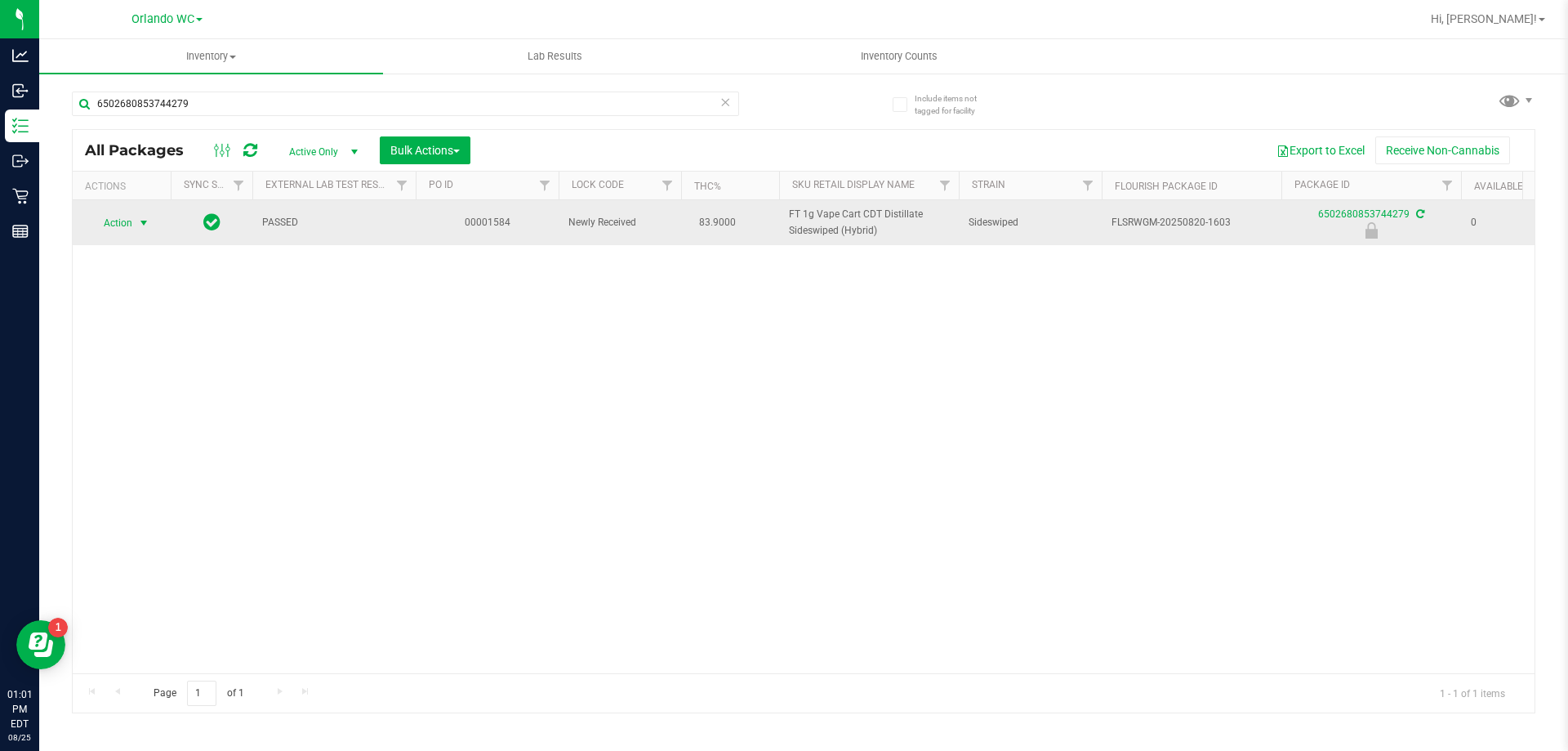
click at [137, 227] on span "select" at bounding box center [144, 223] width 13 height 13
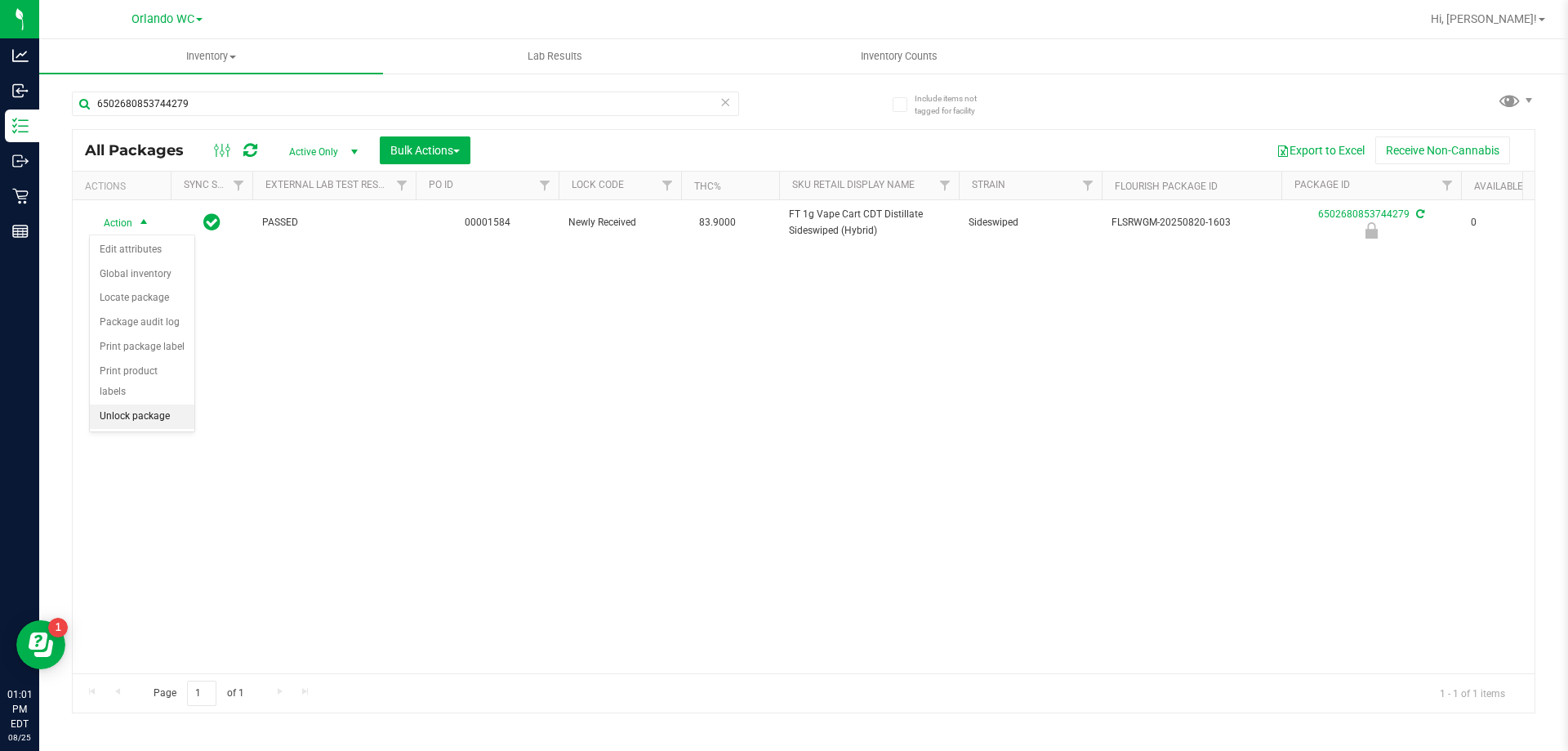
click at [123, 404] on li "Unlock package" at bounding box center [142, 416] width 105 height 25
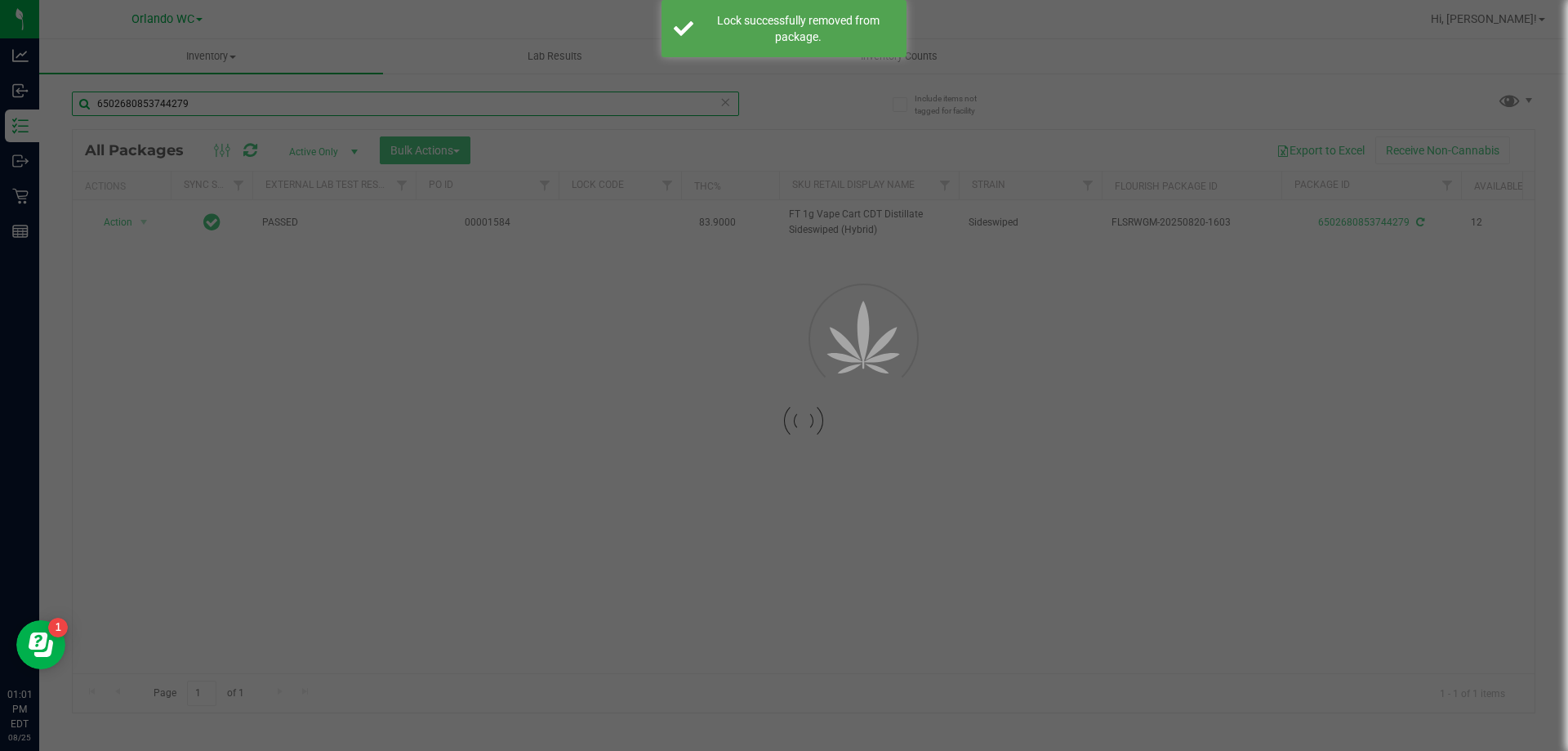
click at [291, 105] on input "6502680853744279" at bounding box center [405, 104] width 667 height 25
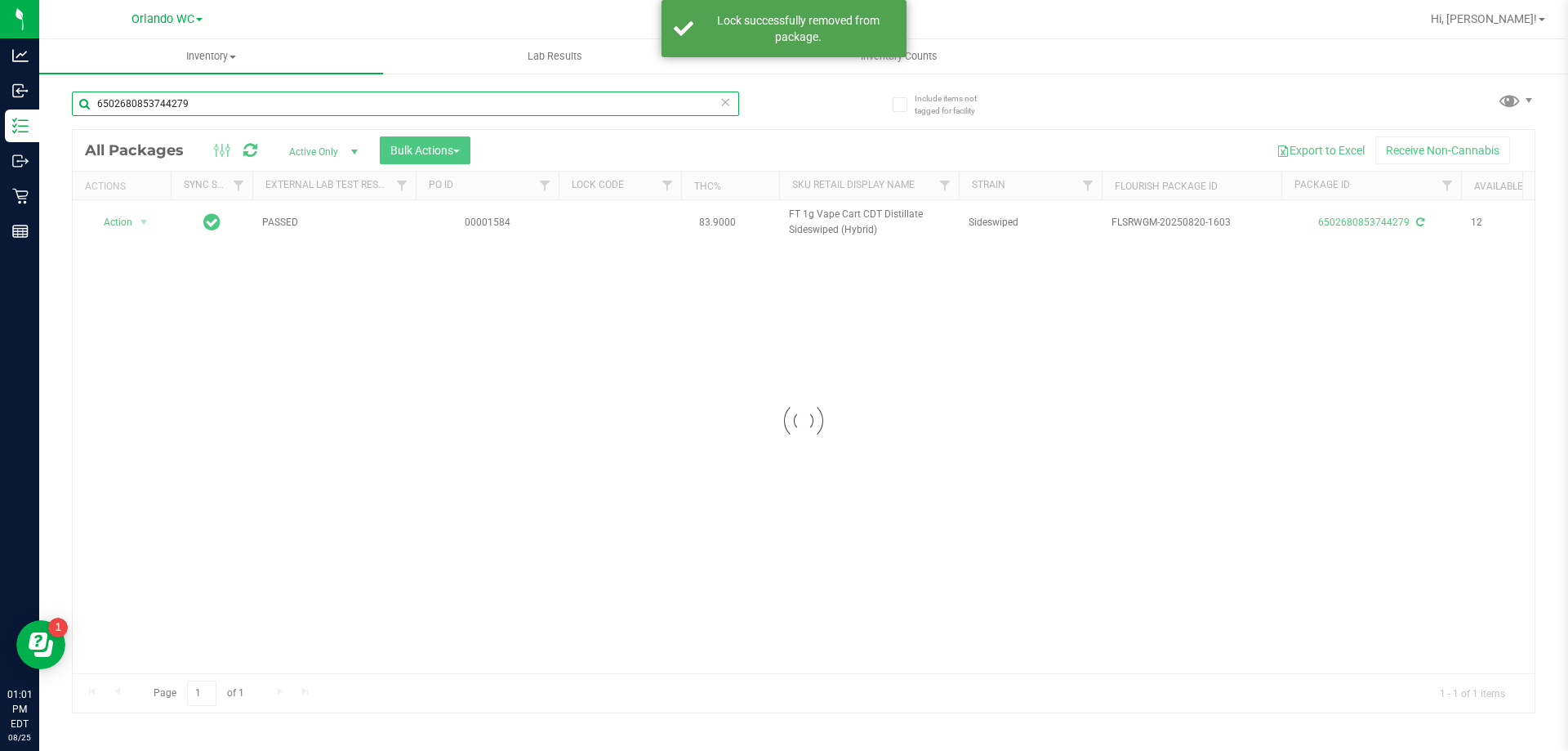
click at [291, 105] on input "6502680853744279" at bounding box center [405, 104] width 667 height 25
type input "3427252524011574"
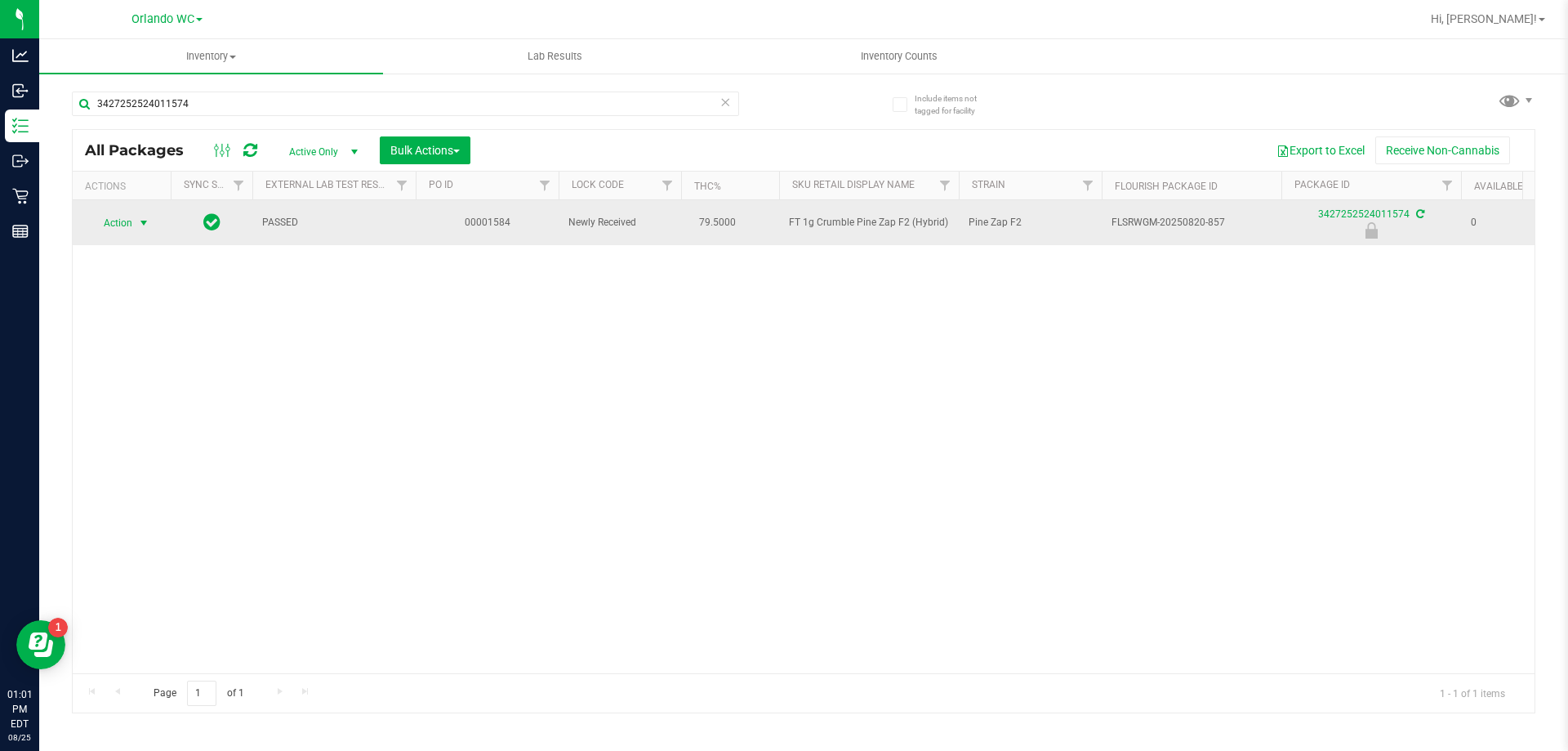
click at [96, 213] on span "Action" at bounding box center [111, 223] width 44 height 23
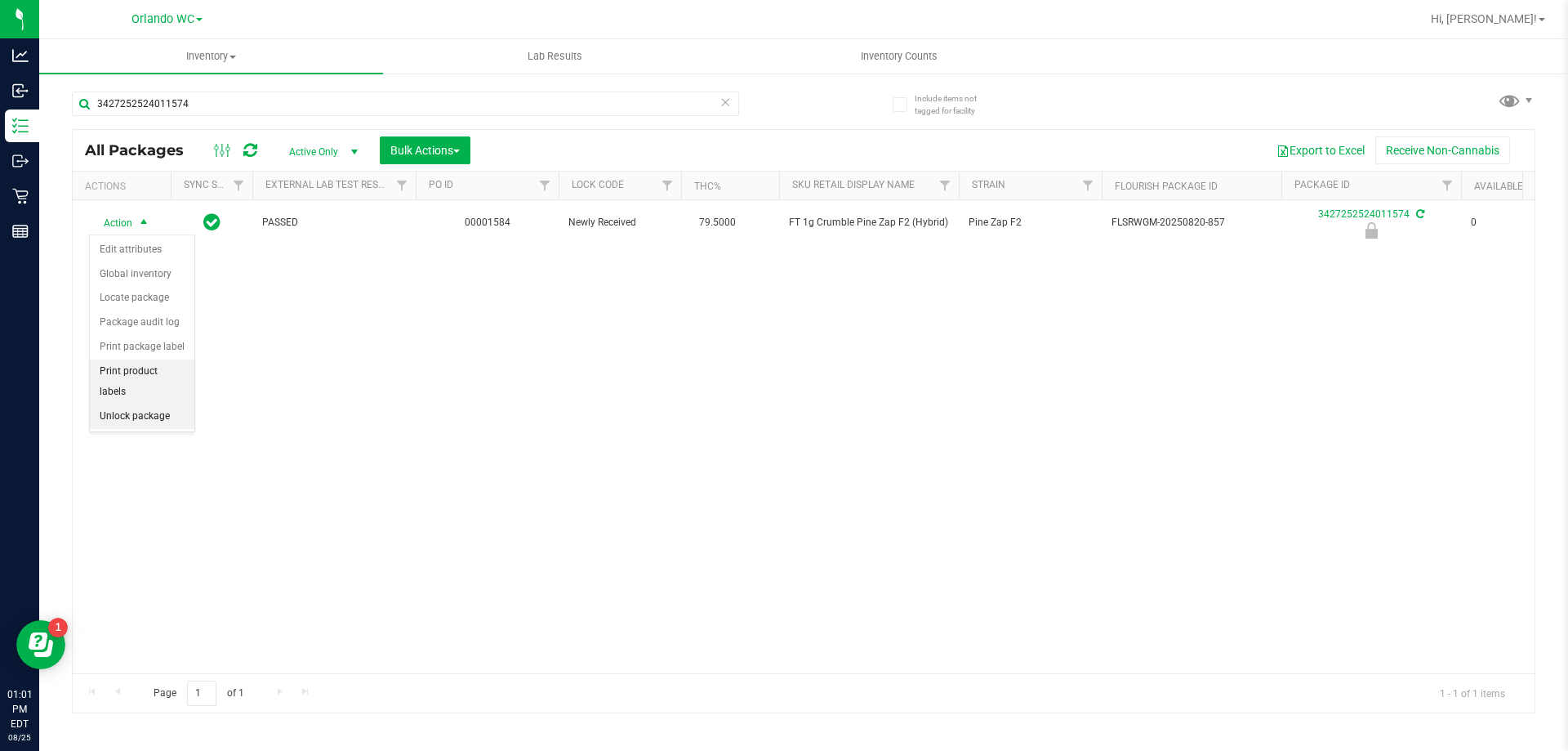
click at [148, 404] on li "Unlock package" at bounding box center [142, 416] width 105 height 25
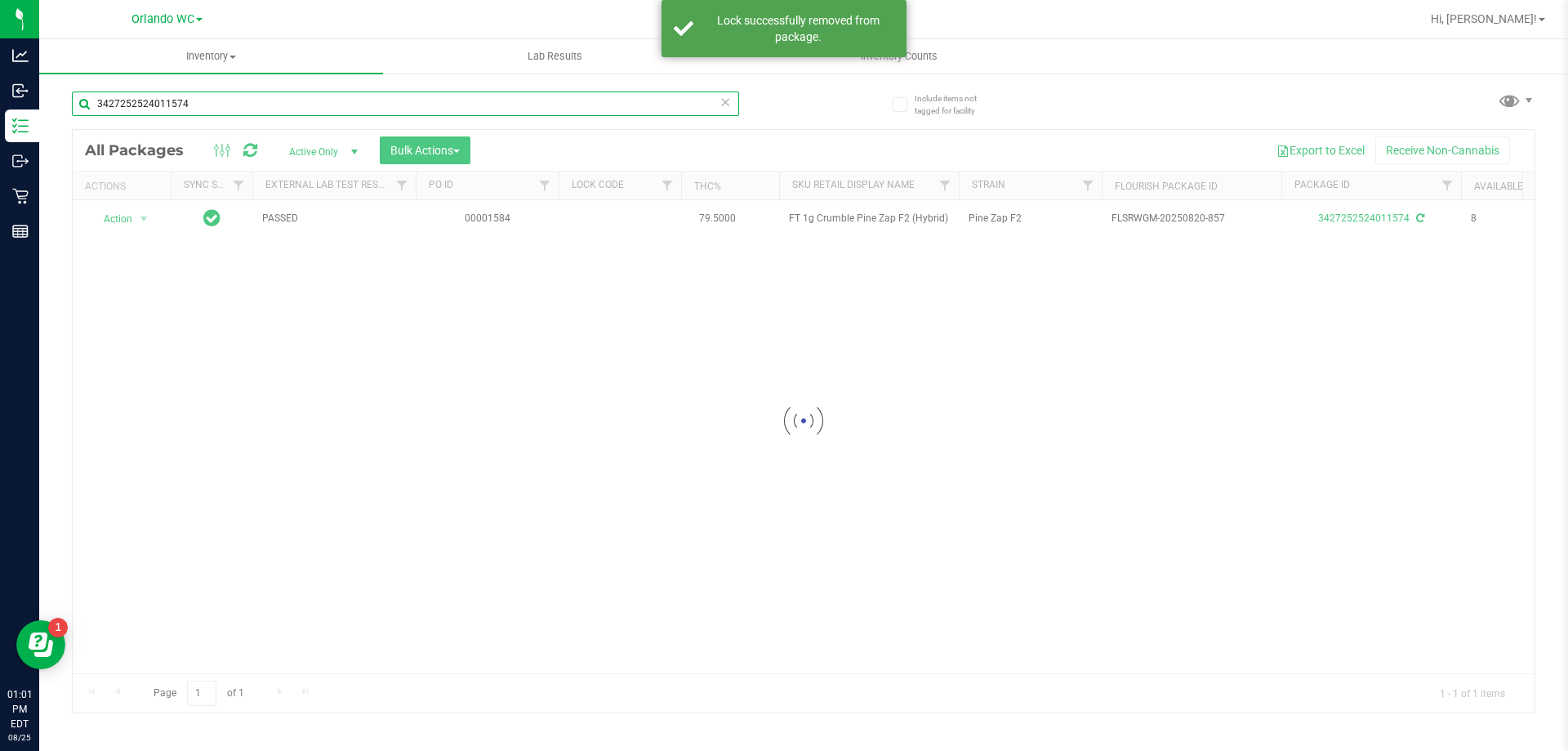
click at [269, 109] on input "3427252524011574" at bounding box center [405, 104] width 667 height 25
type input "5213935580149881"
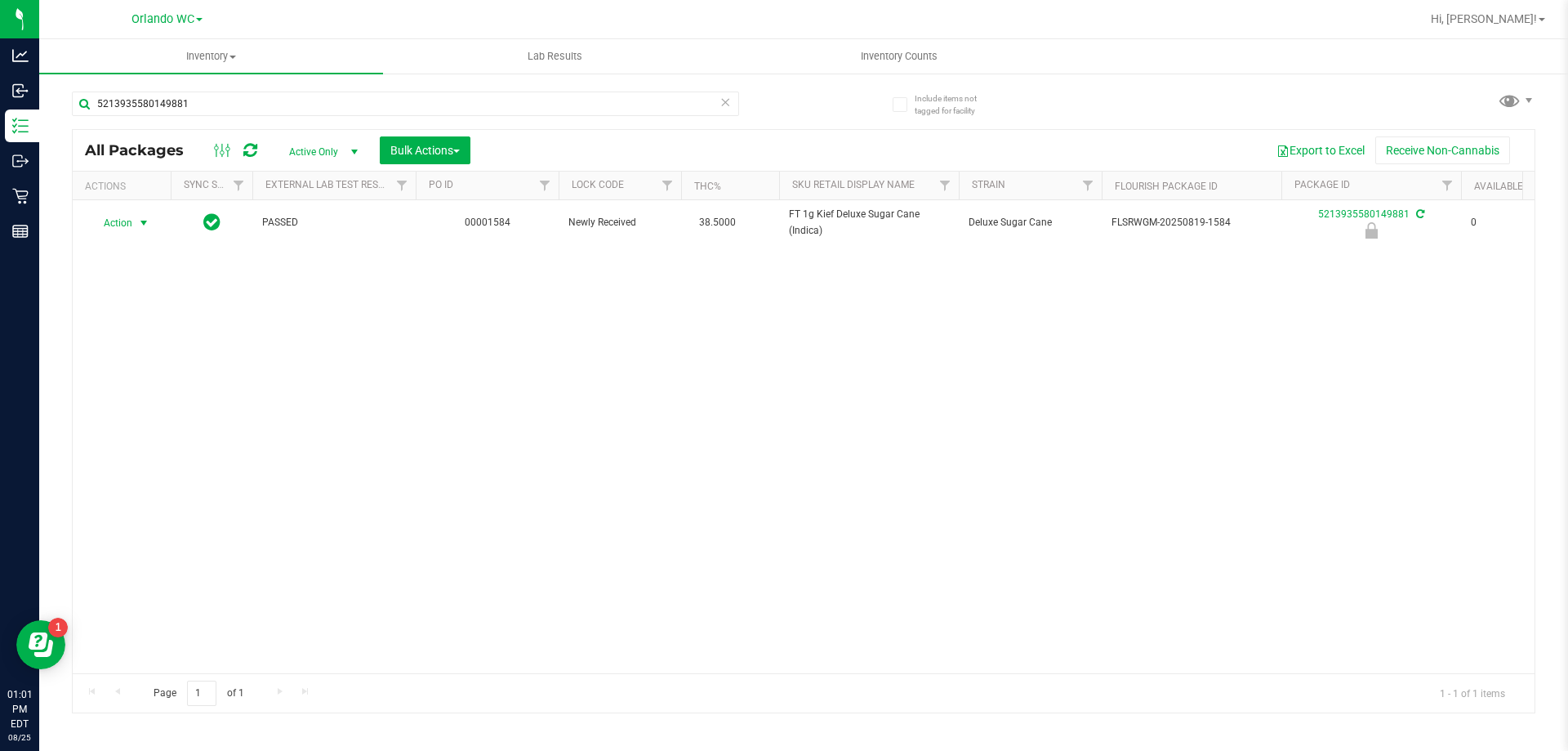
click at [131, 227] on span "Action" at bounding box center [111, 223] width 44 height 23
click at [133, 404] on li "Unlock package" at bounding box center [142, 416] width 105 height 25
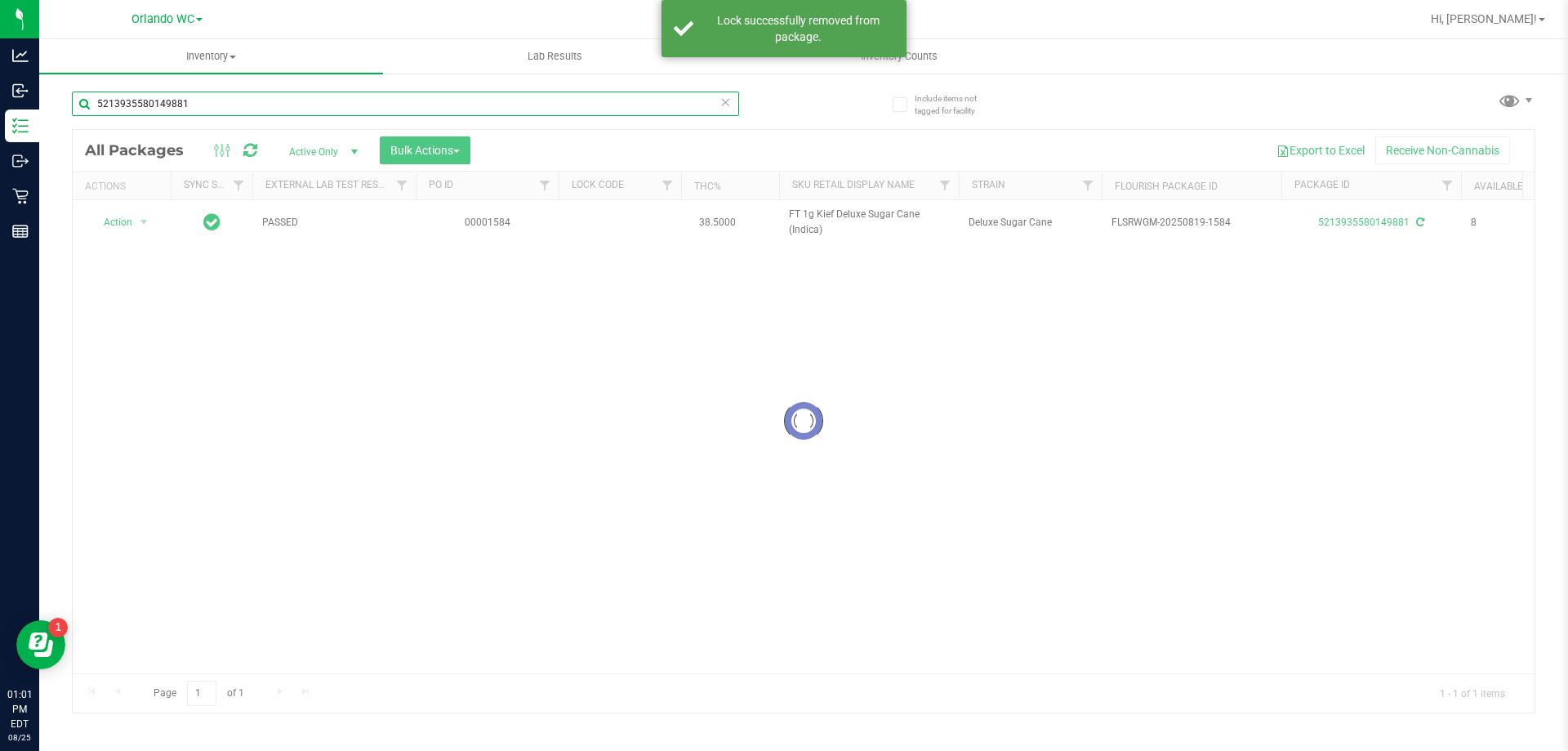
click at [231, 105] on input "5213935580149881" at bounding box center [405, 104] width 667 height 25
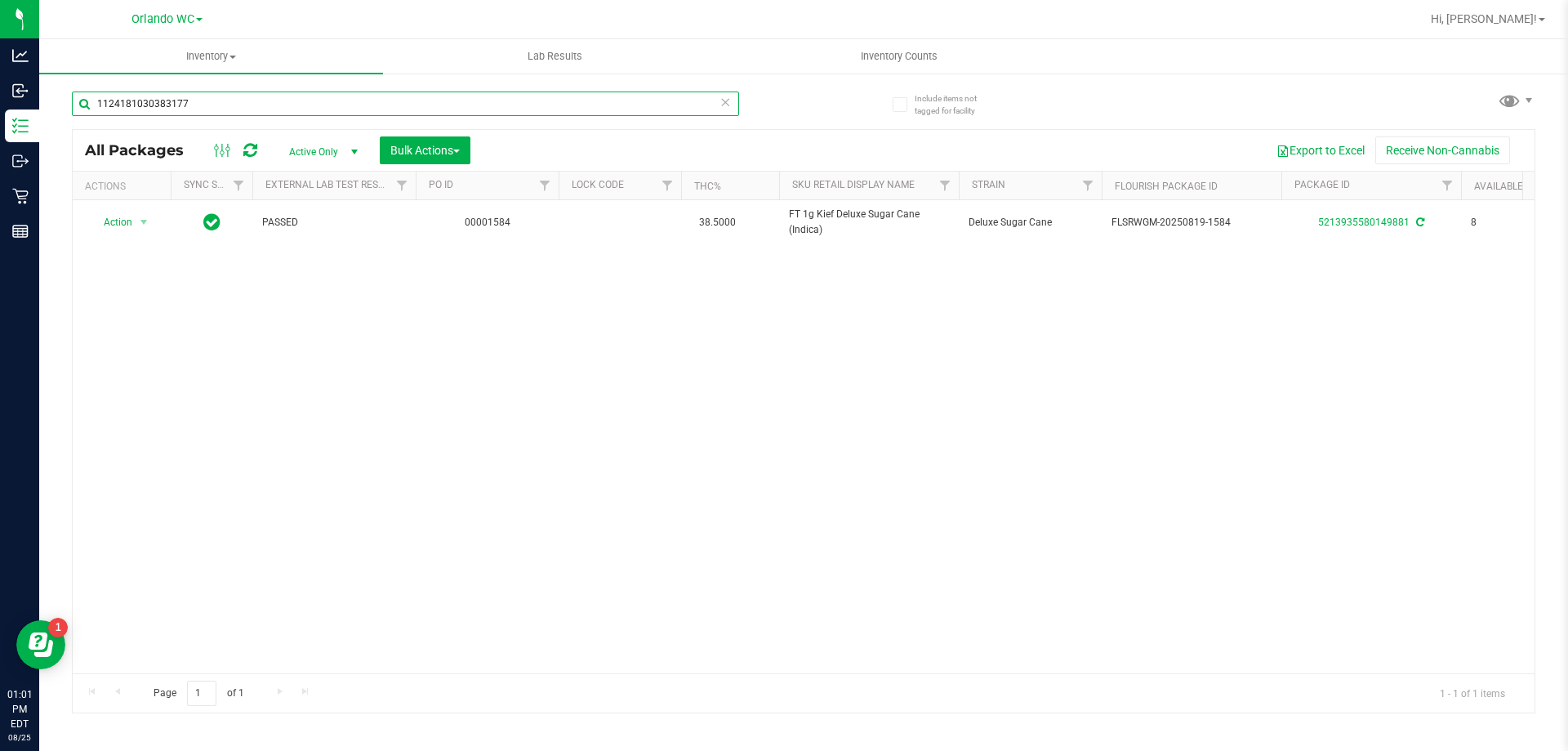
type input "1124181030383177"
click at [134, 225] on span "select" at bounding box center [144, 223] width 20 height 23
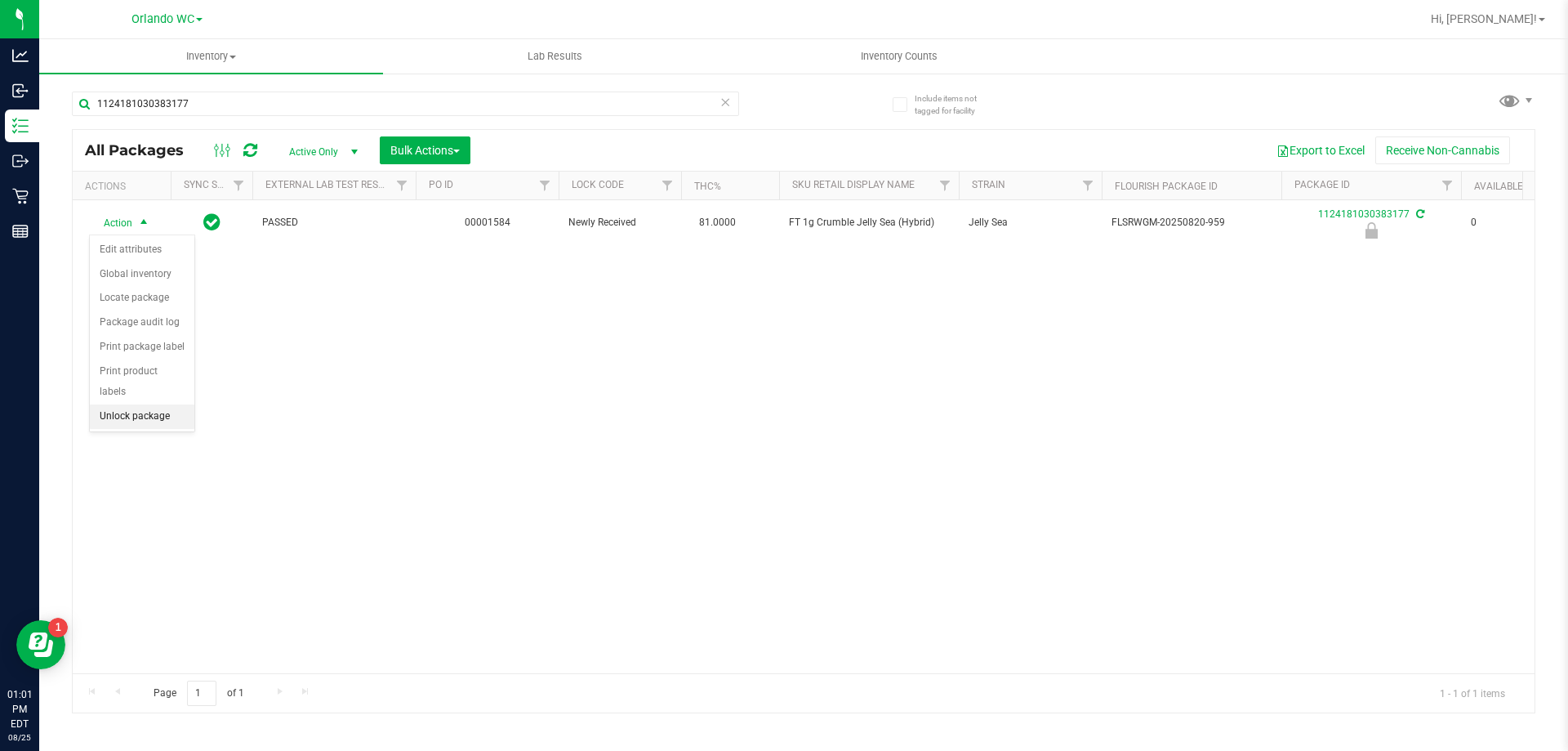
click at [127, 404] on li "Unlock package" at bounding box center [142, 416] width 105 height 25
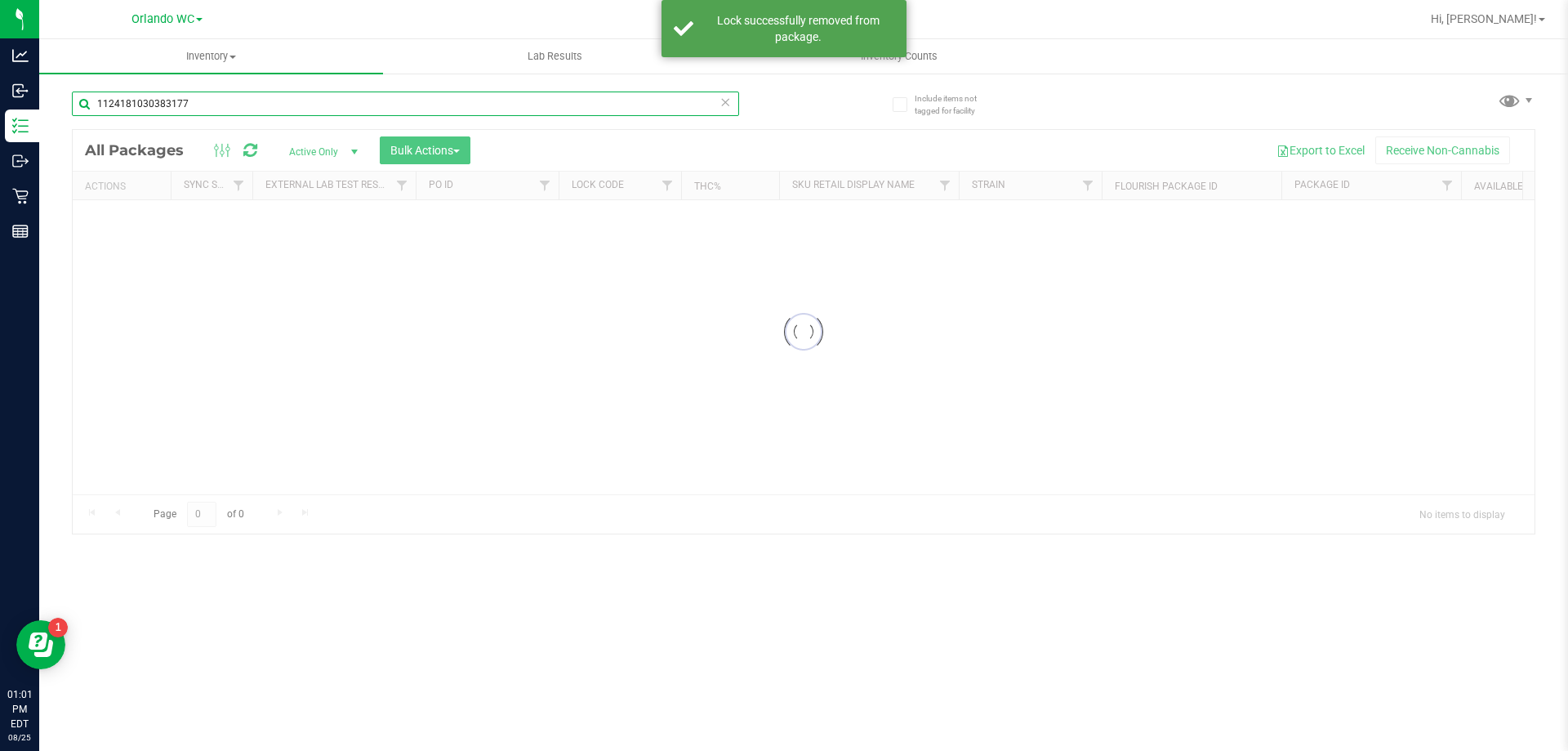
click at [196, 109] on input "1124181030383177" at bounding box center [405, 104] width 667 height 25
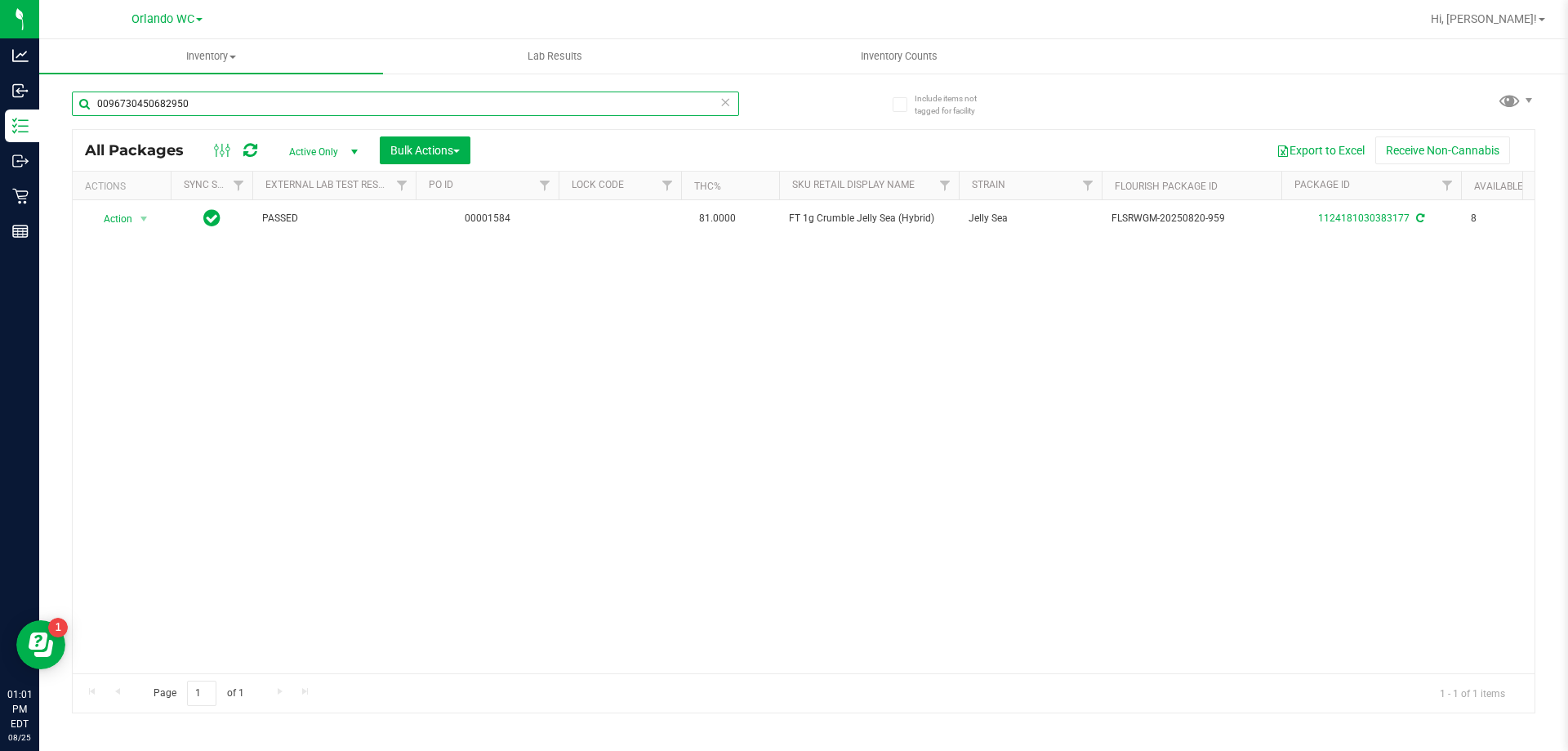
type input "0096730450682950"
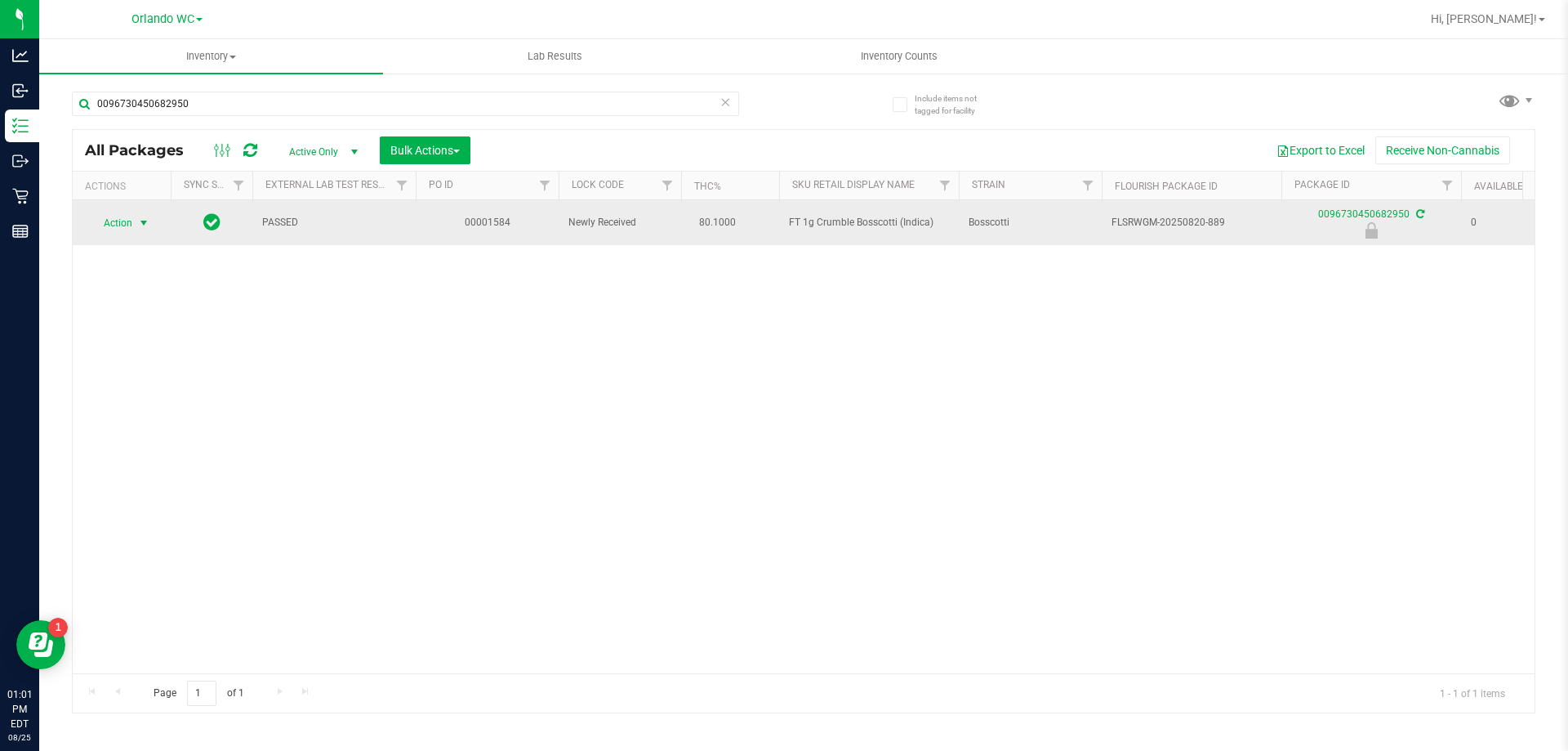
click at [134, 233] on span "select" at bounding box center [144, 223] width 20 height 23
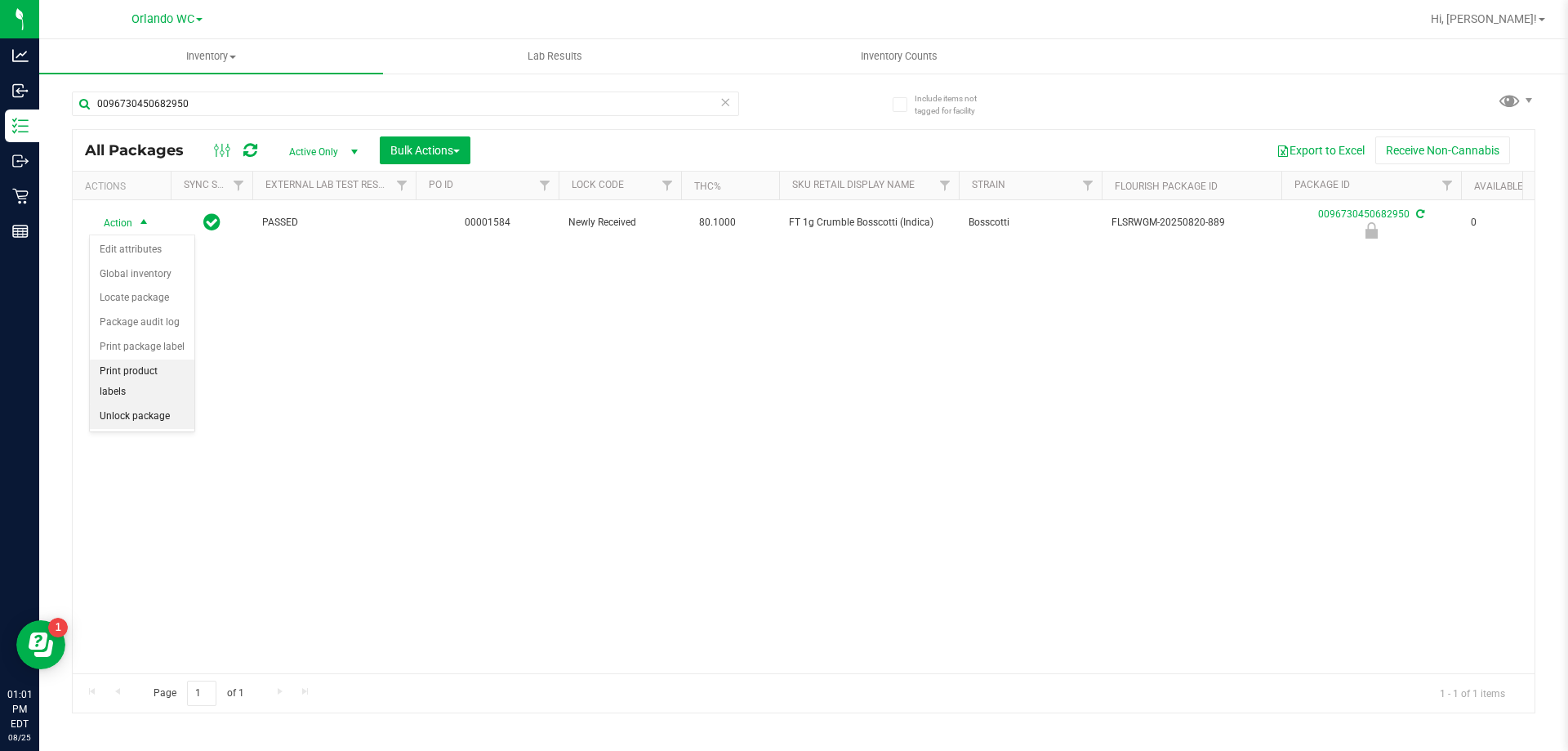
click at [138, 404] on li "Unlock package" at bounding box center [142, 416] width 105 height 25
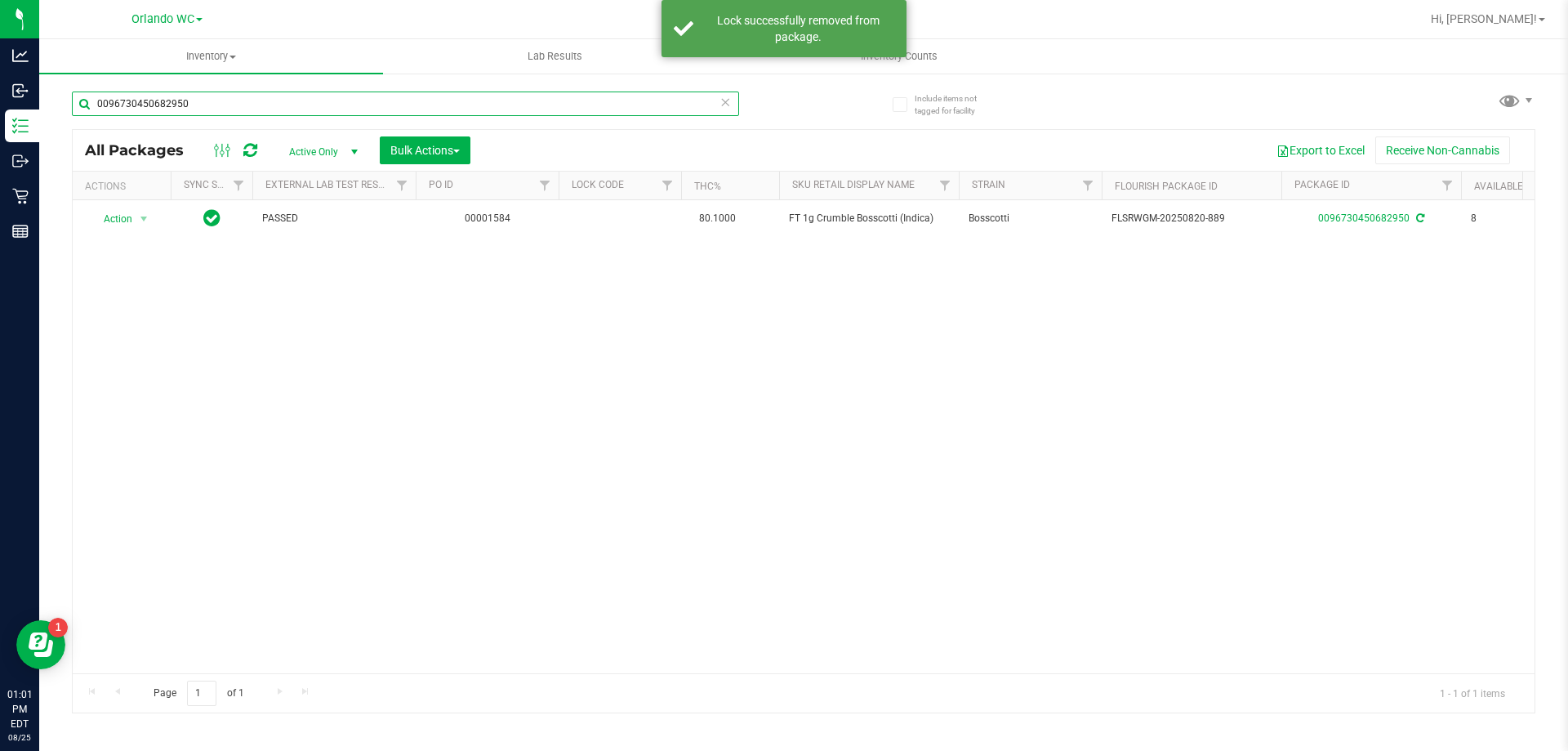
click at [580, 112] on input "0096730450682950" at bounding box center [405, 104] width 667 height 25
click at [576, 103] on input "0096730450682950" at bounding box center [405, 104] width 667 height 25
type input "3038940118175493"
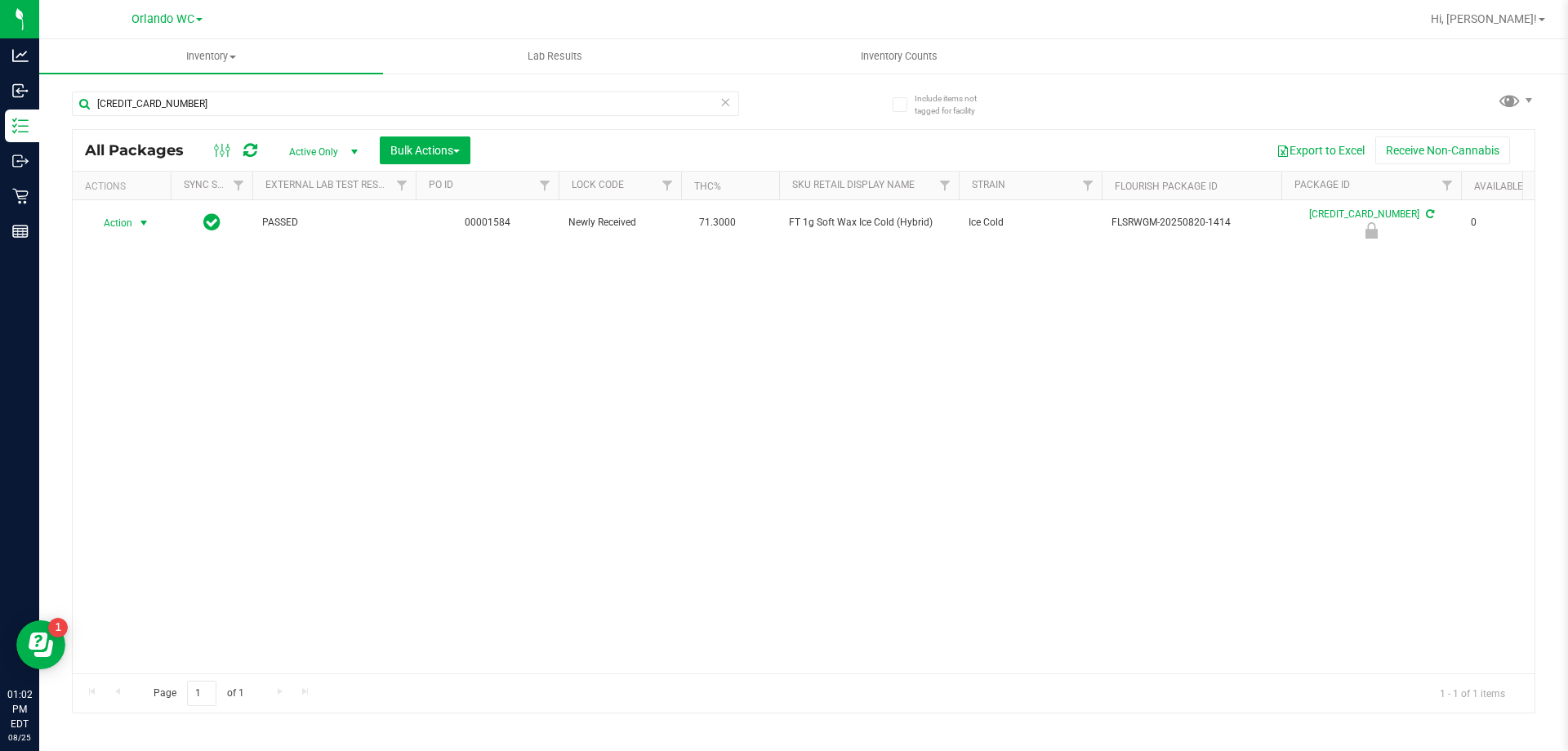
click at [142, 233] on span "select" at bounding box center [144, 223] width 20 height 23
click at [142, 404] on li "Unlock package" at bounding box center [142, 416] width 105 height 25
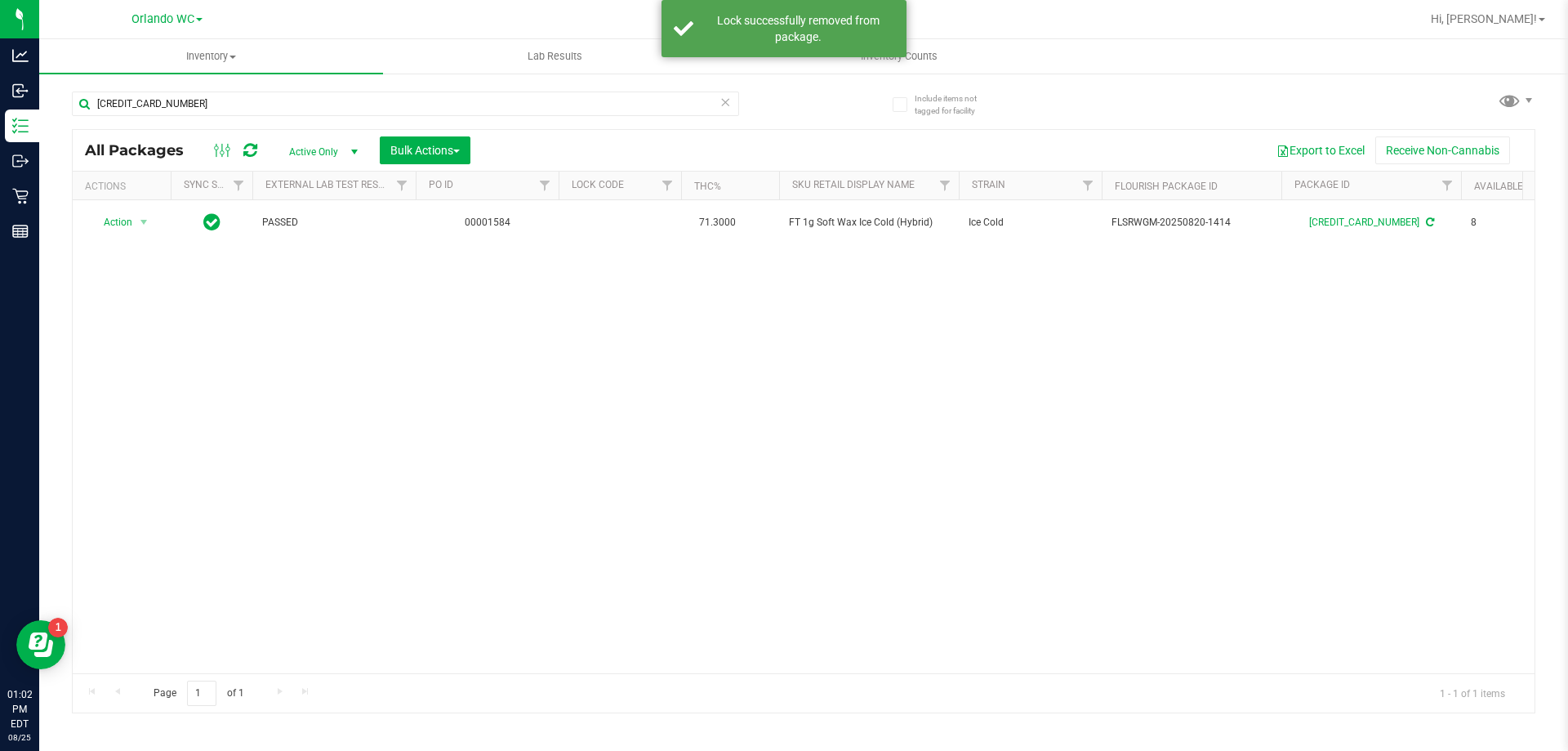
click at [479, 87] on div "3038940118175493" at bounding box center [437, 103] width 732 height 52
click at [483, 97] on input "3038940118175493" at bounding box center [405, 104] width 667 height 25
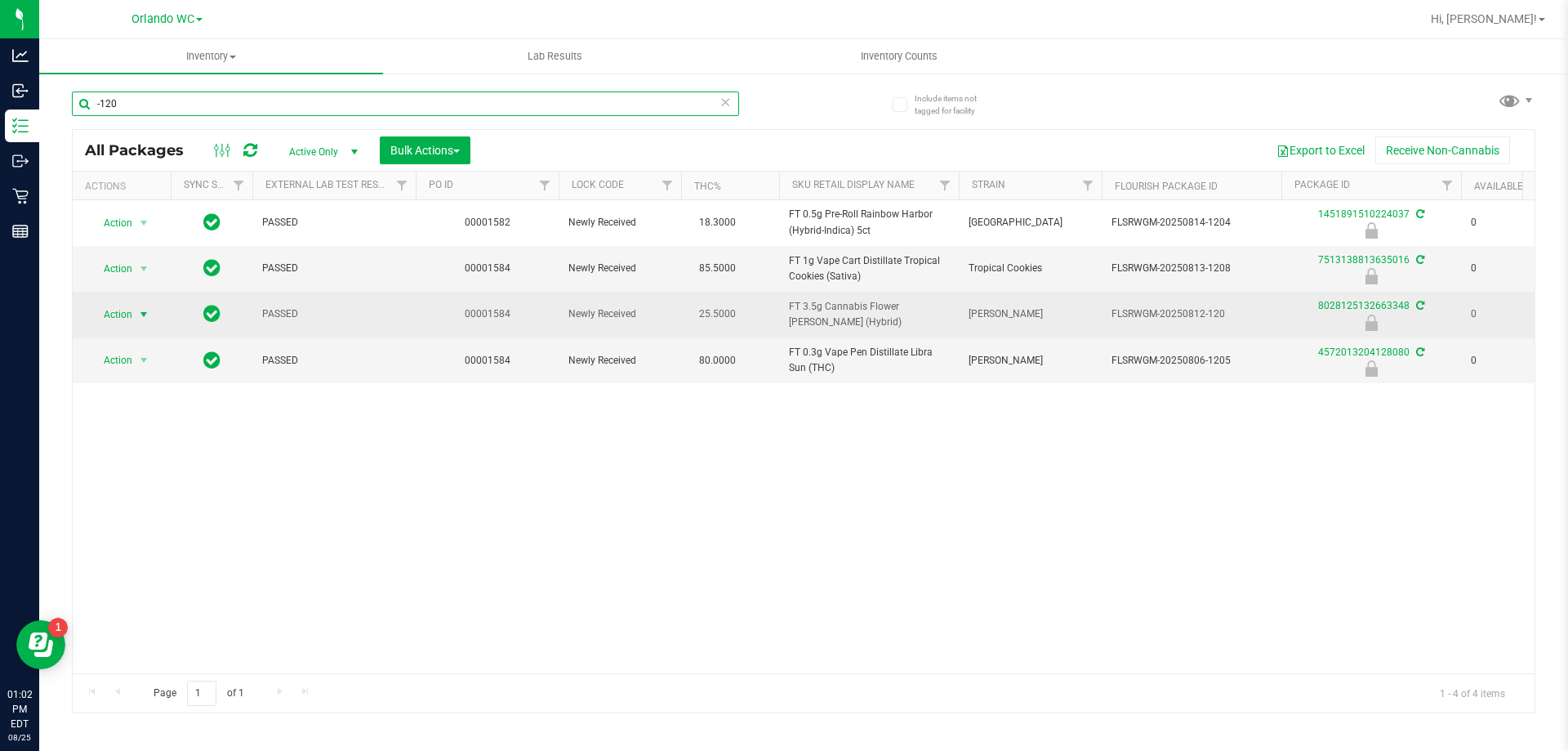
type input "-120"
click at [137, 317] on span "select" at bounding box center [144, 315] width 13 height 13
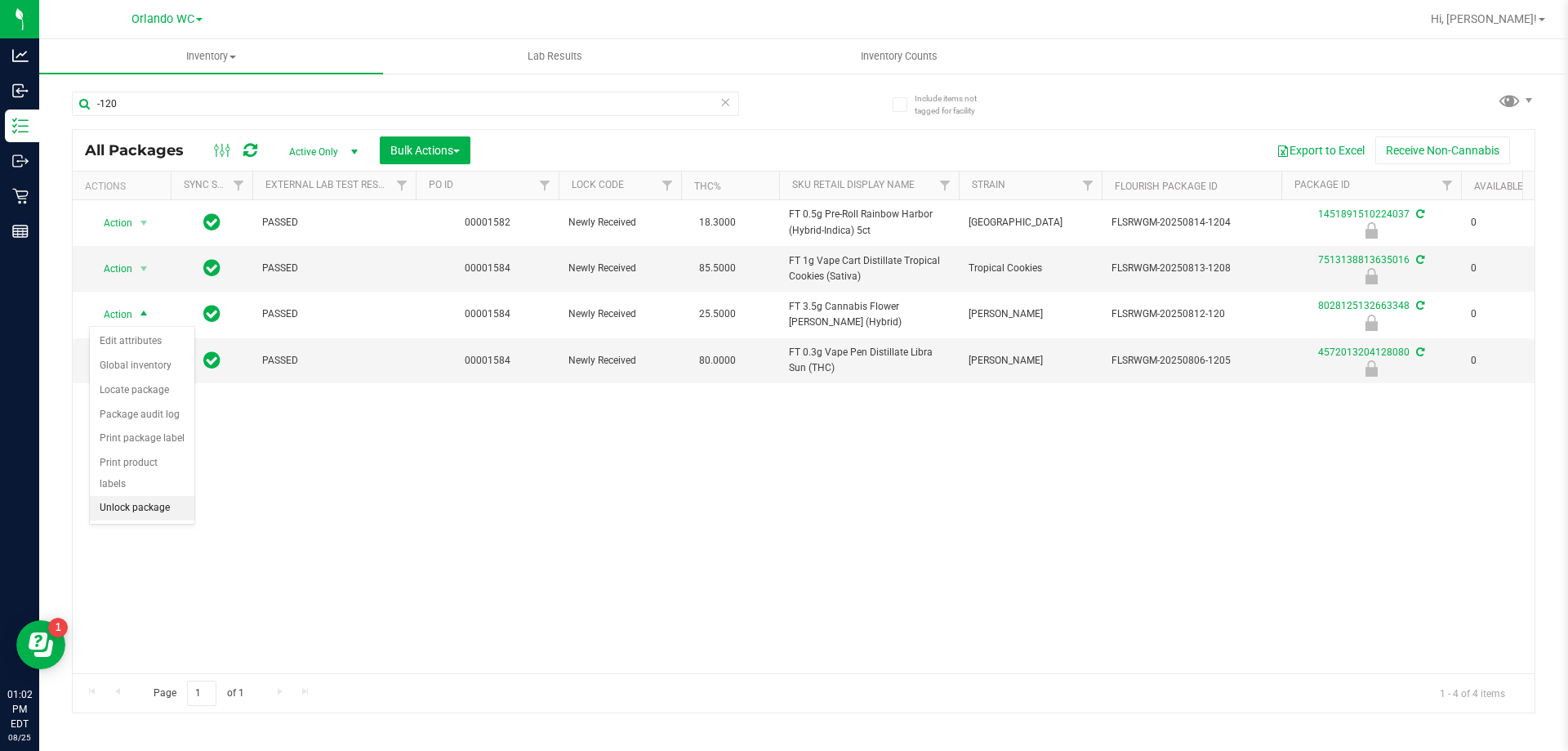
click at [135, 496] on li "Unlock package" at bounding box center [142, 508] width 105 height 25
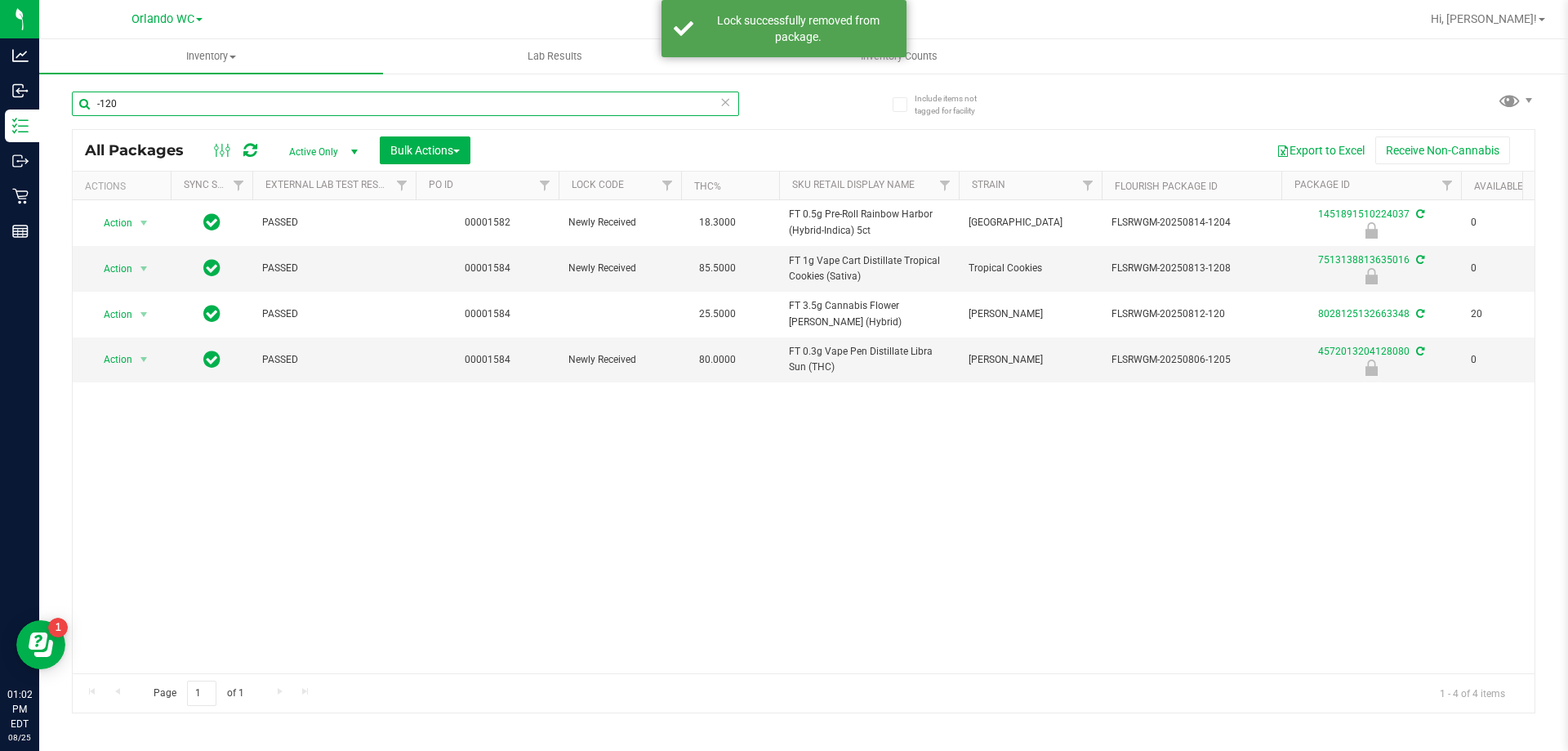
click at [268, 98] on input "-120" at bounding box center [405, 104] width 667 height 25
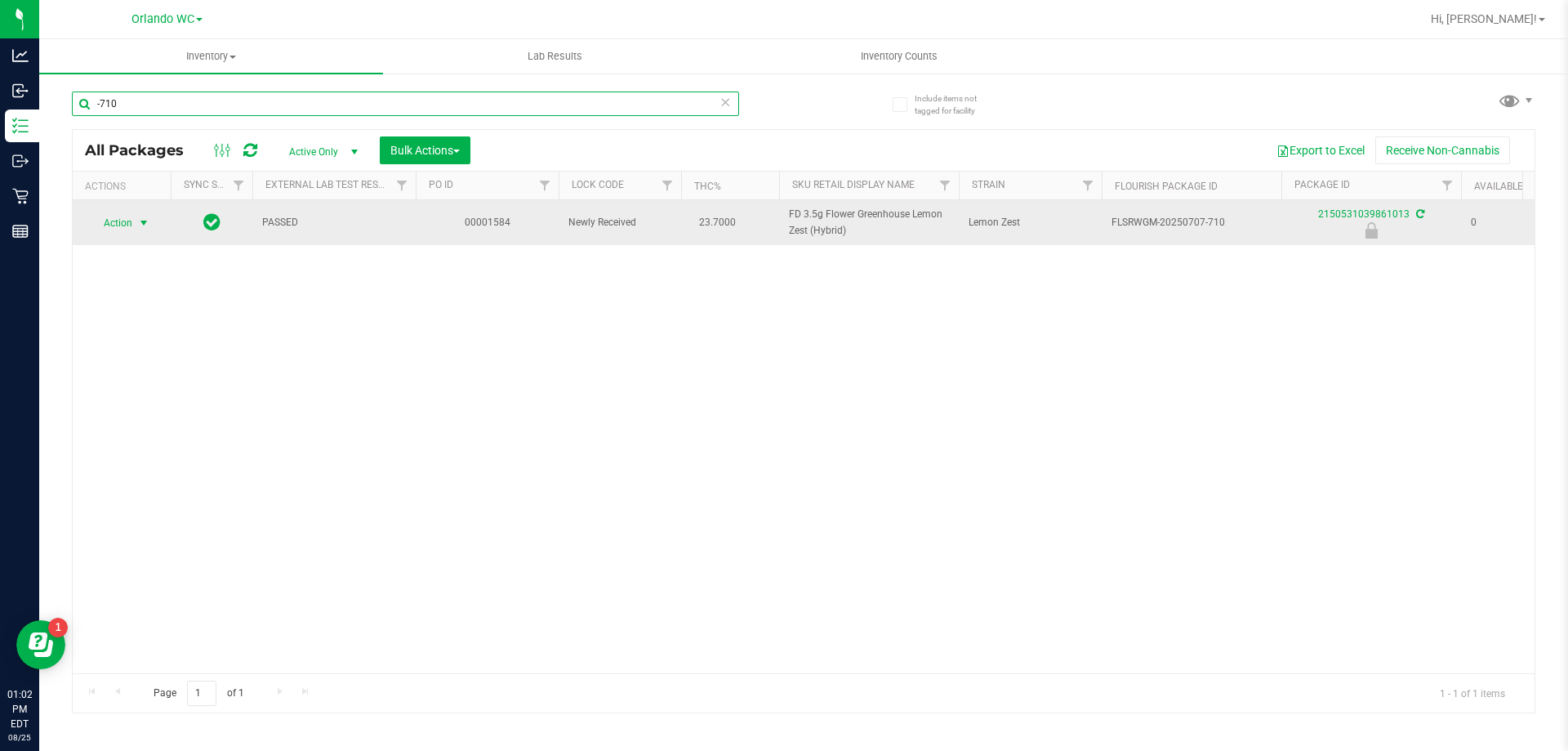
type input "-710"
click at [151, 229] on span "select" at bounding box center [144, 223] width 20 height 23
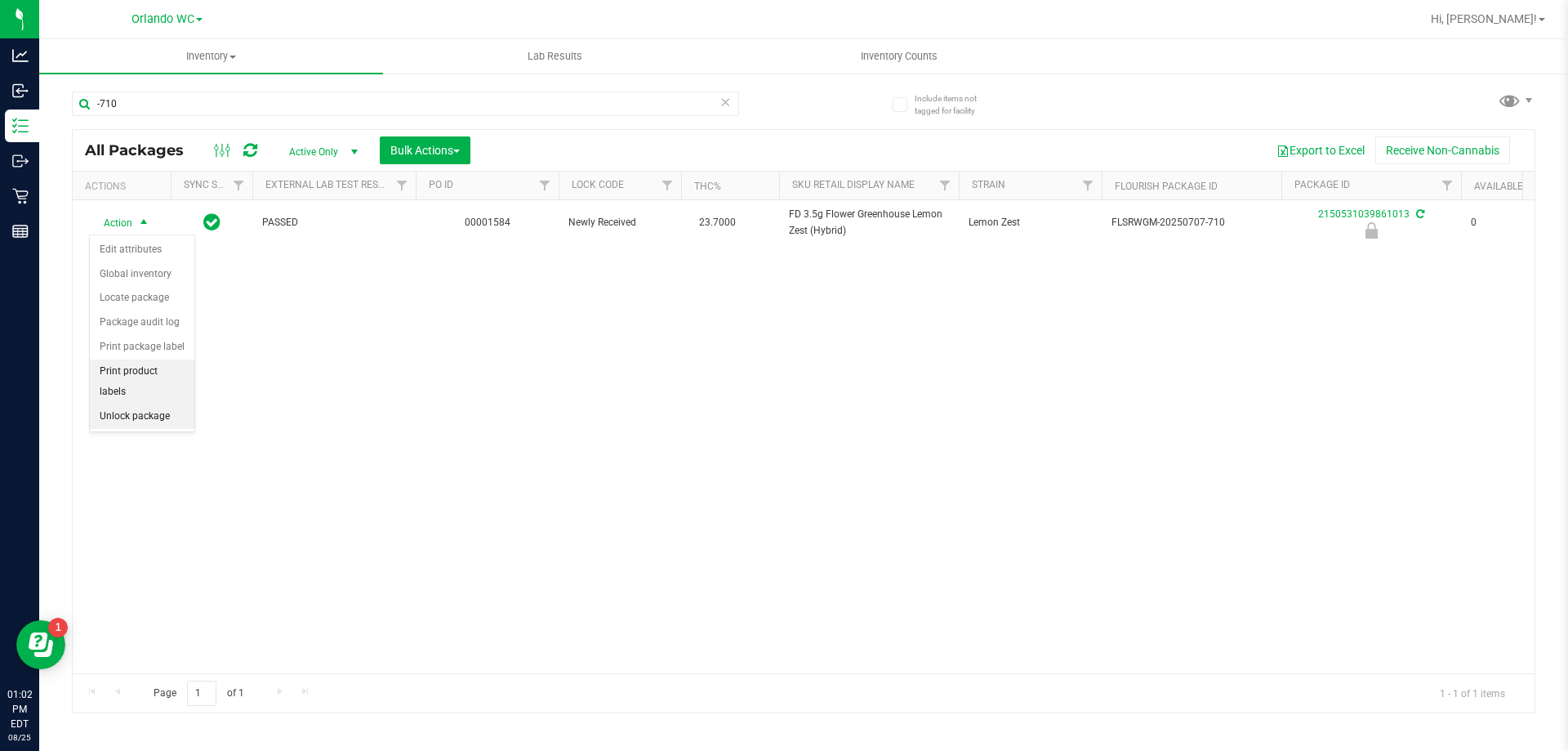
click at [158, 404] on li "Unlock package" at bounding box center [142, 416] width 105 height 25
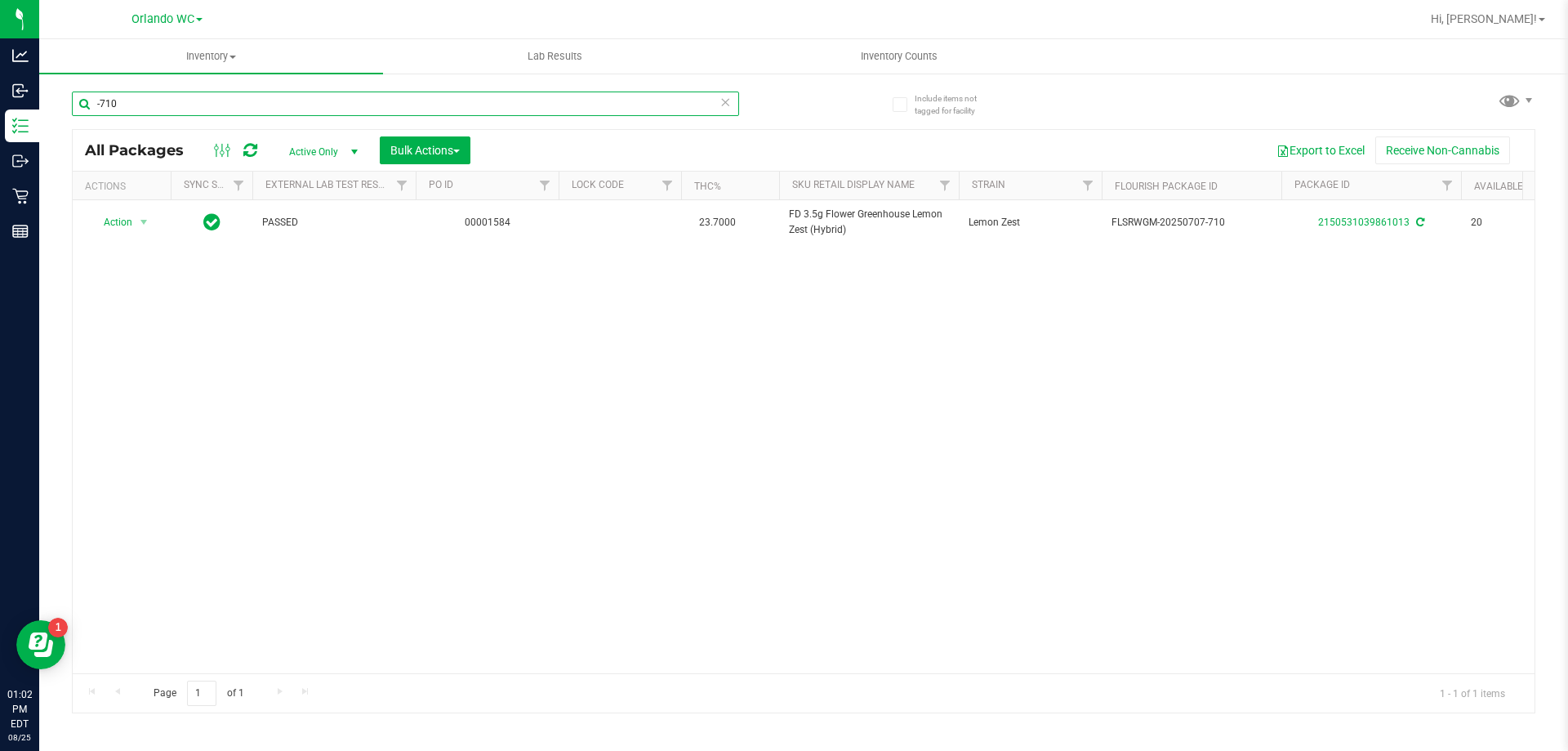
click at [688, 95] on input "-710" at bounding box center [405, 104] width 667 height 25
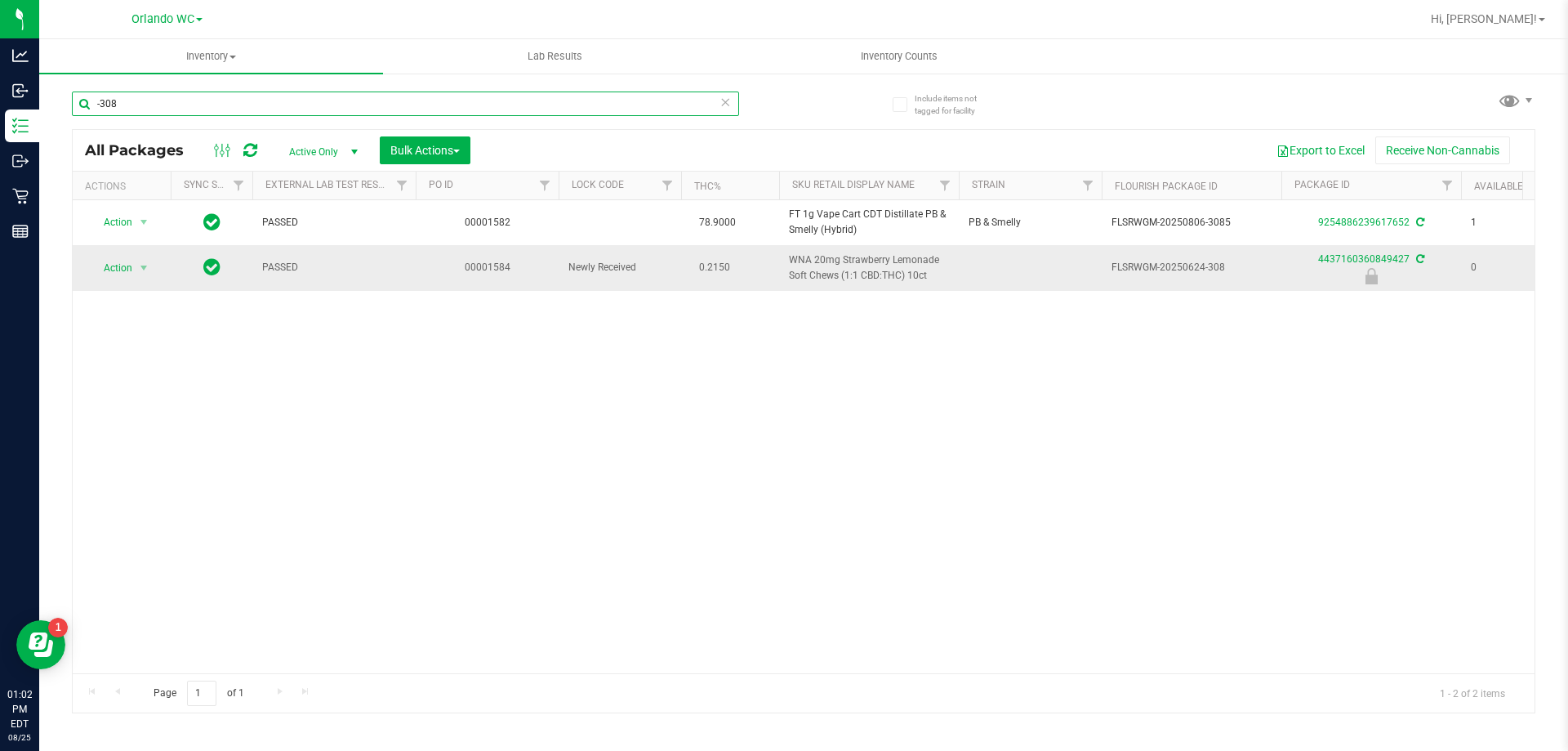
type input "-308"
click at [134, 272] on span "select" at bounding box center [144, 268] width 20 height 23
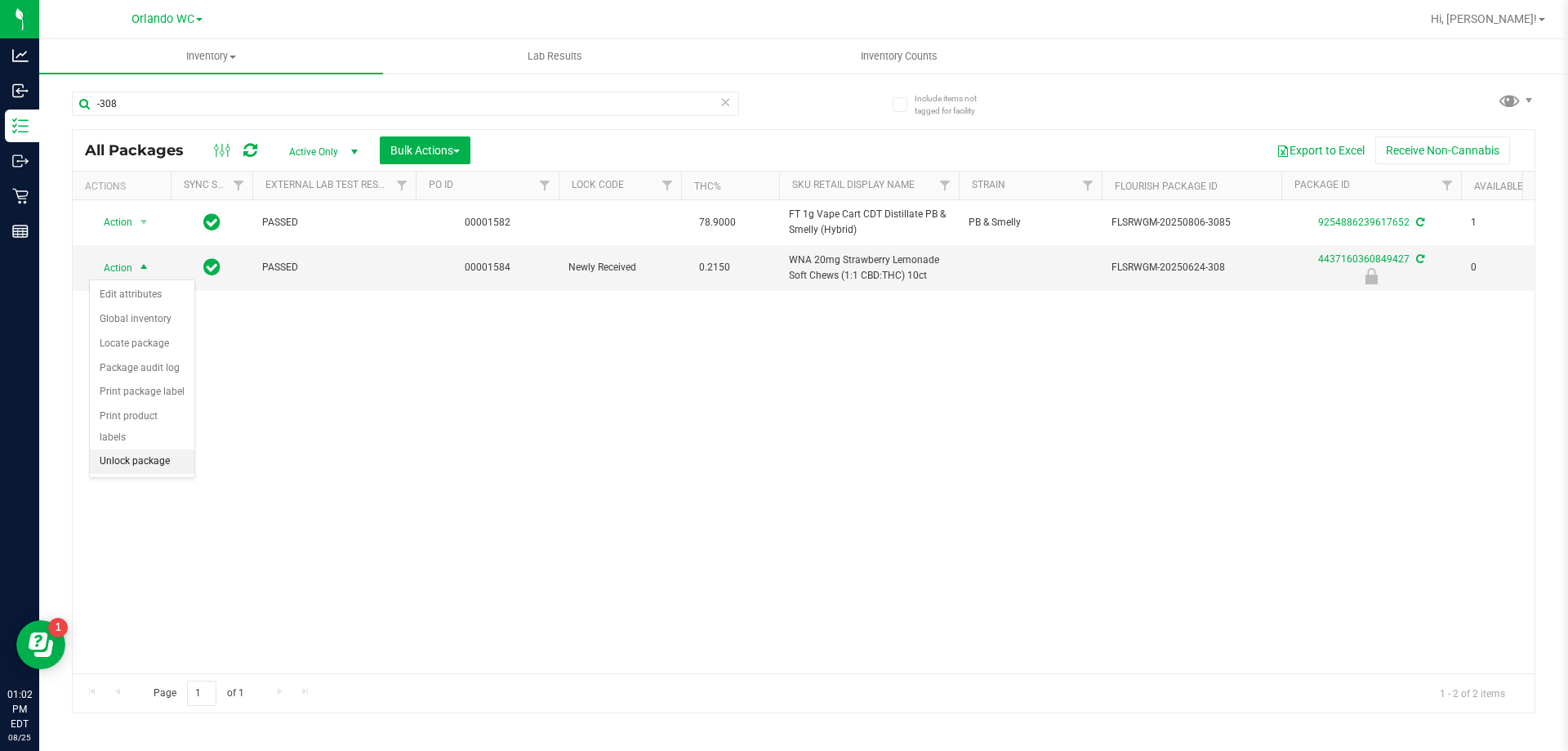
click at [143, 449] on li "Unlock package" at bounding box center [142, 461] width 105 height 25
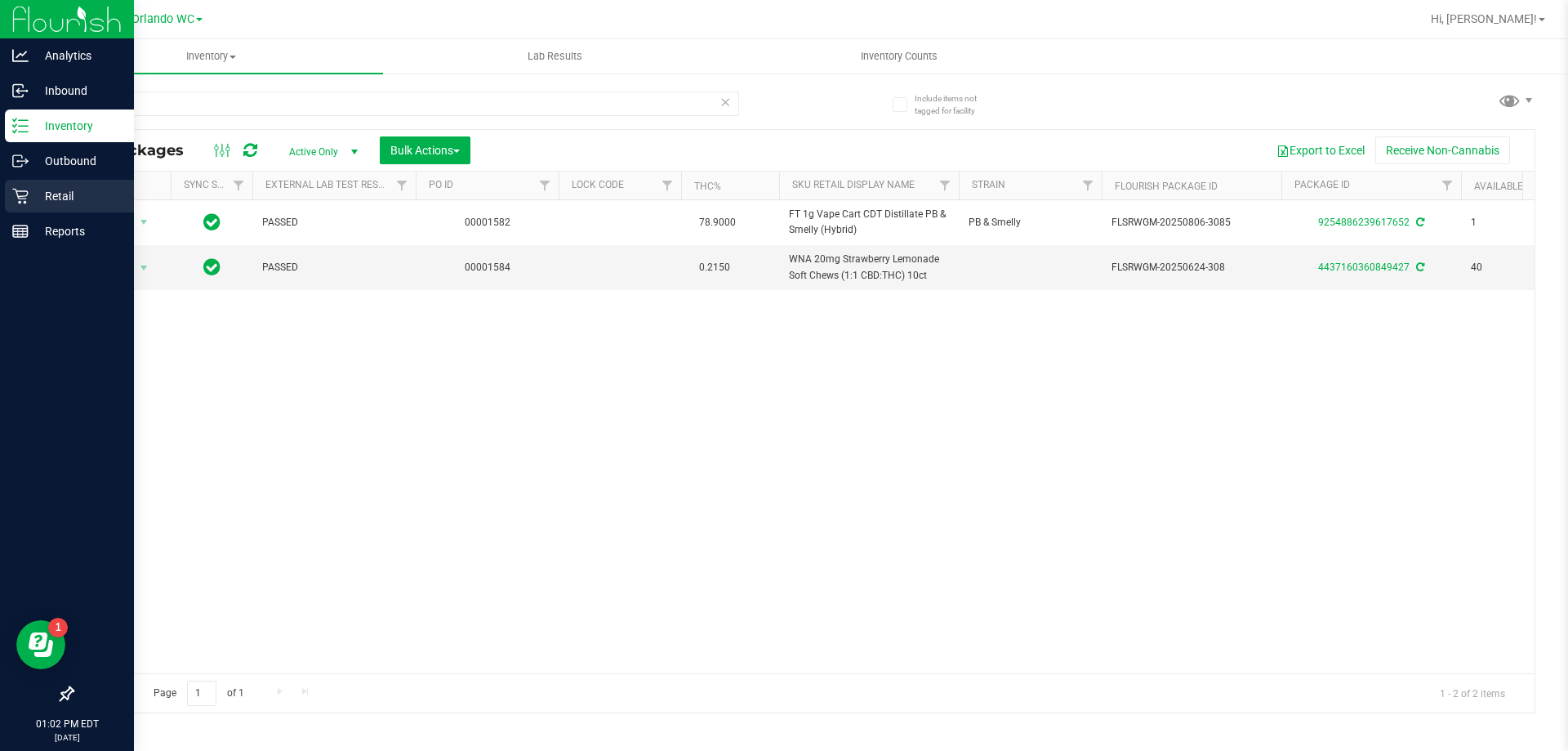
click at [7, 199] on div "Retail" at bounding box center [69, 196] width 129 height 32
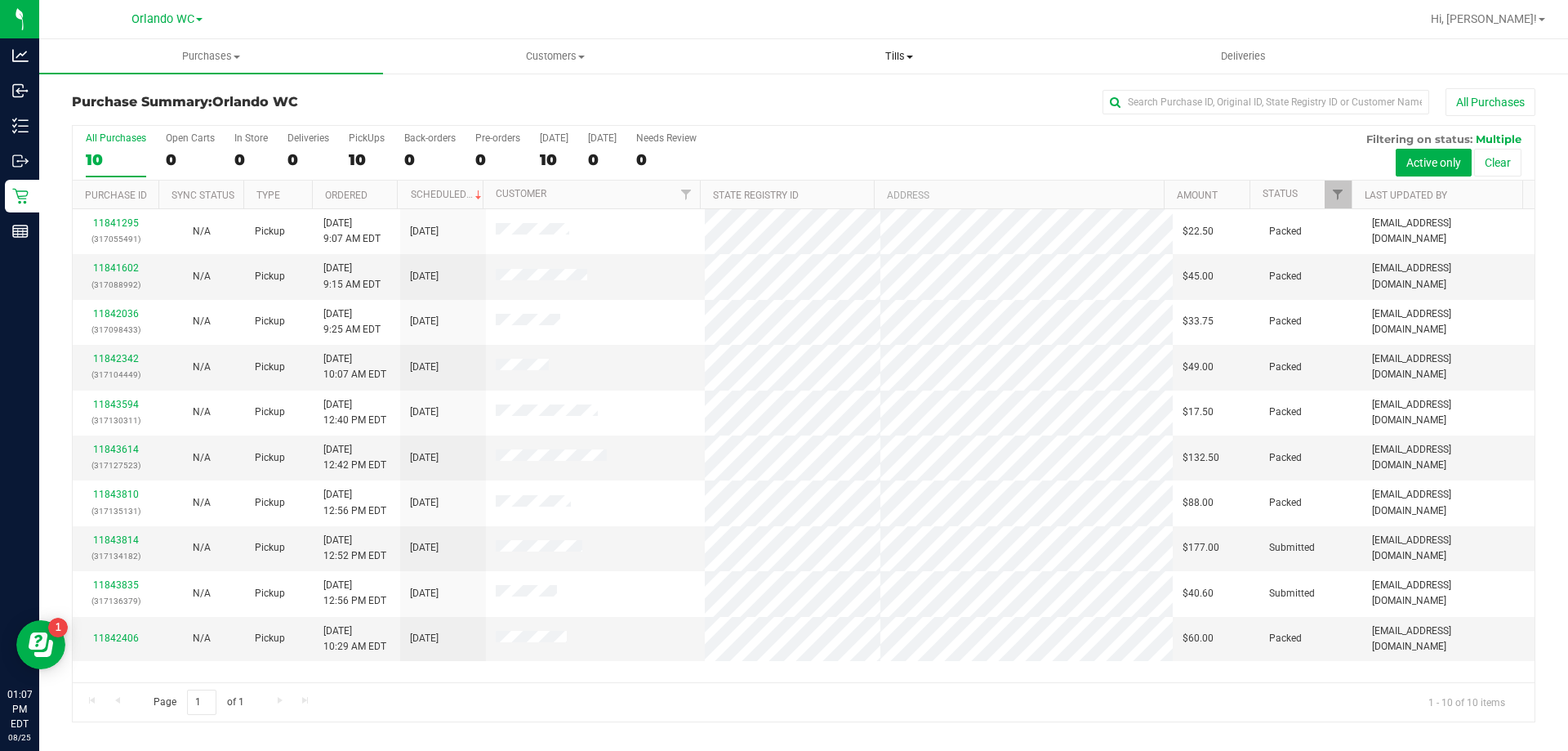
click at [900, 66] on uib-tab-heading "Tills Manage tills Reconcile e-payments" at bounding box center [898, 56] width 342 height 32
click at [830, 92] on span "Manage tills" at bounding box center [782, 98] width 111 height 14
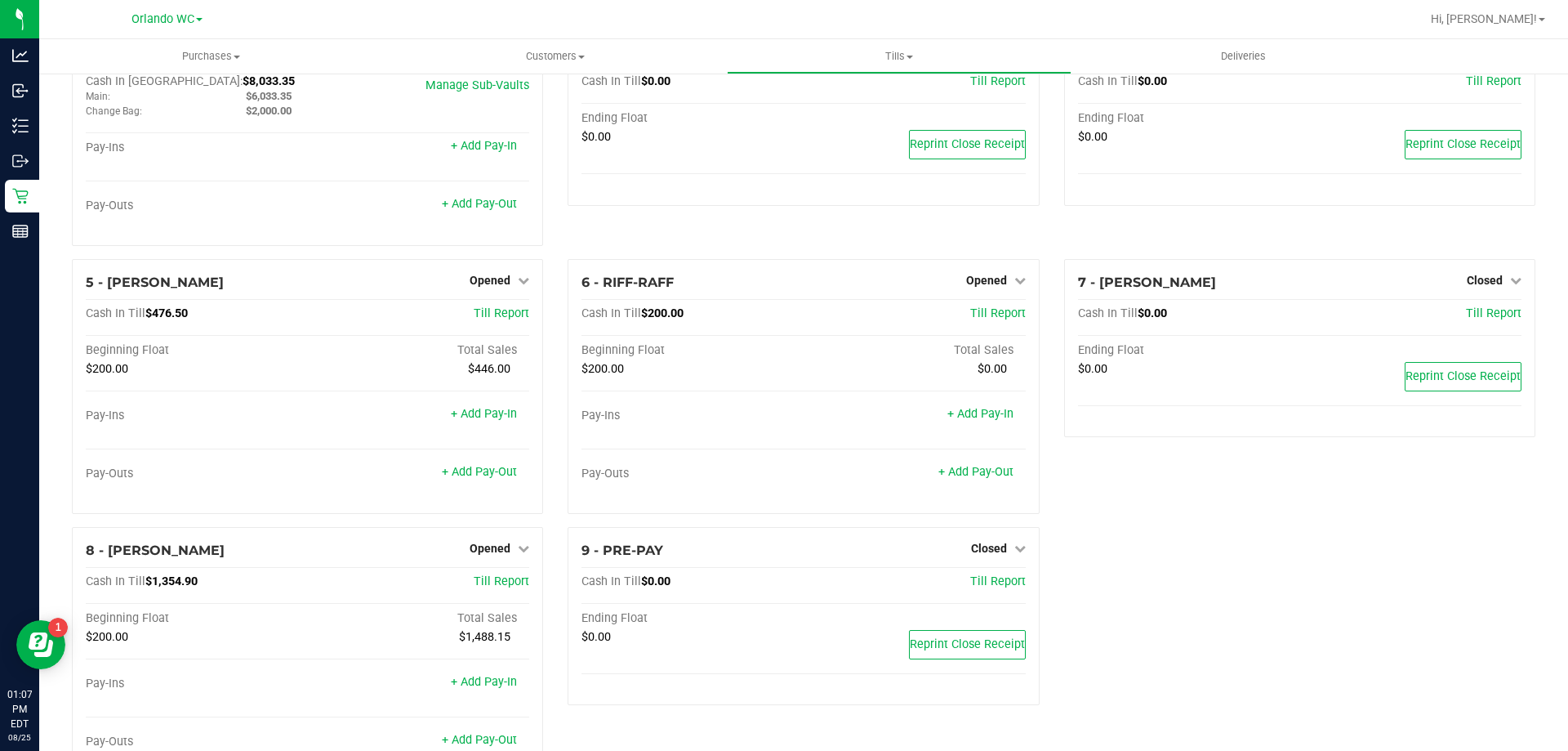
scroll to position [123, 0]
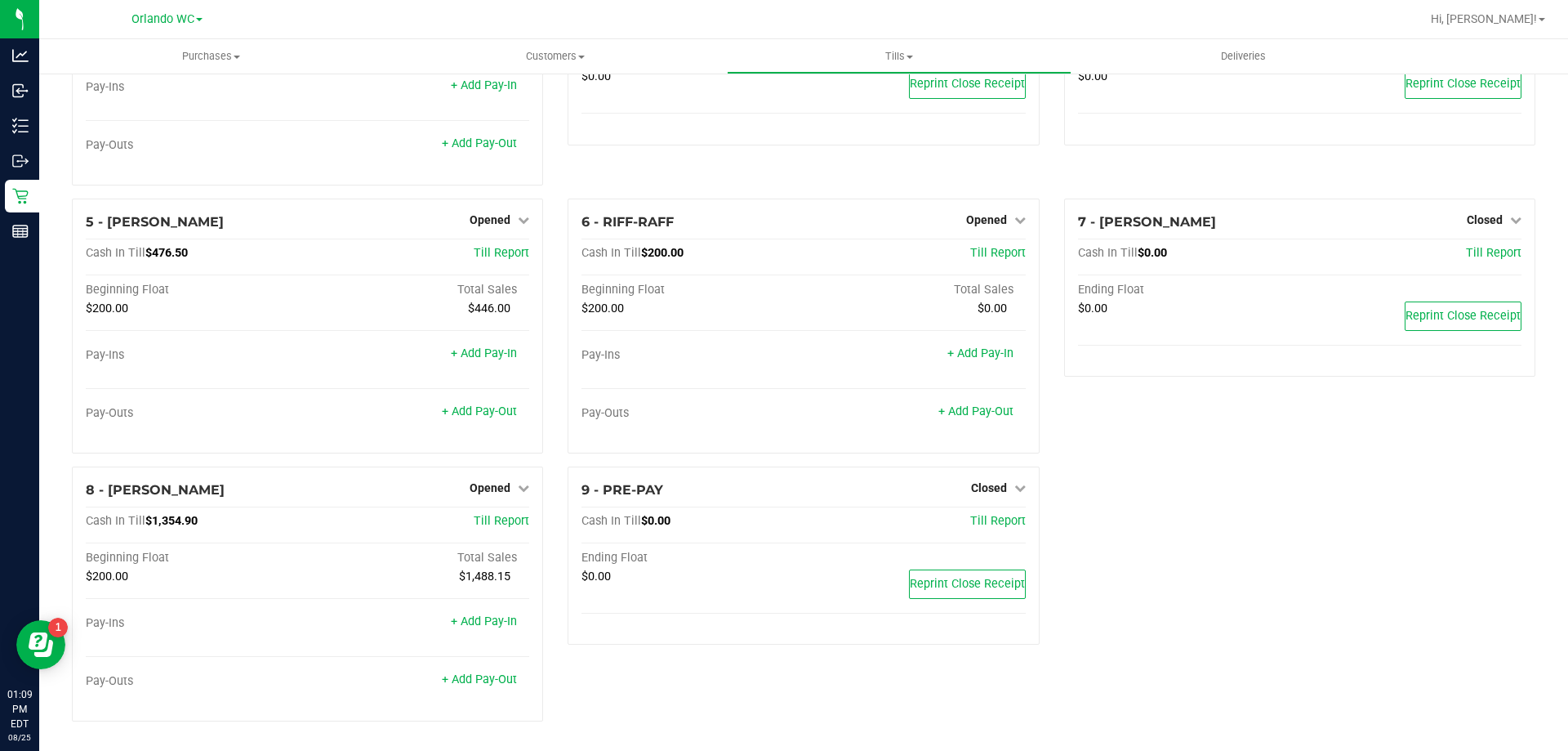
click at [1134, 473] on div "1 - Vault - Orlando WC Count Vault Cash In Vault: $8,033.35 Main: $6,033.35 Cha…" at bounding box center [804, 351] width 1488 height 768
click at [484, 680] on link "+ Add Pay-Out" at bounding box center [479, 679] width 75 height 14
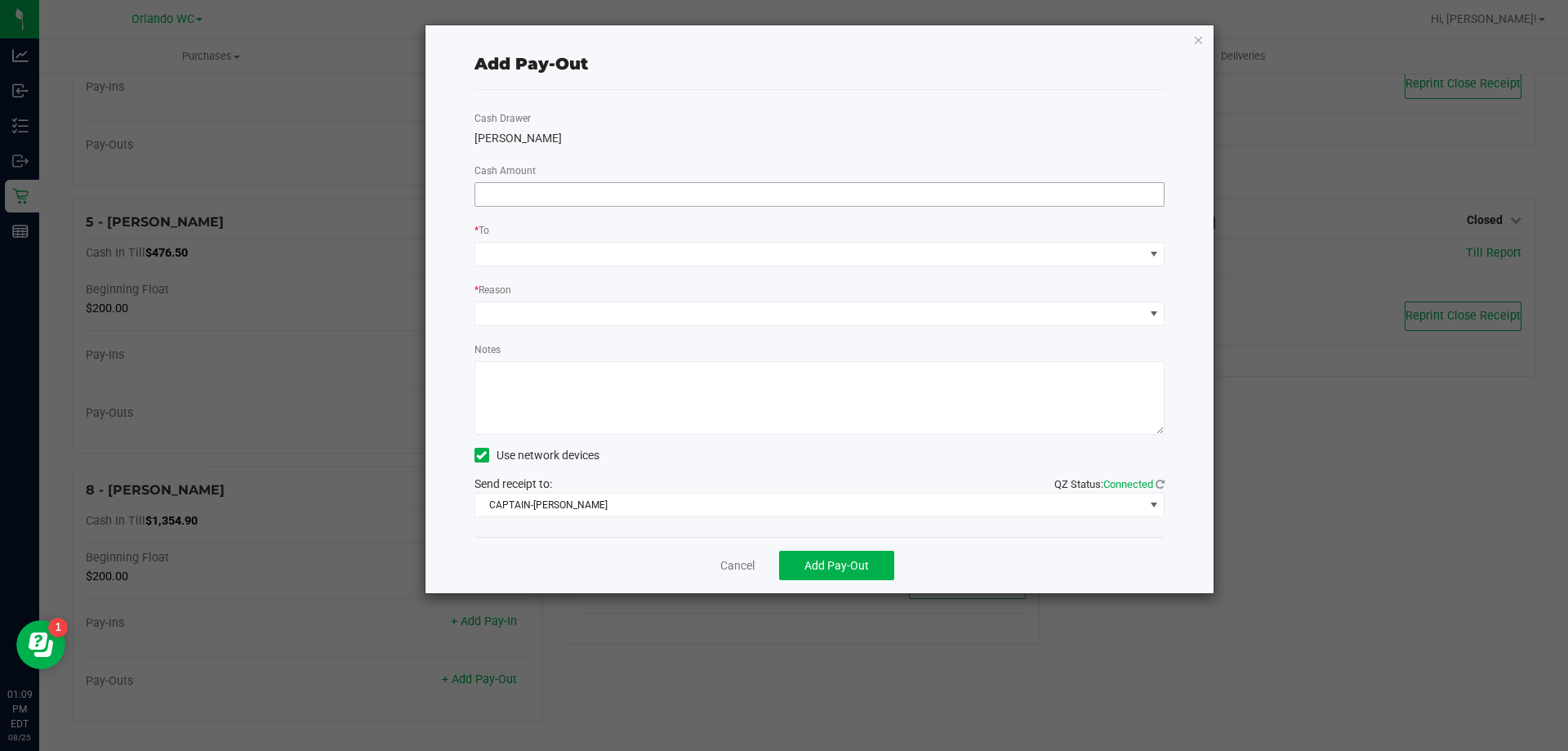
click at [592, 190] on input at bounding box center [819, 194] width 689 height 23
click at [745, 199] on input "1154.9" at bounding box center [819, 194] width 689 height 23
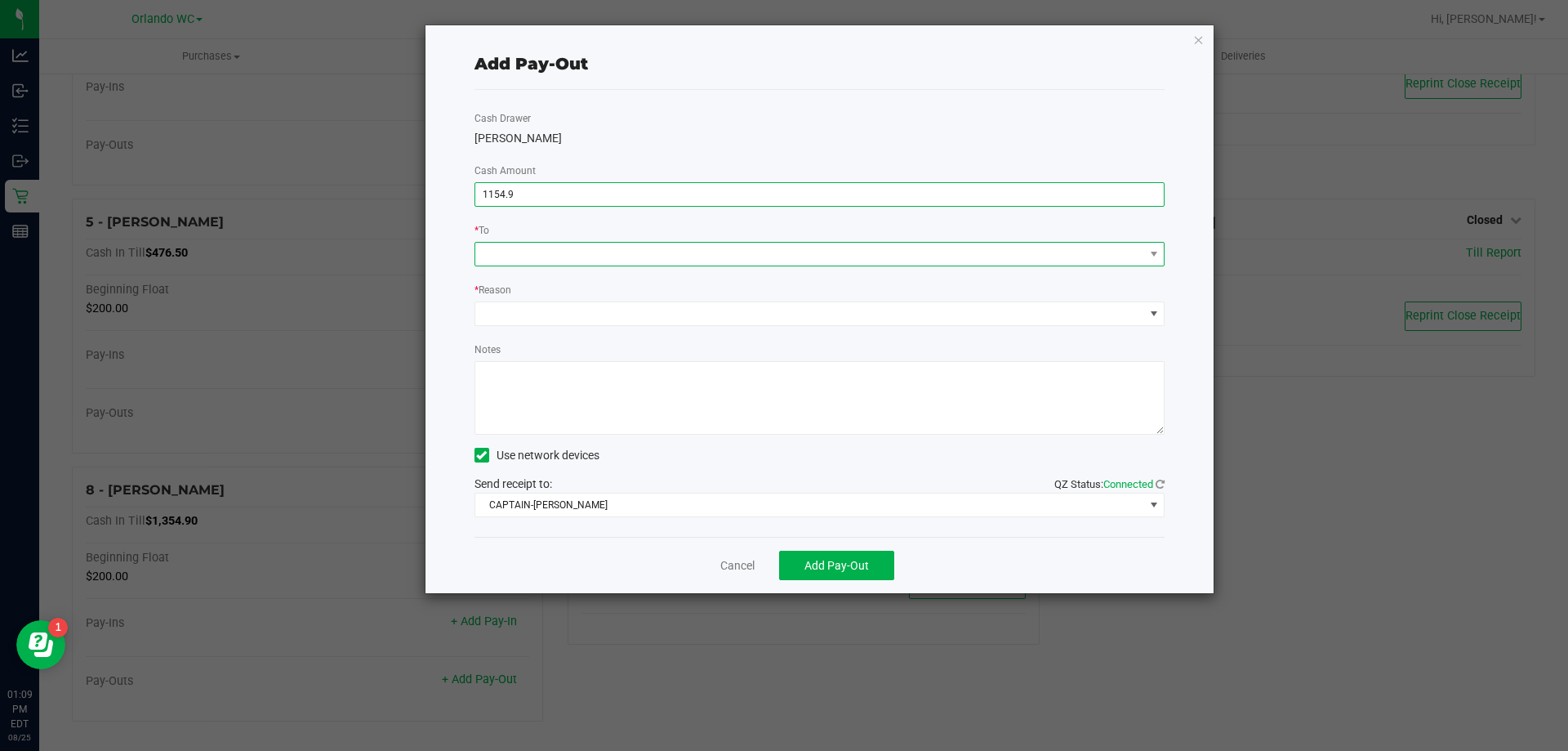
click at [631, 251] on span at bounding box center [810, 254] width 669 height 23
type input "$1,154.90"
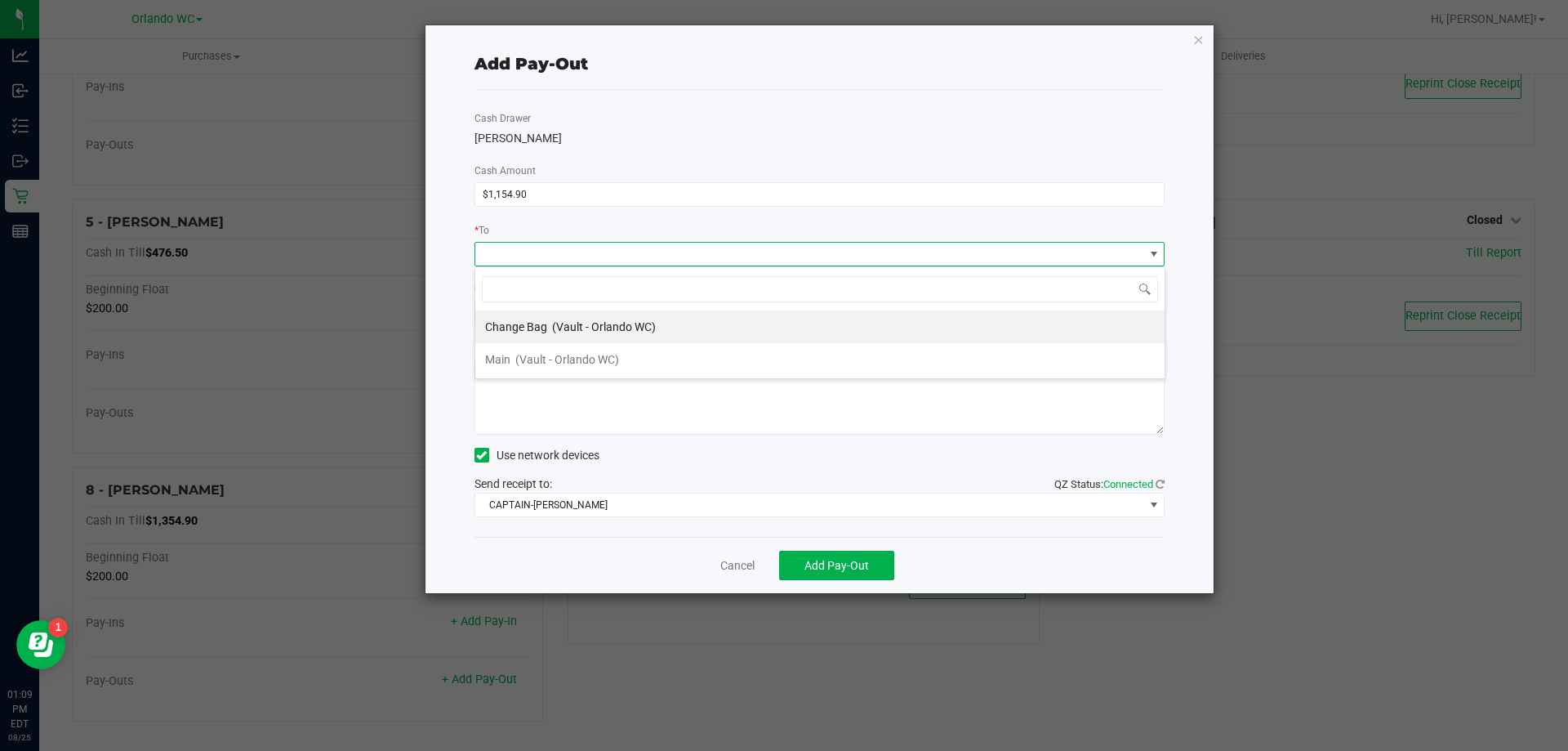
scroll to position [25, 690]
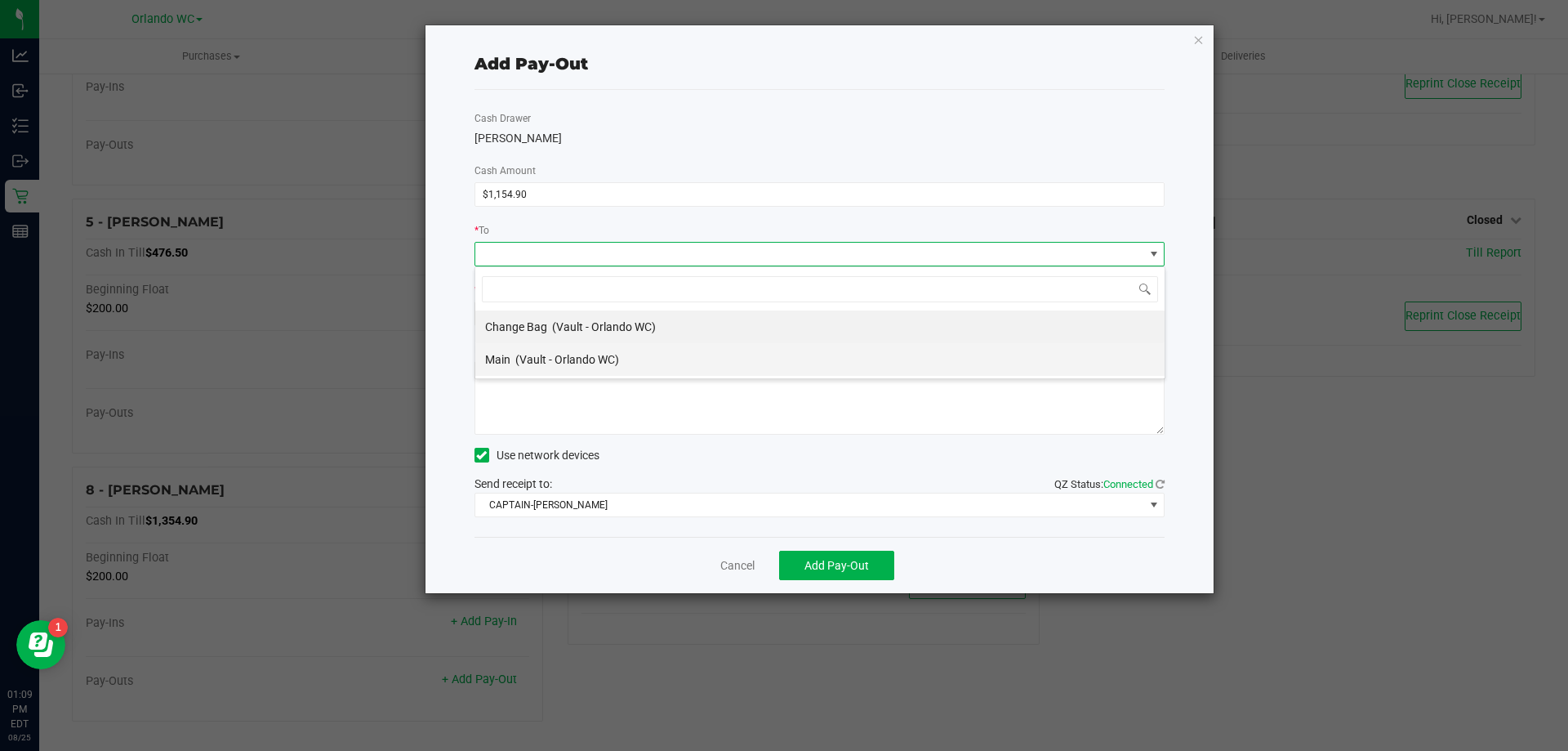
click at [565, 354] on span "(Vault - Orlando WC)" at bounding box center [567, 359] width 104 height 13
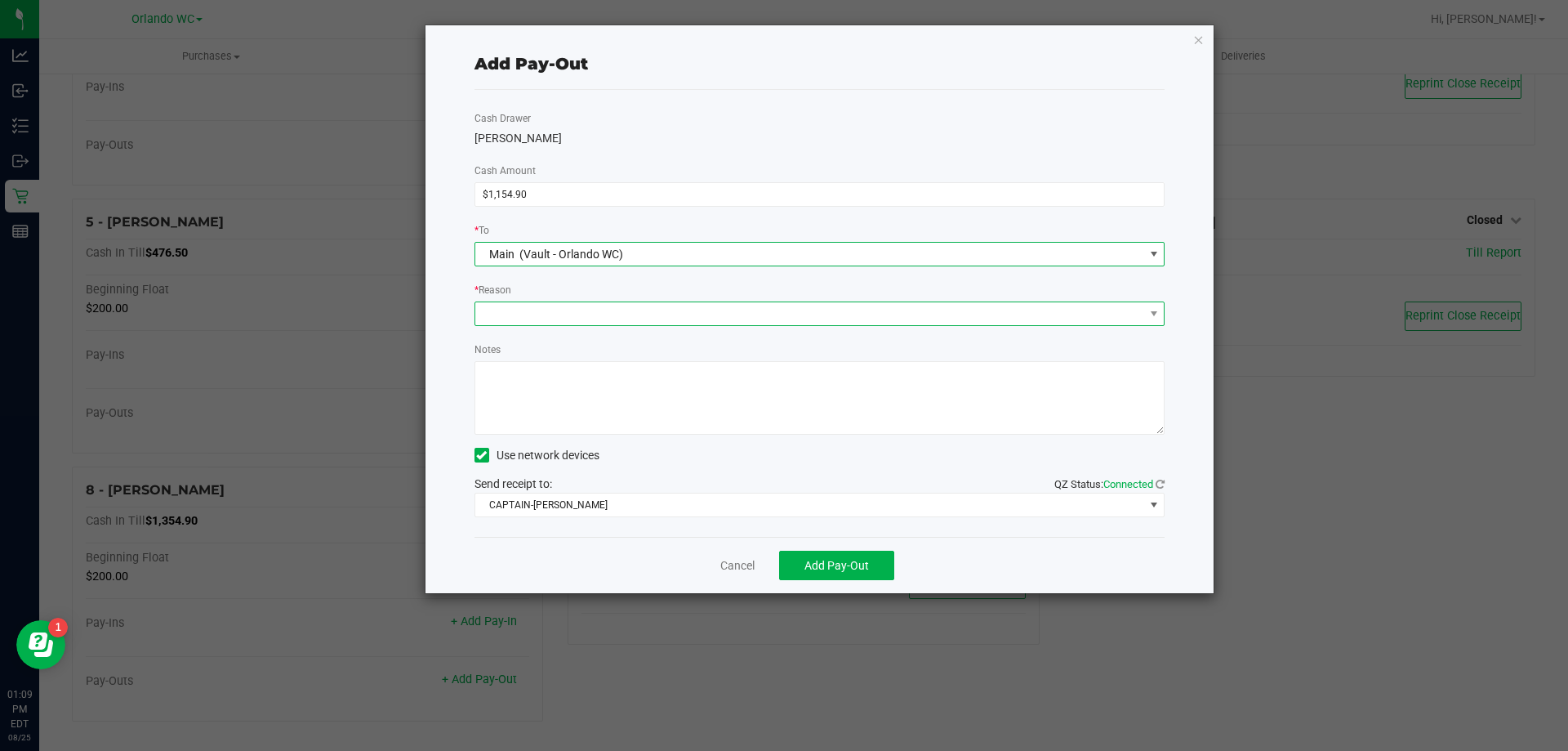
click at [609, 317] on span at bounding box center [810, 314] width 669 height 23
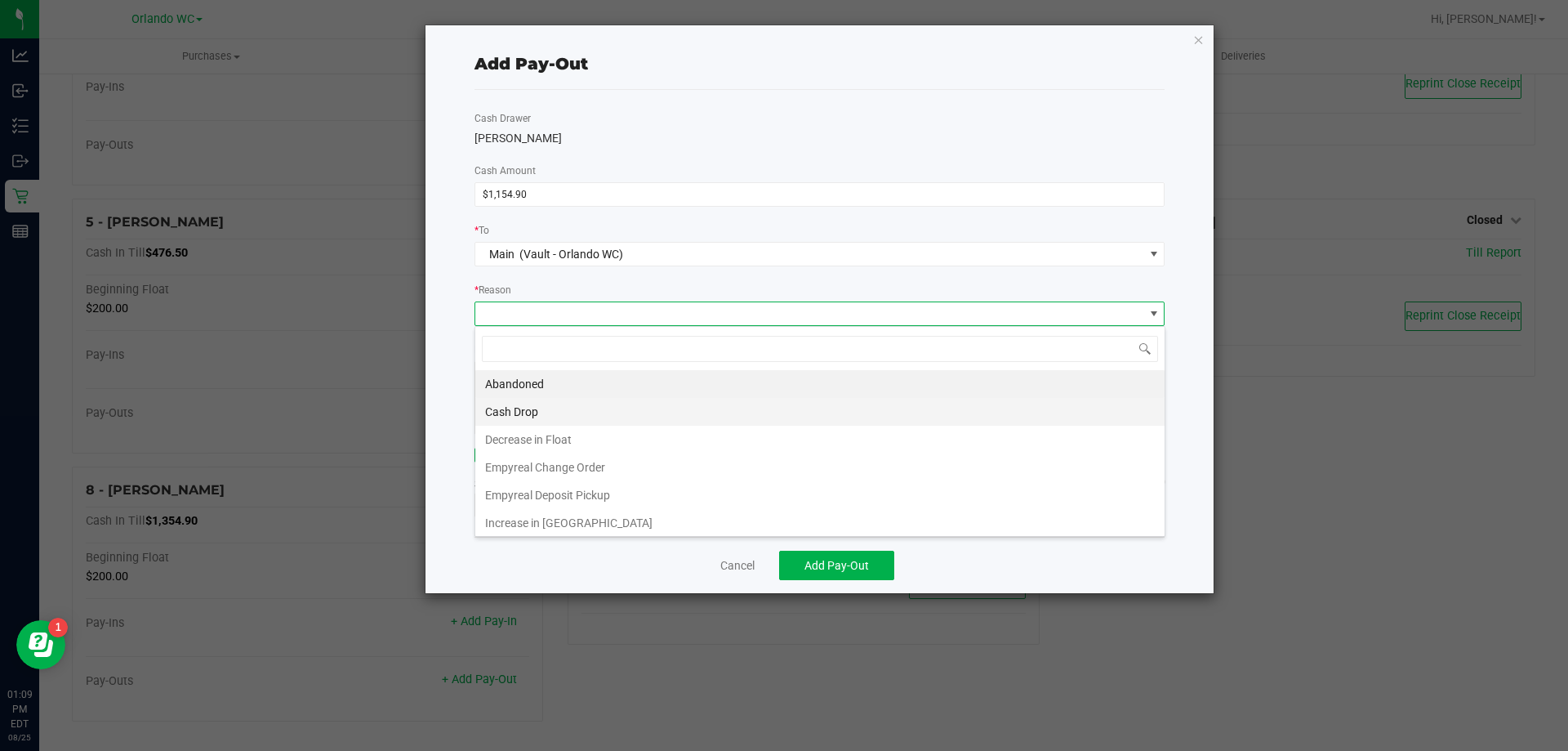
click at [558, 416] on li "Cash Drop" at bounding box center [819, 411] width 689 height 28
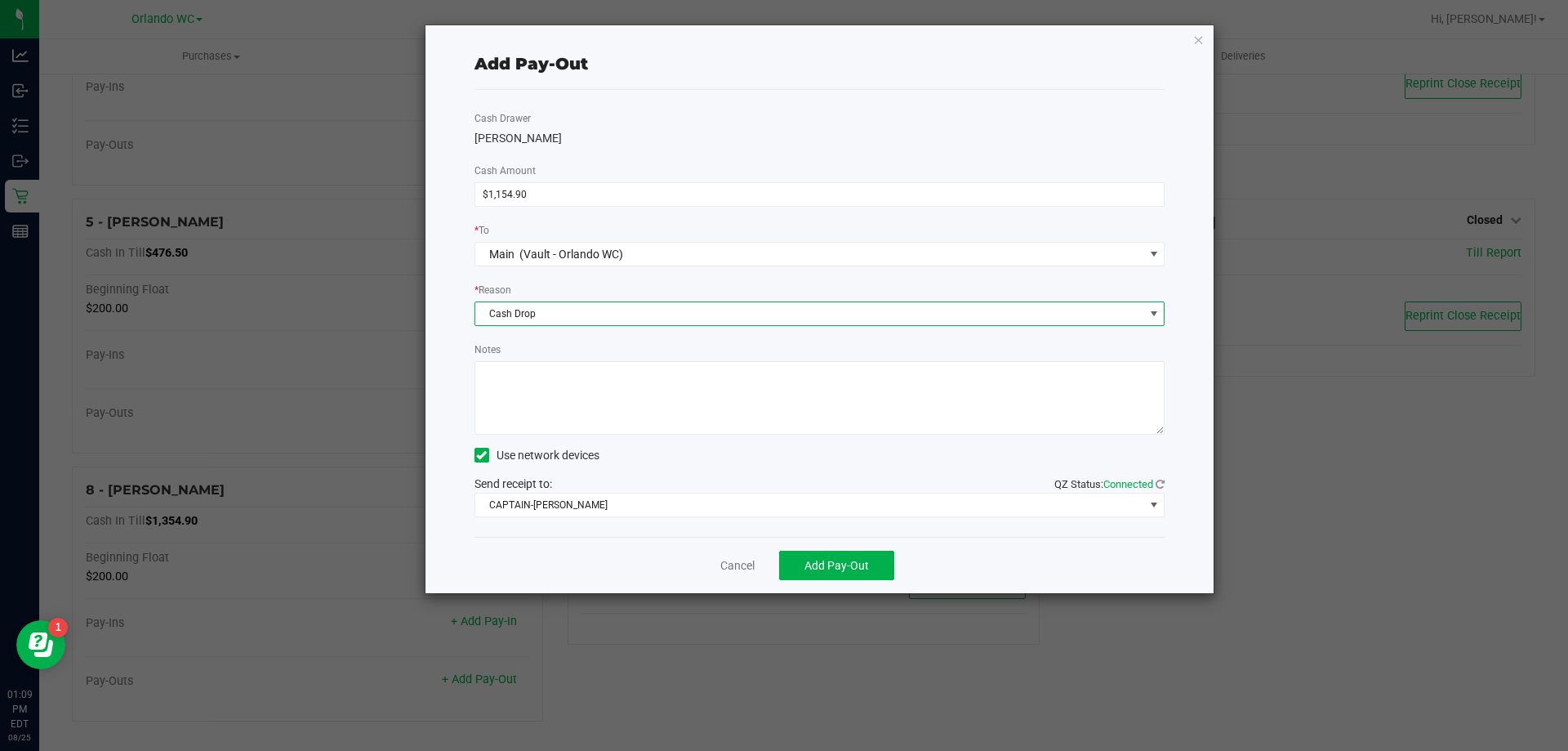
click at [626, 405] on textarea "Notes" at bounding box center [819, 397] width 691 height 73
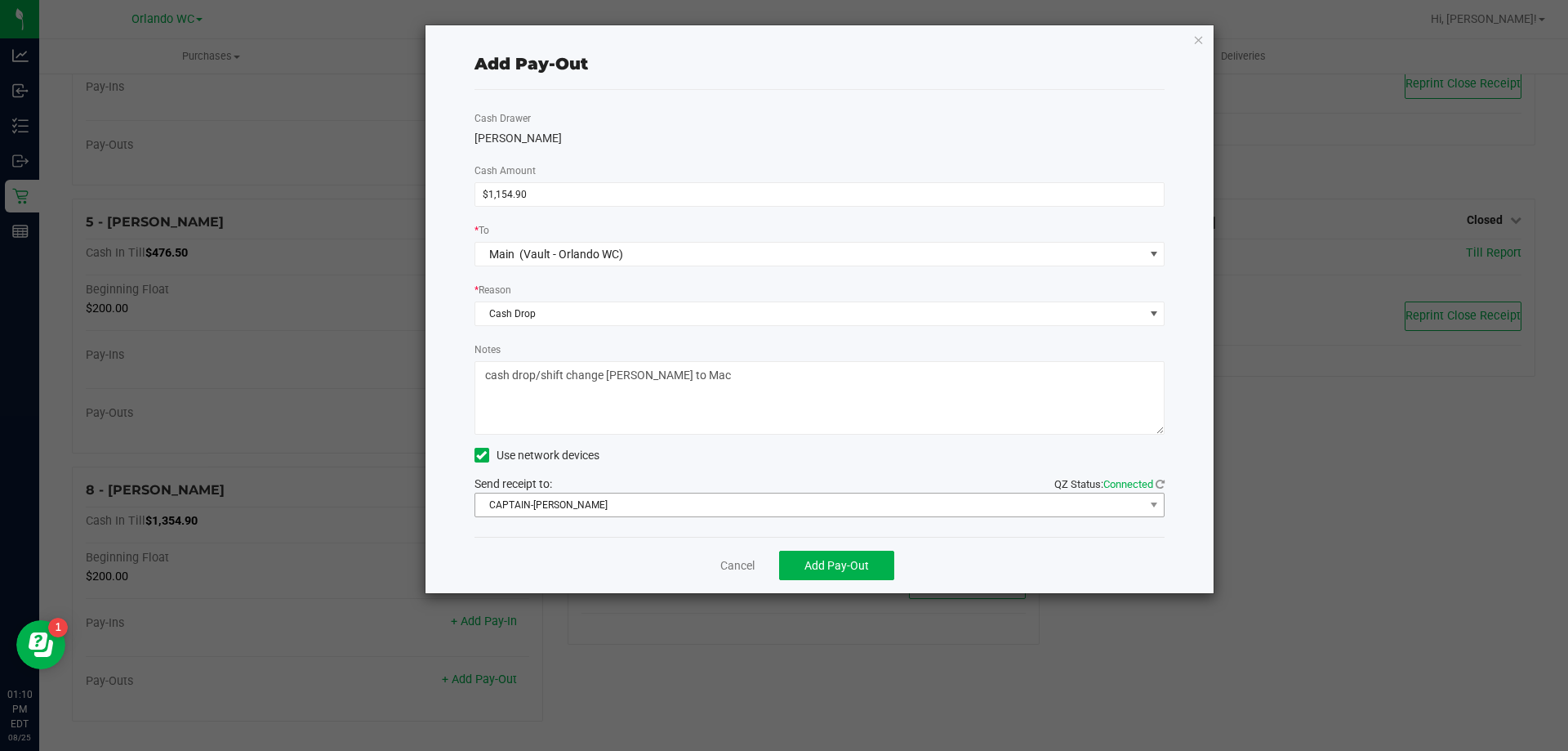
type textarea "cash drop/shift change Lisa to Mac"
click at [742, 506] on span "CAPTAIN-KANGA" at bounding box center [810, 505] width 669 height 23
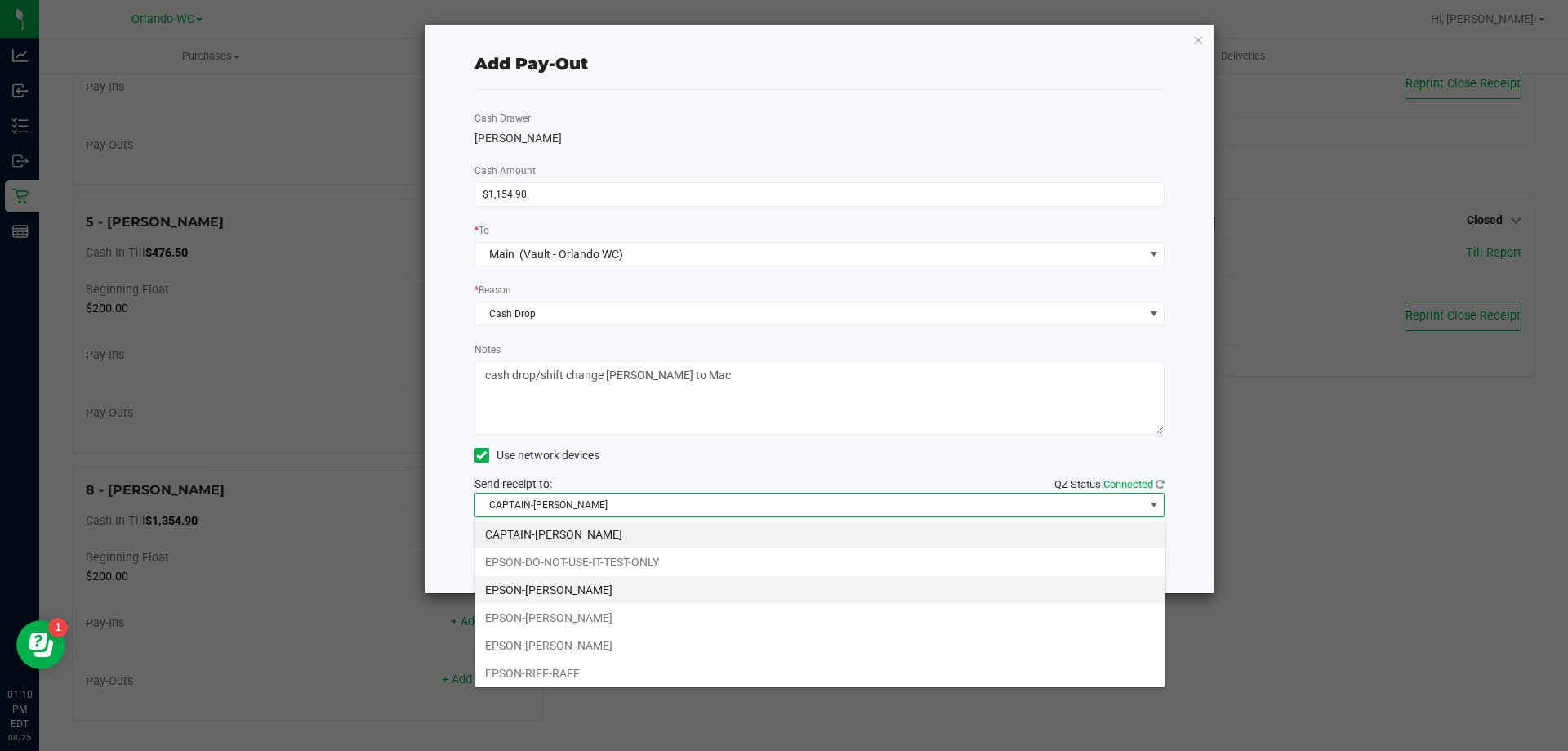
click at [632, 584] on li "EPSON-JASON-DERULO" at bounding box center [819, 589] width 689 height 28
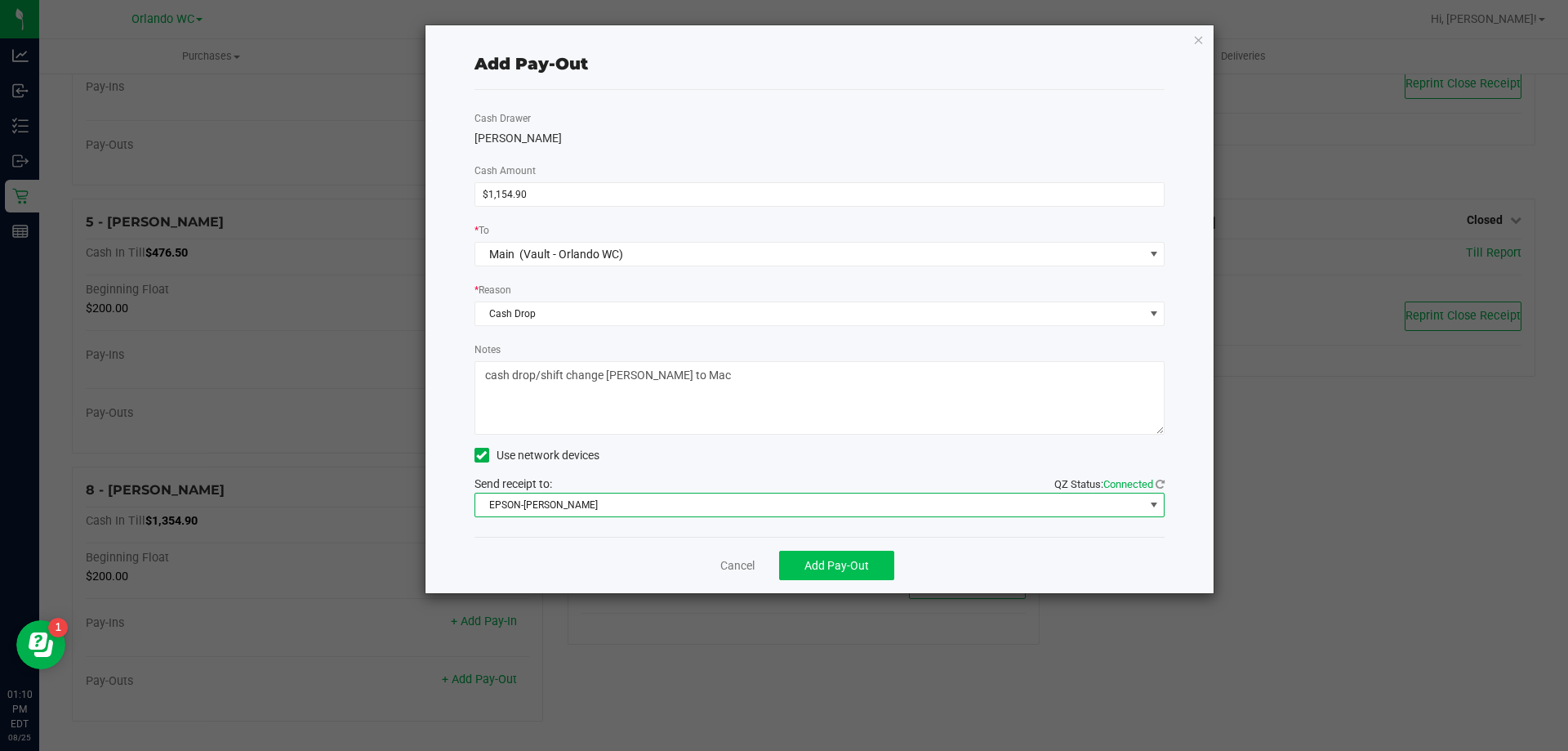
click at [840, 565] on span "Add Pay-Out" at bounding box center [836, 565] width 65 height 13
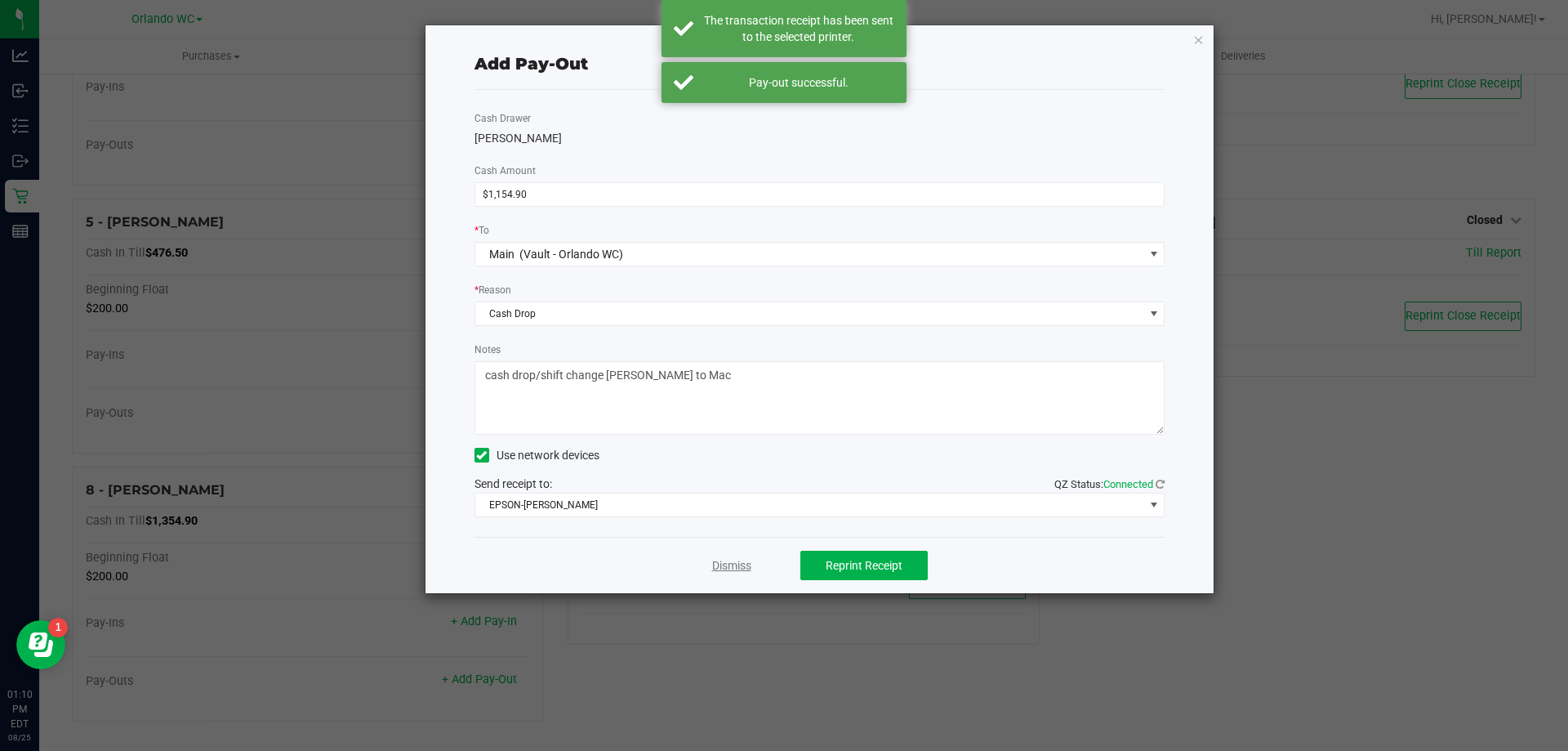
click at [734, 563] on link "Dismiss" at bounding box center [731, 566] width 39 height 17
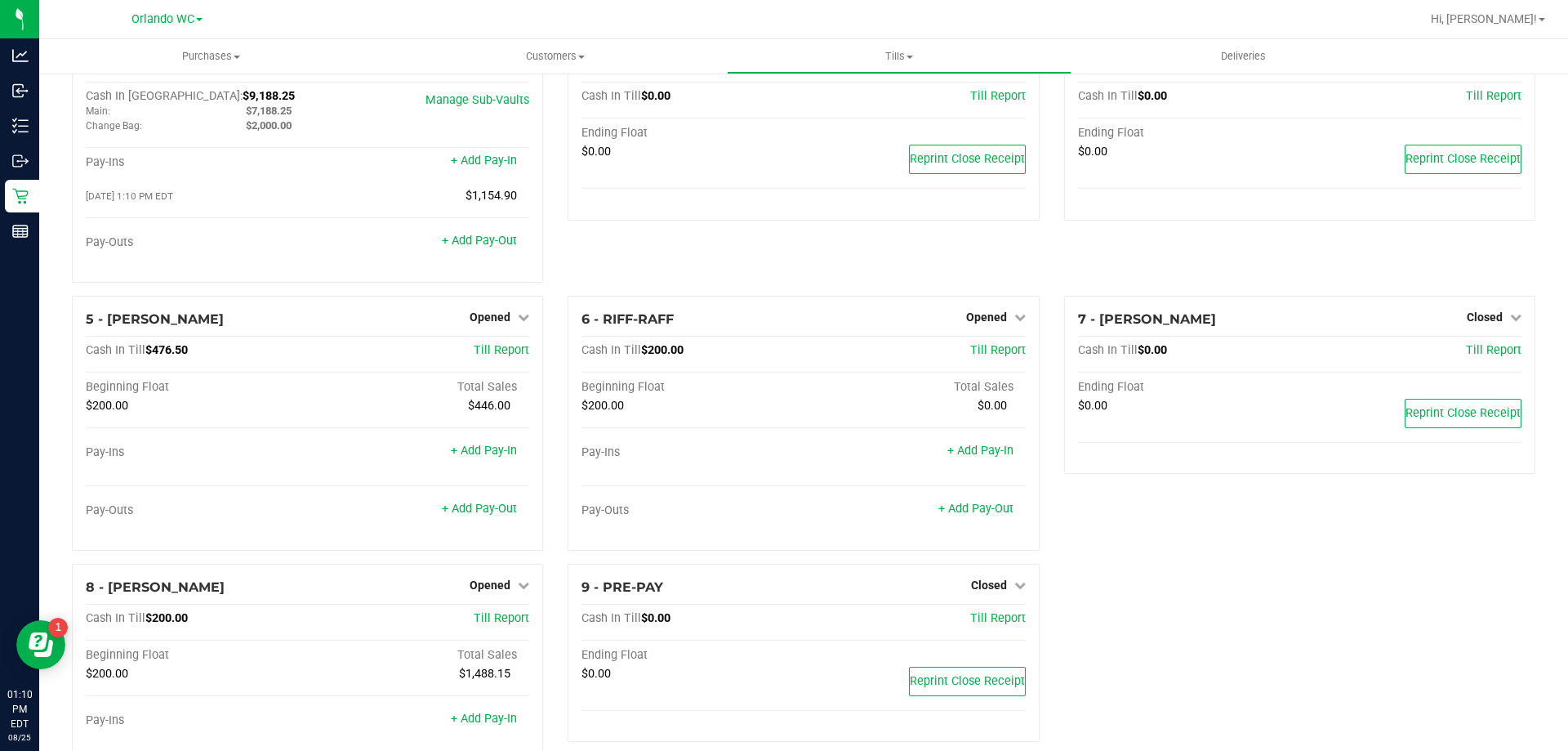
scroll to position [169, 0]
